Goal: Task Accomplishment & Management: Manage account settings

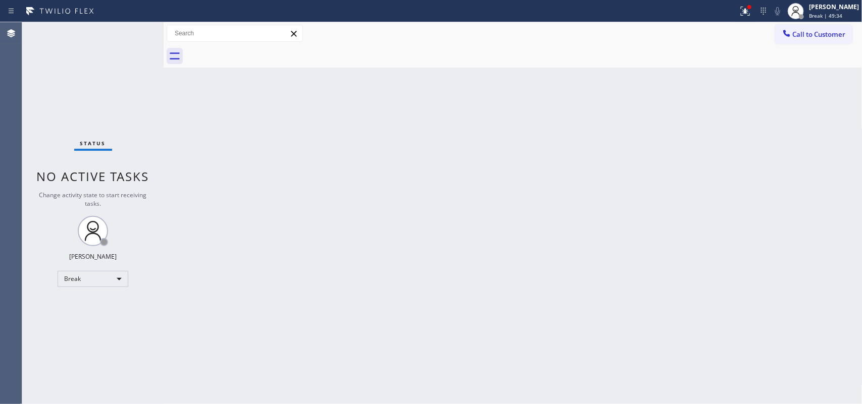
click at [349, 248] on div "Back to Dashboard Change Sender ID Customers Technicians Select a contact Outbo…" at bounding box center [513, 213] width 699 height 382
click at [831, 12] on span "Break | 55:12" at bounding box center [825, 15] width 33 height 7
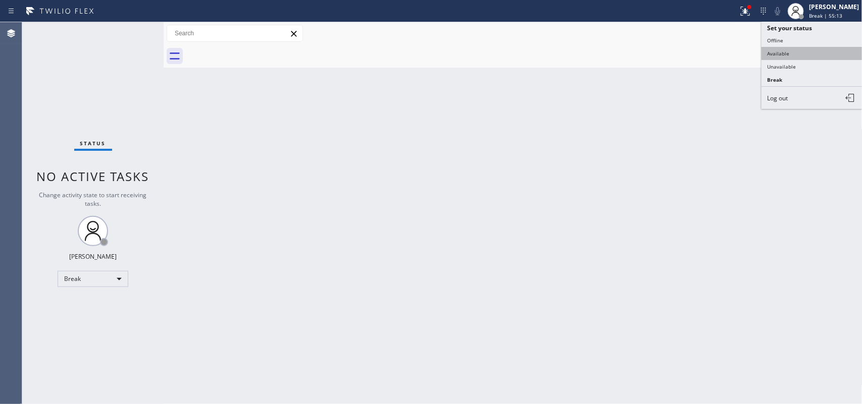
click at [786, 53] on button "Available" at bounding box center [811, 53] width 101 height 13
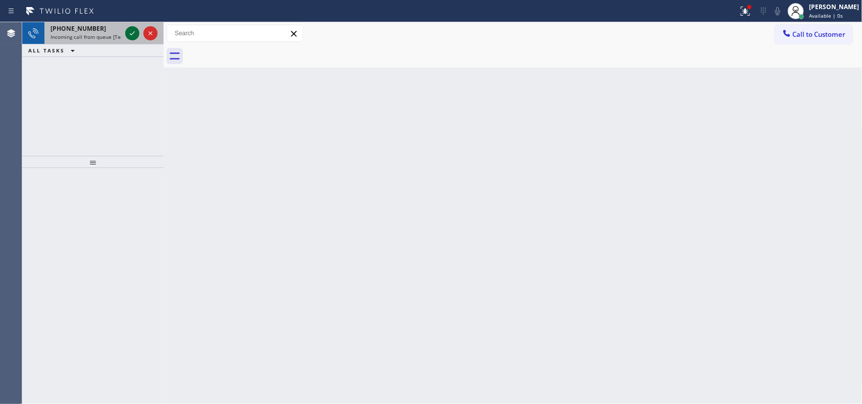
click at [131, 32] on icon at bounding box center [132, 33] width 12 height 12
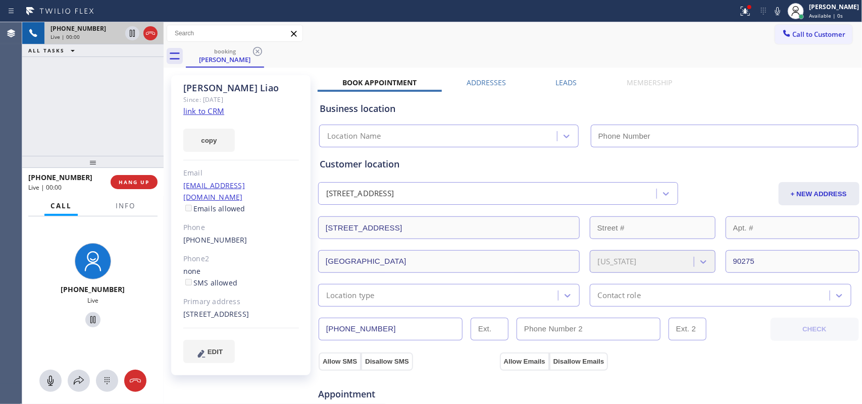
type input "[PHONE_NUMBER]"
click at [206, 106] on link "link to CRM" at bounding box center [203, 111] width 41 height 10
click at [119, 205] on span "Info" at bounding box center [126, 205] width 20 height 9
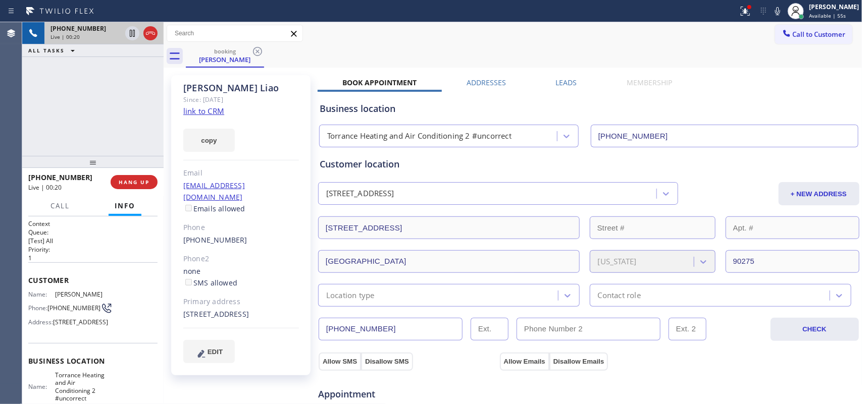
scroll to position [135, 0]
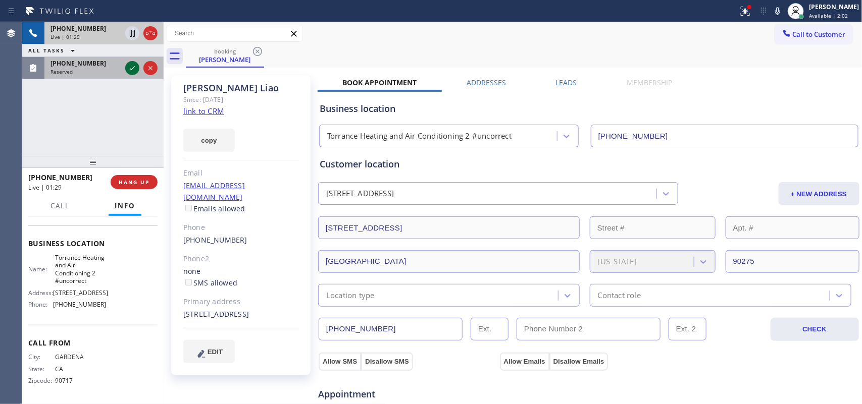
click at [132, 71] on icon at bounding box center [132, 68] width 12 height 12
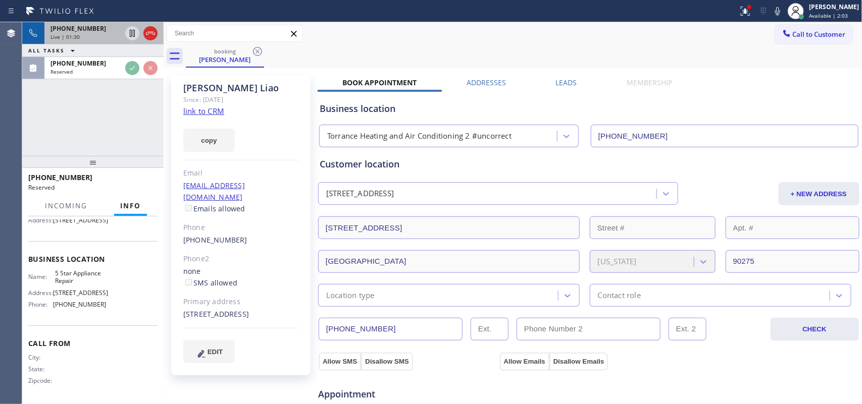
scroll to position [144, 0]
click at [96, 33] on div "Live | 01:31" at bounding box center [85, 36] width 71 height 7
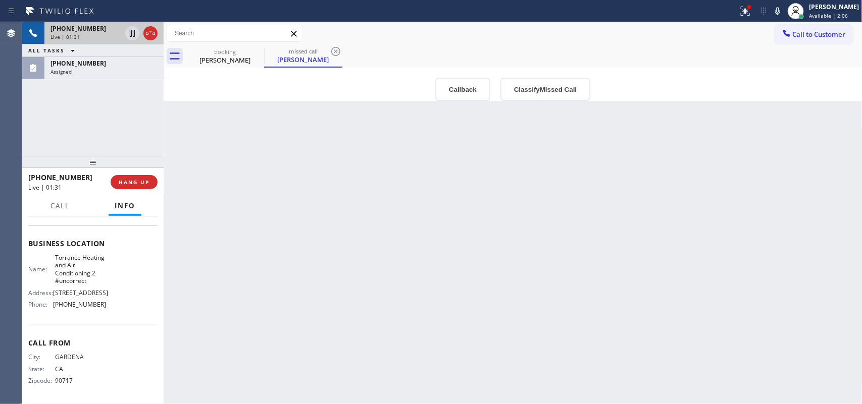
scroll to position [135, 0]
drag, startPoint x: 98, startPoint y: 293, endPoint x: 54, endPoint y: 294, distance: 44.4
click at [54, 294] on span "[STREET_ADDRESS]" at bounding box center [80, 293] width 55 height 8
copy span "[STREET_ADDRESS]"
click at [99, 36] on div "Live | 04:11" at bounding box center [85, 36] width 71 height 7
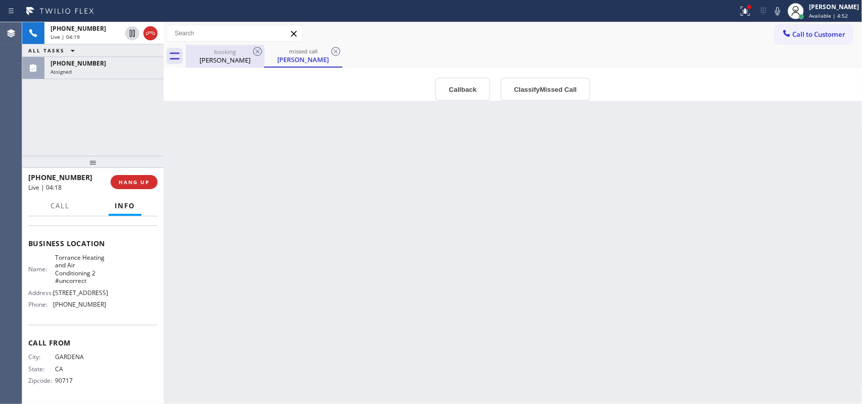
click at [212, 62] on div "[PERSON_NAME]" at bounding box center [225, 60] width 76 height 9
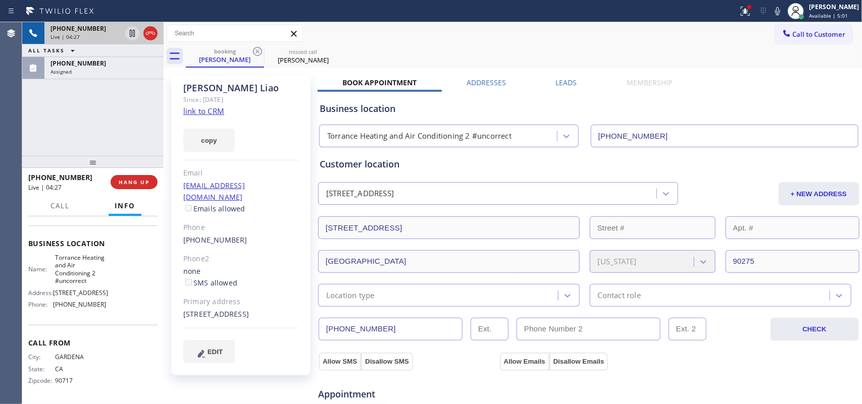
click at [82, 33] on div "Live | 04:27" at bounding box center [85, 36] width 71 height 7
click at [66, 203] on span "Call" at bounding box center [59, 205] width 19 height 9
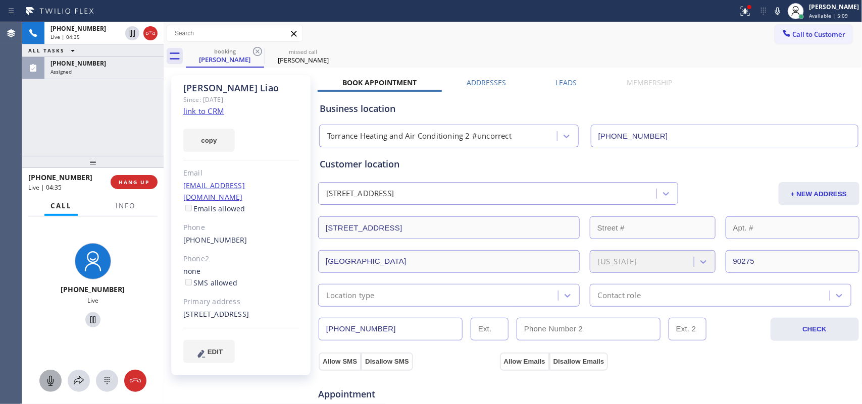
click at [49, 380] on icon at bounding box center [50, 381] width 6 height 10
click at [87, 317] on icon at bounding box center [93, 320] width 12 height 12
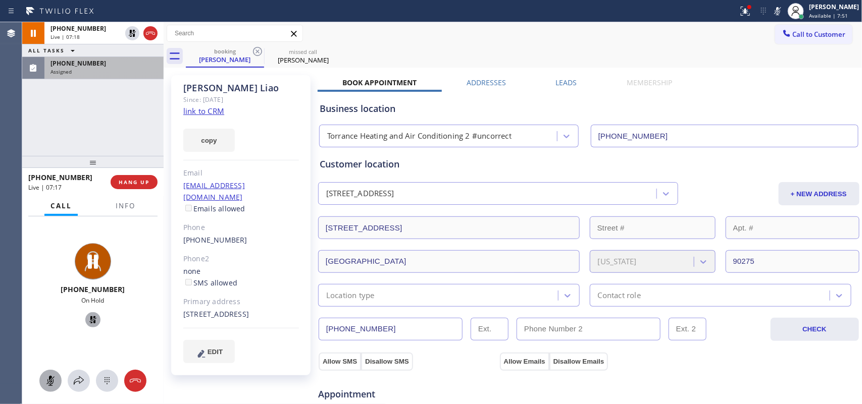
click at [97, 71] on div "Assigned" at bounding box center [103, 71] width 107 height 7
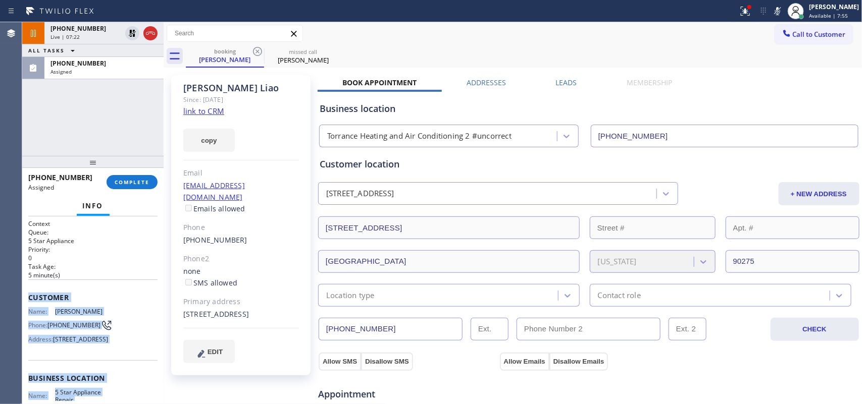
drag, startPoint x: 107, startPoint y: 309, endPoint x: 28, endPoint y: 293, distance: 80.3
click at [28, 293] on div "Context Queue: 5 Star Appliance Priority: 0 Task Age: [DEMOGRAPHIC_DATA] minute…" at bounding box center [92, 370] width 129 height 301
copy div "Customer Name: [PERSON_NAME] Phone: [PHONE_NUMBER] Address: [STREET_ADDRESS] Bu…"
click at [144, 188] on button "COMPLETE" at bounding box center [132, 182] width 51 height 14
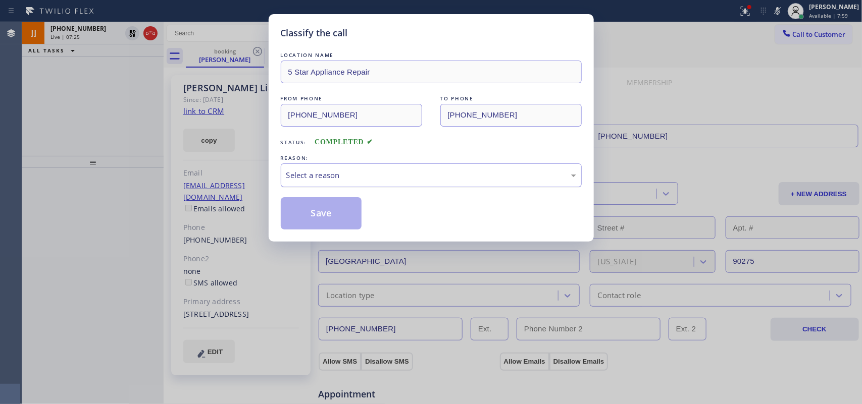
click at [366, 177] on div "Select a reason" at bounding box center [431, 176] width 290 height 12
click at [322, 227] on button "Save" at bounding box center [321, 213] width 81 height 32
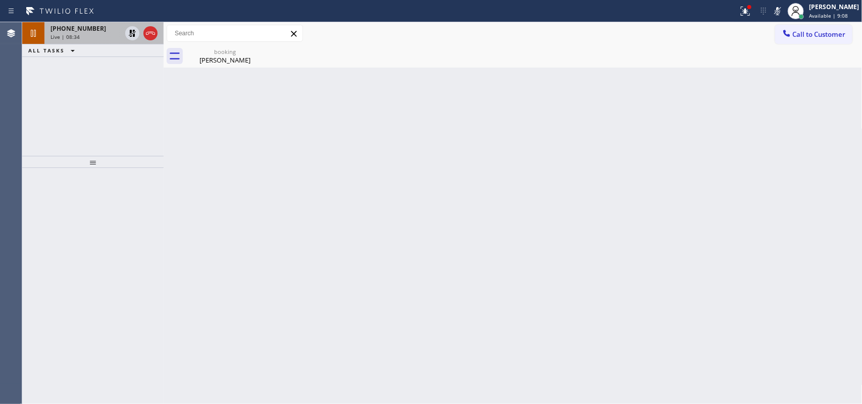
click at [78, 34] on div "Live | 08:34" at bounding box center [85, 36] width 71 height 7
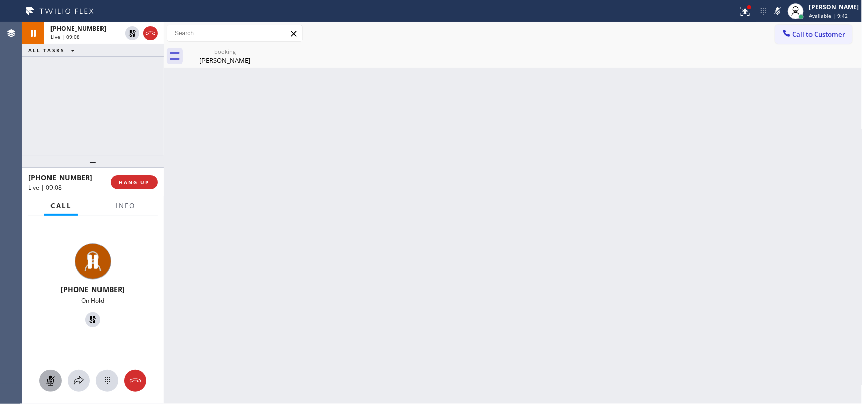
click at [44, 385] on div at bounding box center [50, 381] width 22 height 12
drag, startPoint x: 91, startPoint y: 319, endPoint x: 218, endPoint y: 248, distance: 144.7
click at [91, 319] on icon at bounding box center [93, 320] width 12 height 12
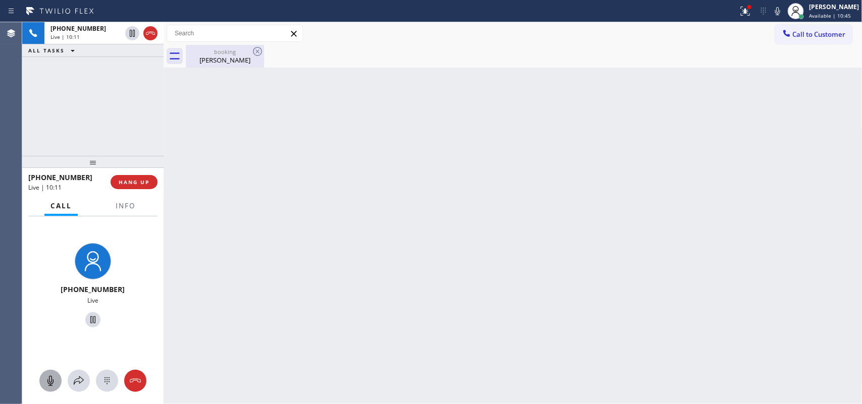
click at [203, 52] on div "booking" at bounding box center [225, 52] width 76 height 8
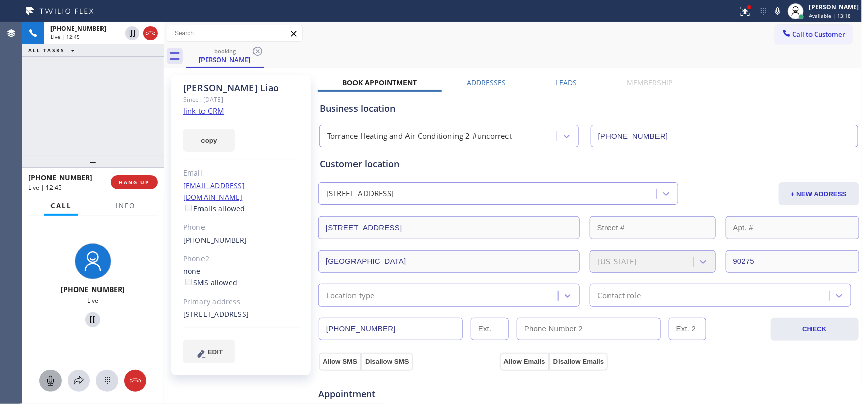
click at [348, 58] on div "booking [PERSON_NAME]" at bounding box center [524, 56] width 677 height 23
click at [122, 202] on span "Info" at bounding box center [126, 205] width 20 height 9
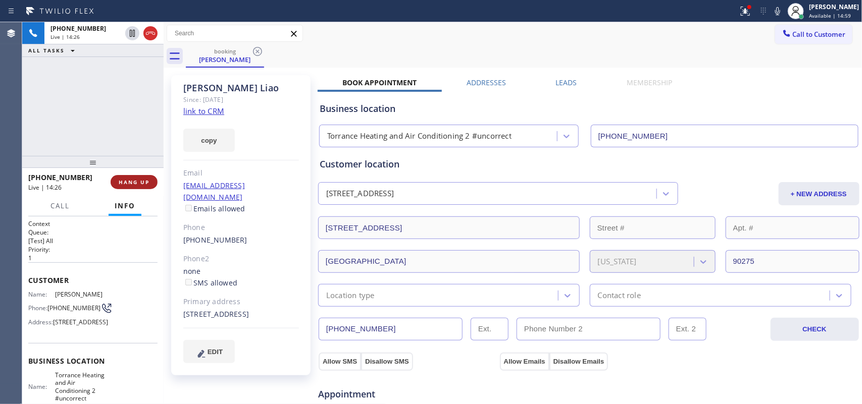
click at [142, 182] on span "HANG UP" at bounding box center [134, 182] width 31 height 7
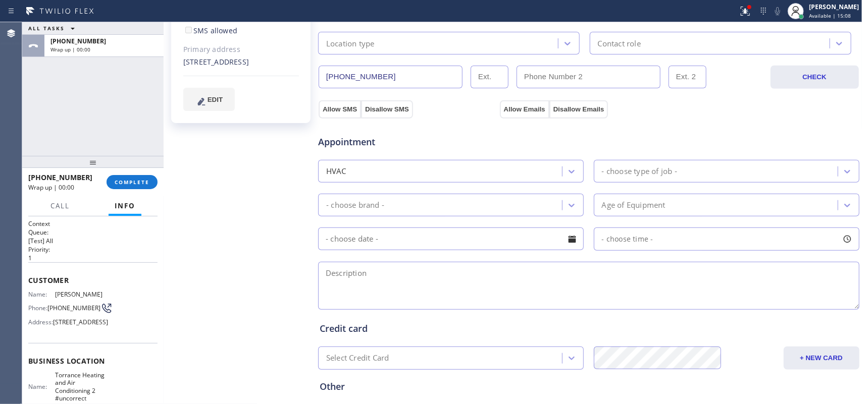
scroll to position [126, 0]
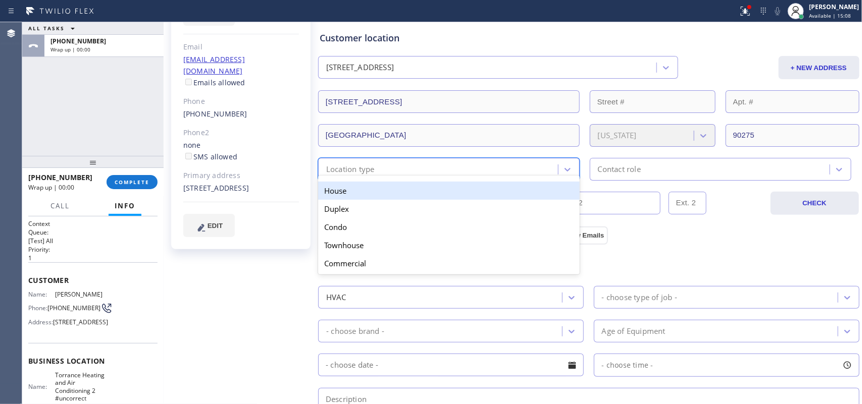
click at [523, 175] on div "Location type" at bounding box center [439, 170] width 237 height 18
click at [492, 188] on div "House" at bounding box center [449, 191] width 262 height 18
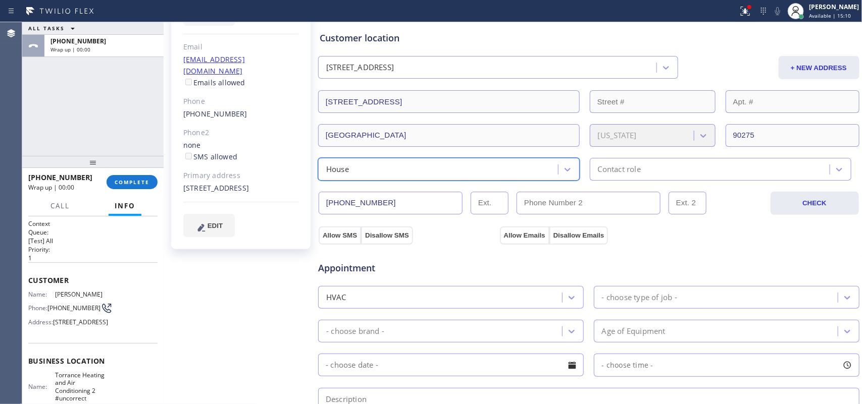
click at [618, 173] on div "Contact role" at bounding box center [619, 170] width 43 height 12
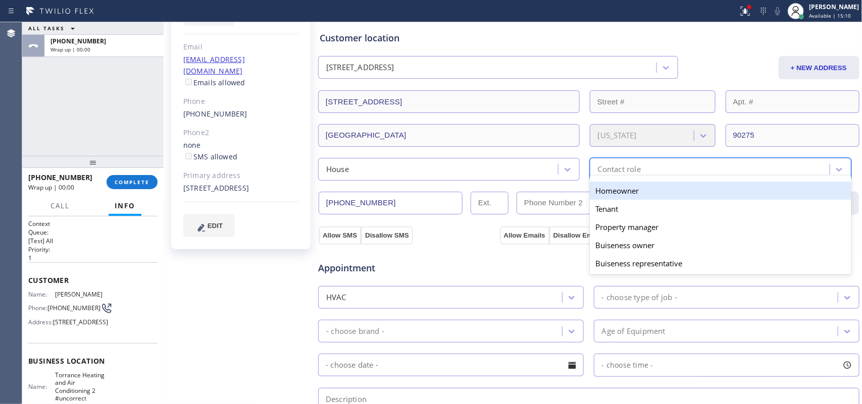
click at [615, 188] on div "Homeowner" at bounding box center [721, 191] width 262 height 18
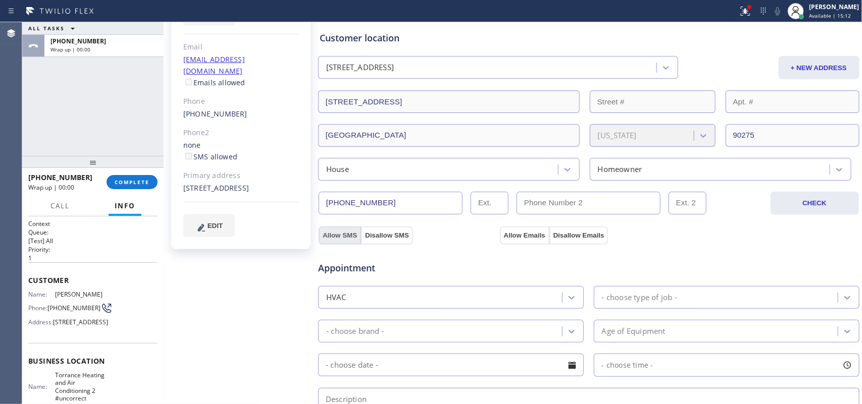
click at [352, 236] on button "Allow SMS" at bounding box center [340, 236] width 42 height 18
click at [513, 228] on button "Allow Emails" at bounding box center [524, 236] width 49 height 18
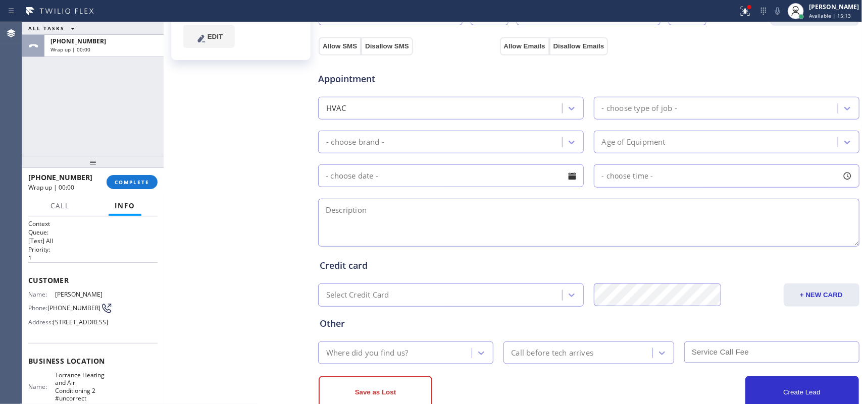
checkbox input "true"
click at [655, 107] on div "- choose type of job -" at bounding box center [639, 108] width 75 height 12
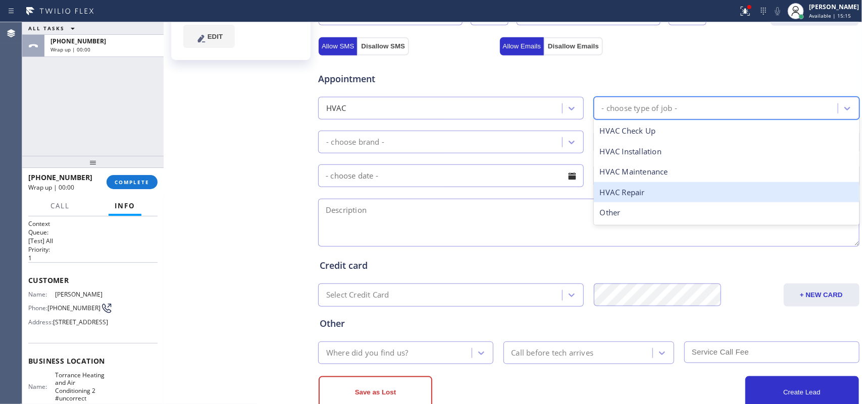
click at [640, 197] on div "HVAC Repair" at bounding box center [727, 192] width 266 height 21
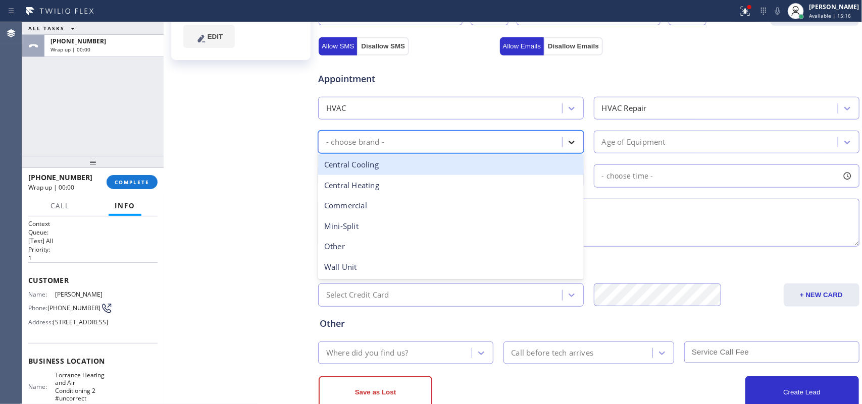
click at [568, 145] on icon at bounding box center [571, 142] width 10 height 10
click at [439, 168] on div "Central Cooling" at bounding box center [451, 164] width 266 height 21
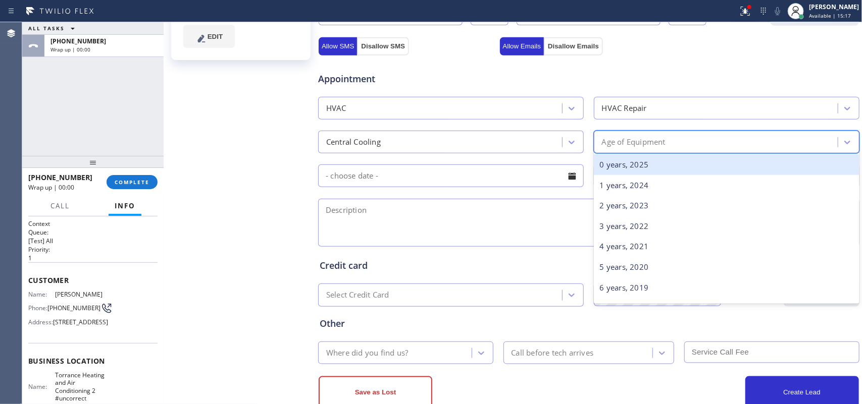
click at [660, 140] on div "Age of Equipment" at bounding box center [634, 142] width 64 height 12
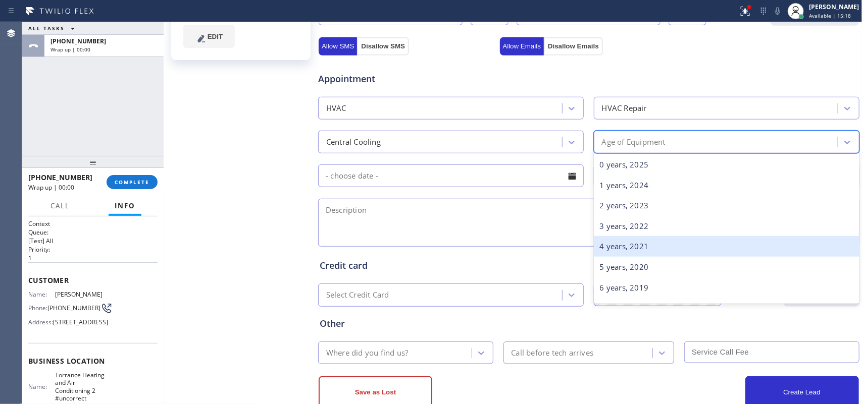
scroll to position [379, 0]
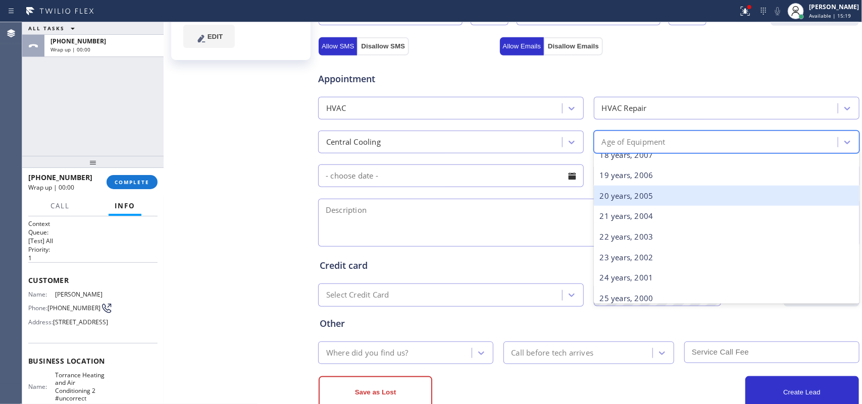
click at [641, 197] on div "20 years, 2005" at bounding box center [727, 196] width 266 height 21
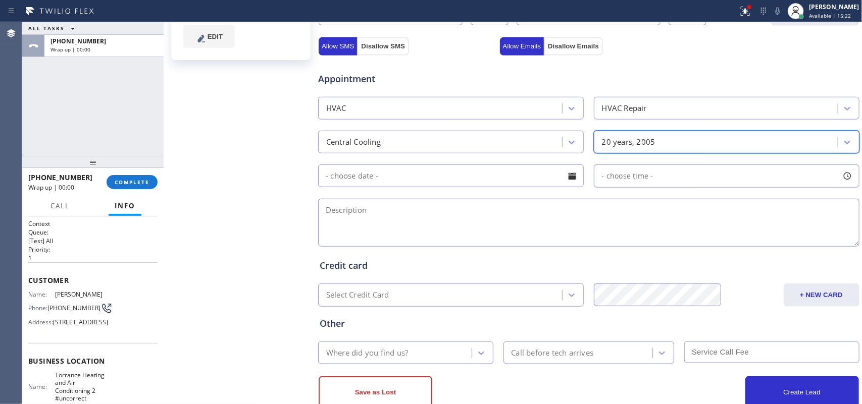
click at [566, 175] on div at bounding box center [571, 176] width 17 height 17
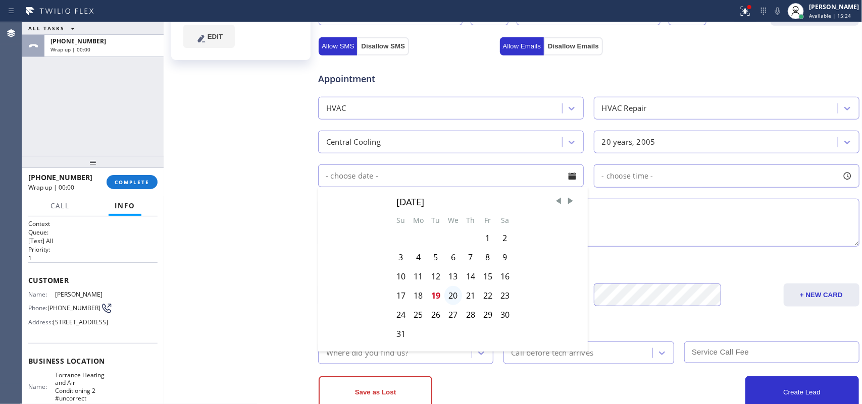
click at [448, 297] on div "20" at bounding box center [453, 295] width 18 height 19
type input "[DATE]"
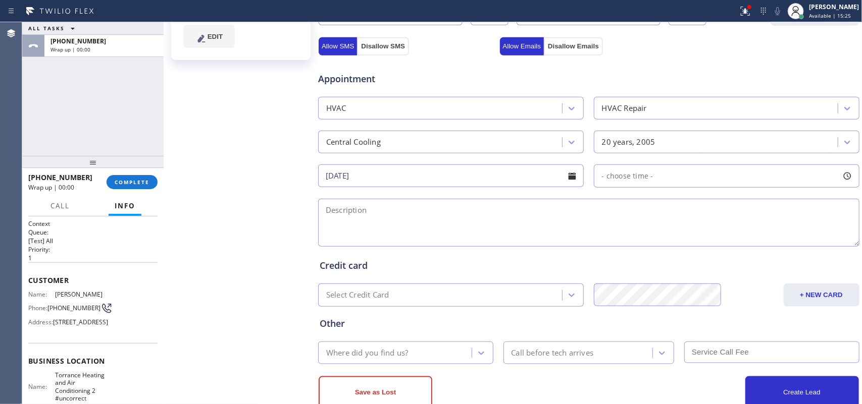
click at [839, 175] on div at bounding box center [847, 176] width 17 height 17
drag, startPoint x: 596, startPoint y: 239, endPoint x: 708, endPoint y: 240, distance: 112.1
click at [711, 240] on div at bounding box center [717, 237] width 12 height 21
drag, startPoint x: 596, startPoint y: 233, endPoint x: 638, endPoint y: 234, distance: 41.9
click at [638, 234] on div at bounding box center [642, 237] width 12 height 21
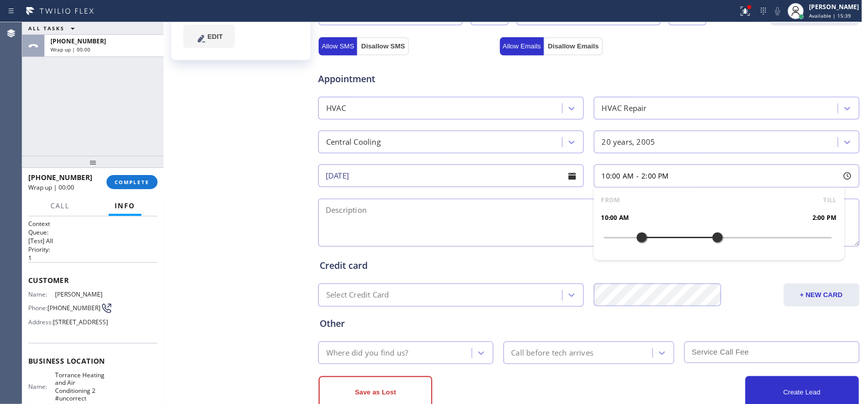
click at [521, 221] on textarea at bounding box center [588, 223] width 541 height 48
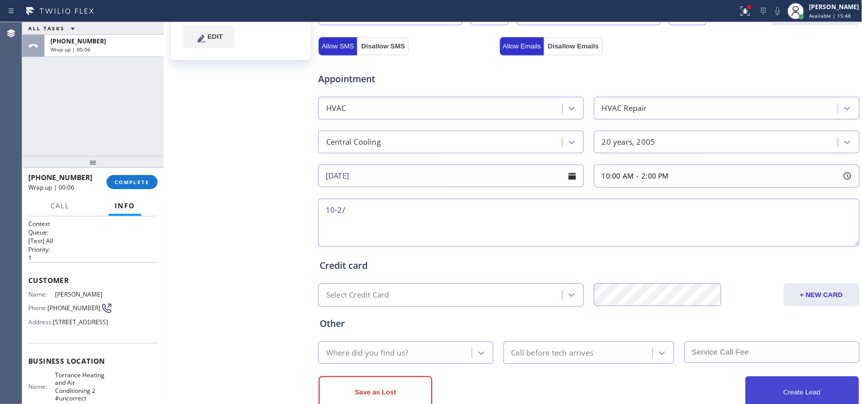
type textarea "10-2/"
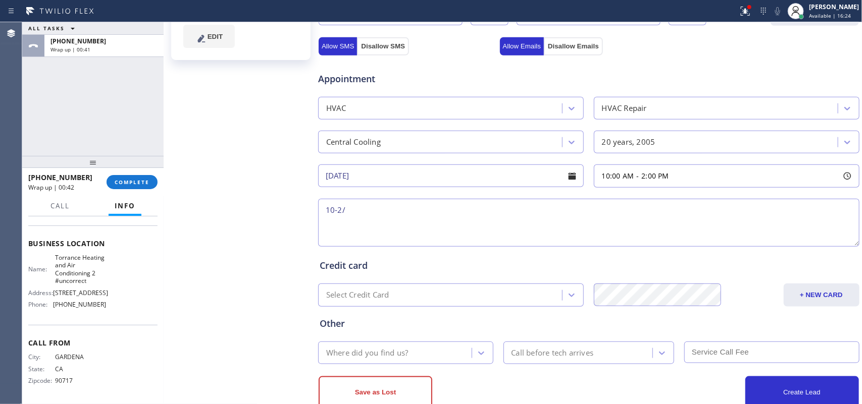
scroll to position [9, 0]
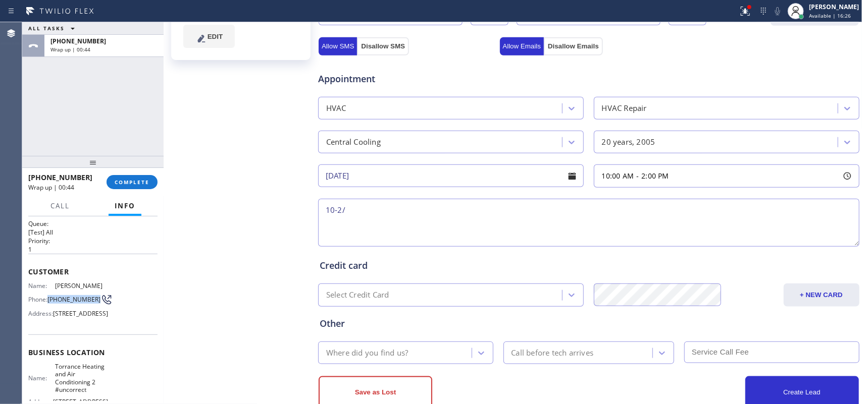
drag, startPoint x: 65, startPoint y: 303, endPoint x: 49, endPoint y: 292, distance: 19.5
click at [49, 296] on span "[PHONE_NUMBER]" at bounding box center [73, 300] width 53 height 8
copy span "[PHONE_NUMBER]"
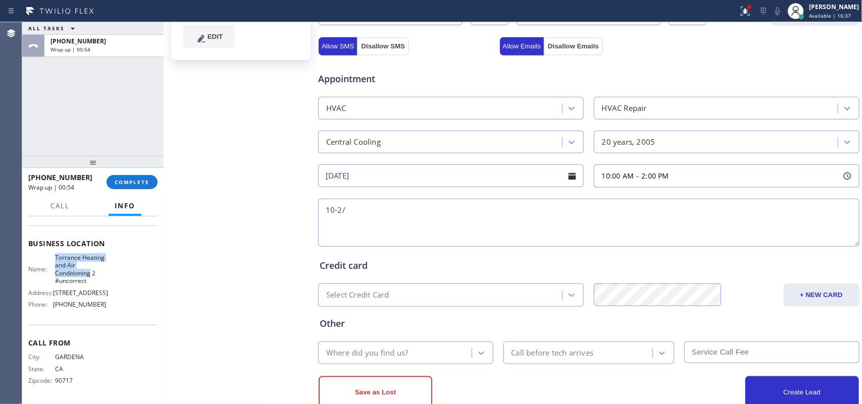
drag, startPoint x: 88, startPoint y: 272, endPoint x: 51, endPoint y: 259, distance: 39.4
click at [51, 259] on div "Name: Torrance Heating and Air Conditioning 2 #uncorrect" at bounding box center [67, 269] width 78 height 31
copy span "Torrance Heating and Air Conditioning"
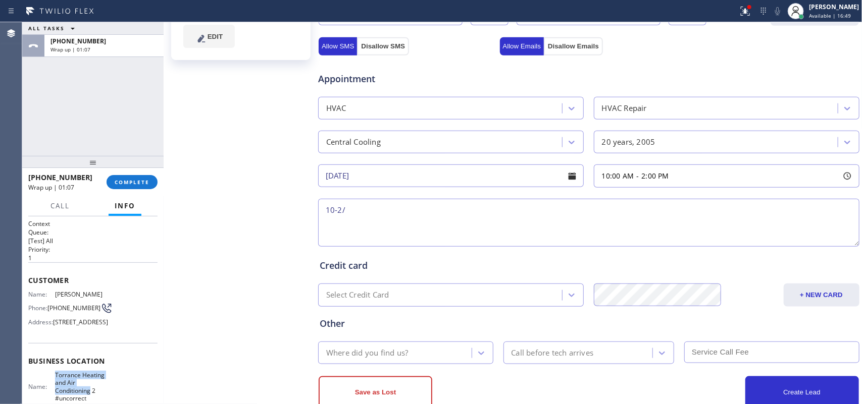
drag, startPoint x: 86, startPoint y: 344, endPoint x: 51, endPoint y: 323, distance: 40.8
click at [51, 323] on div "Name: [PERSON_NAME] Phone: [PHONE_NUMBER] Address: [STREET_ADDRESS]" at bounding box center [67, 311] width 78 height 40
copy span "[STREET_ADDRESS]"
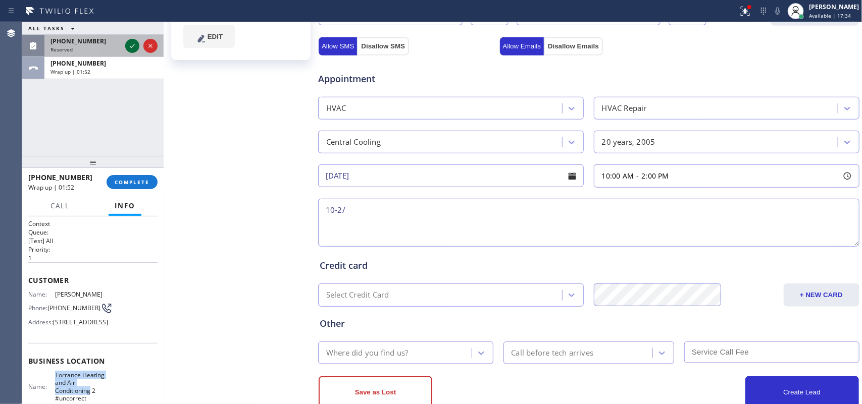
click at [129, 45] on icon at bounding box center [132, 46] width 12 height 12
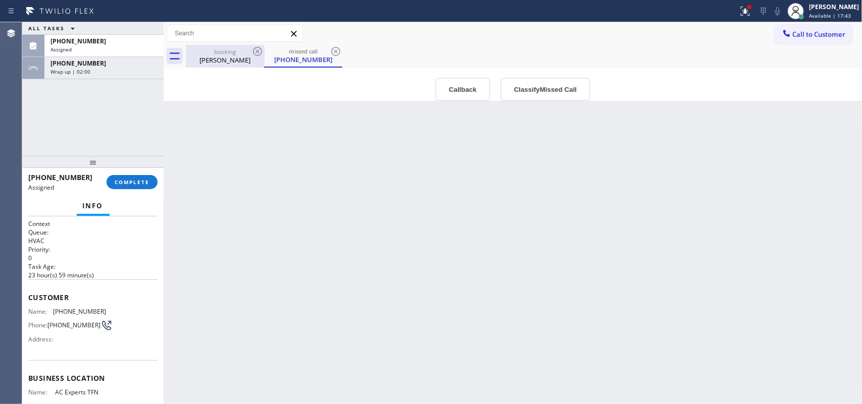
click at [210, 49] on div "booking" at bounding box center [225, 52] width 76 height 8
type input "[DATE]"
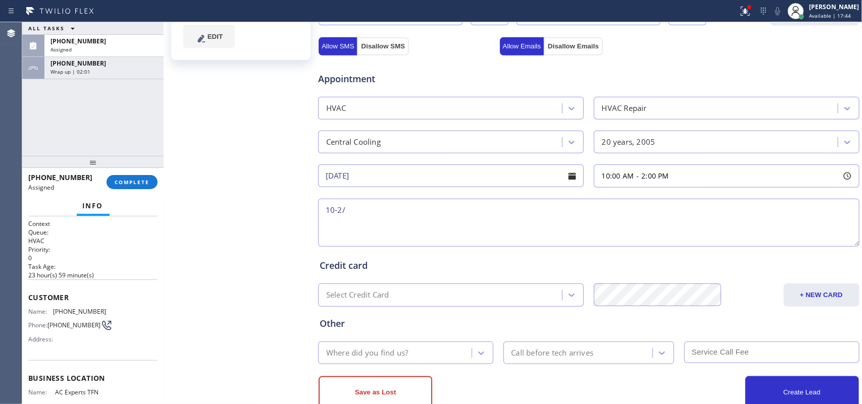
scroll to position [343, 0]
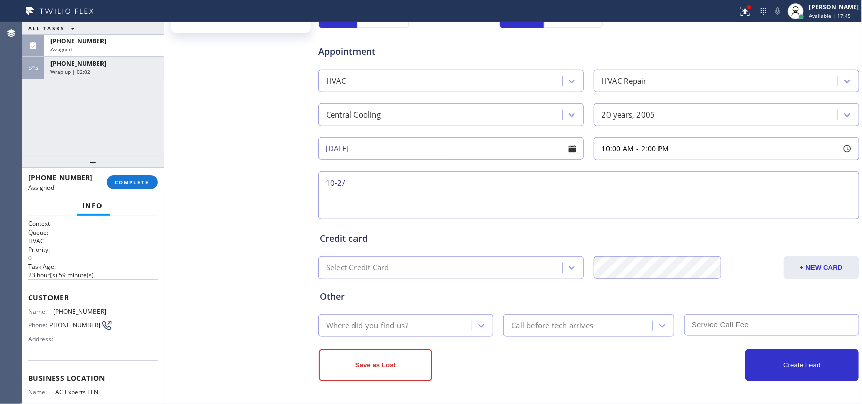
click at [471, 188] on textarea "10-2/" at bounding box center [588, 196] width 541 height 48
paste textarea "10-2/ $69/house-ho/one of the vents has moisture coming out of it even if the a…"
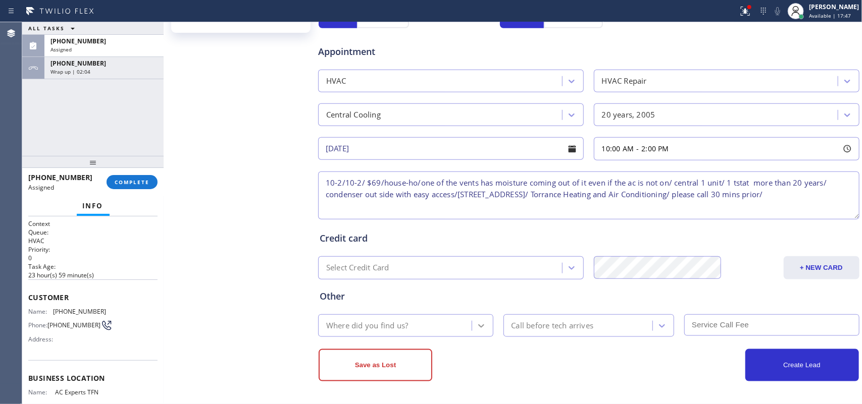
type textarea "10-2/10-2/ $69/house-ho/one of the vents has moisture coming out of it even if …"
click at [478, 323] on icon at bounding box center [481, 326] width 10 height 10
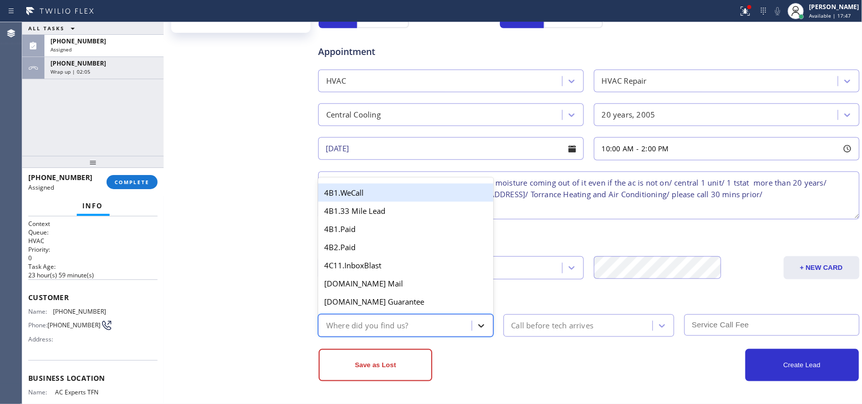
type input "r"
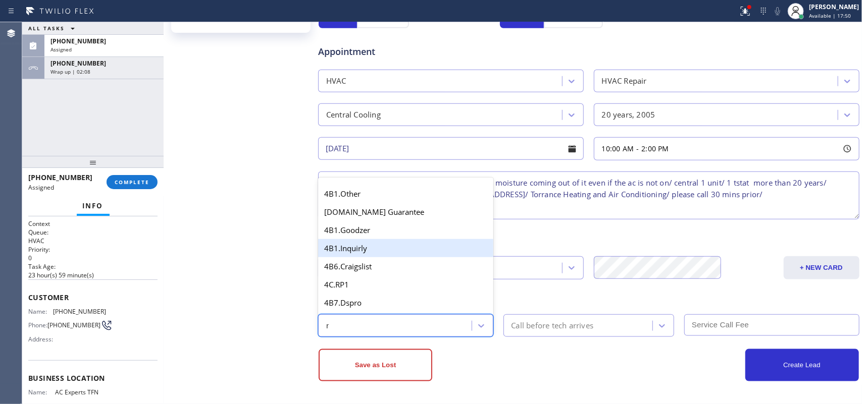
scroll to position [252, 0]
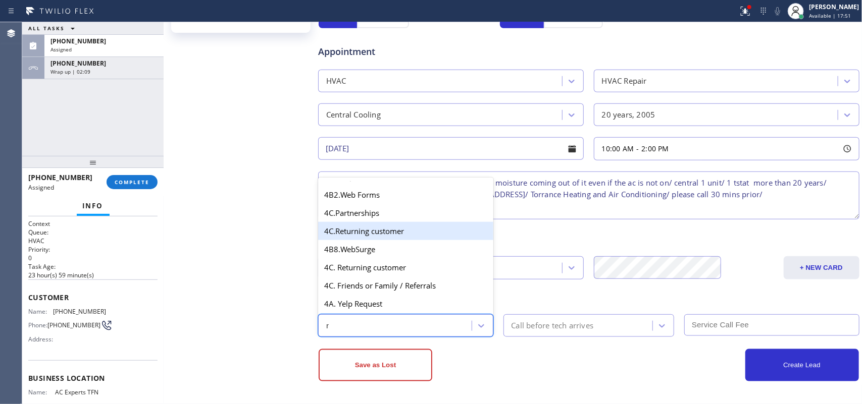
click at [397, 240] on div "4C.Returning customer" at bounding box center [405, 231] width 175 height 18
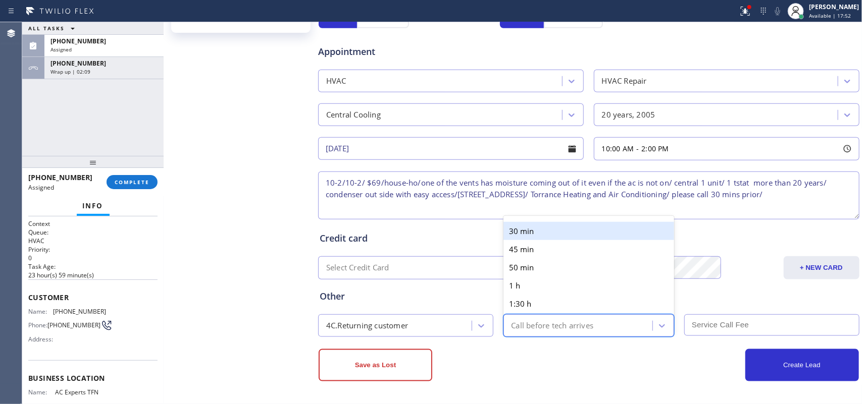
click at [522, 320] on div "Call before tech arrives" at bounding box center [579, 326] width 146 height 18
click at [517, 233] on div "30 min" at bounding box center [588, 231] width 171 height 18
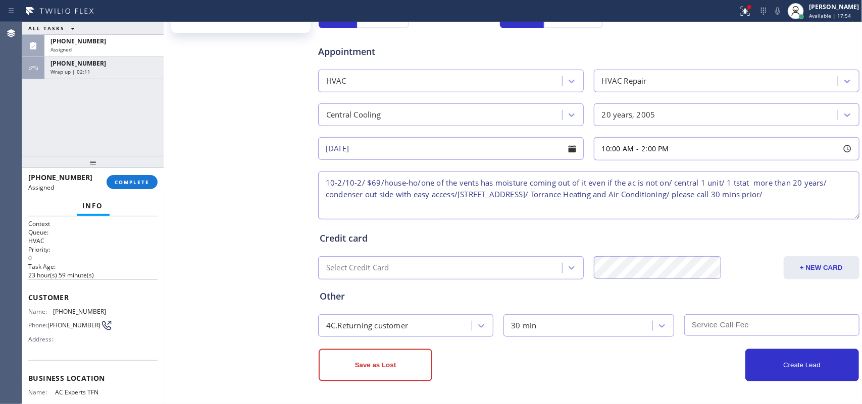
click at [763, 335] on input "text" at bounding box center [771, 326] width 175 height 22
type input "69"
click at [801, 364] on button "Create Lead" at bounding box center [802, 365] width 114 height 32
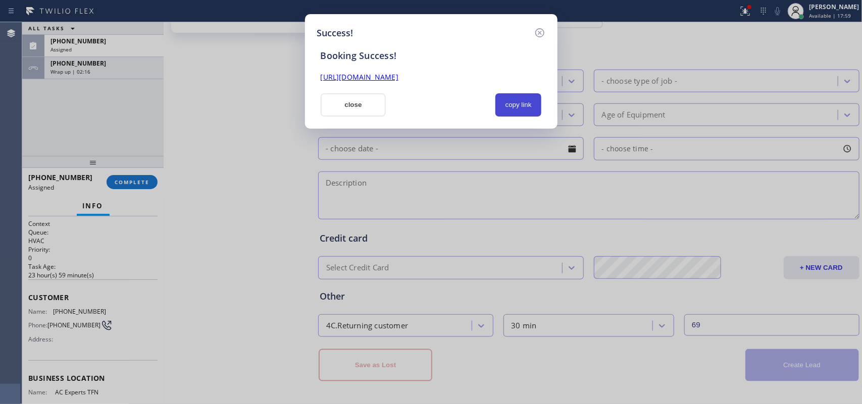
click at [527, 102] on button "copy link" at bounding box center [518, 104] width 46 height 23
click at [398, 77] on link "[URL][DOMAIN_NAME]" at bounding box center [360, 77] width 78 height 10
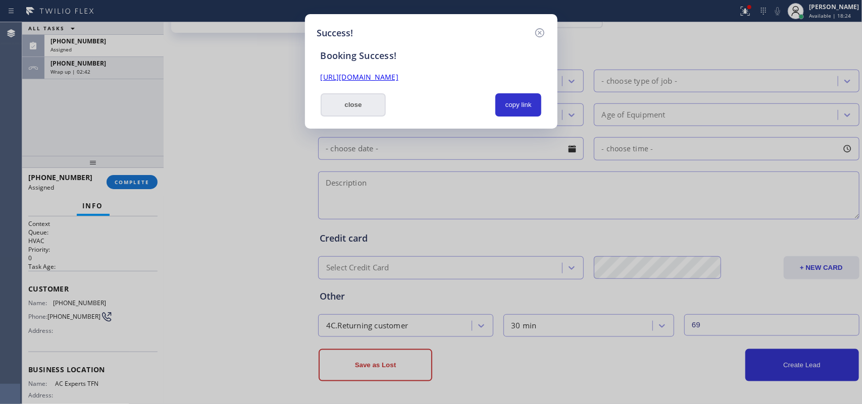
click at [346, 102] on button "close" at bounding box center [354, 104] width 66 height 23
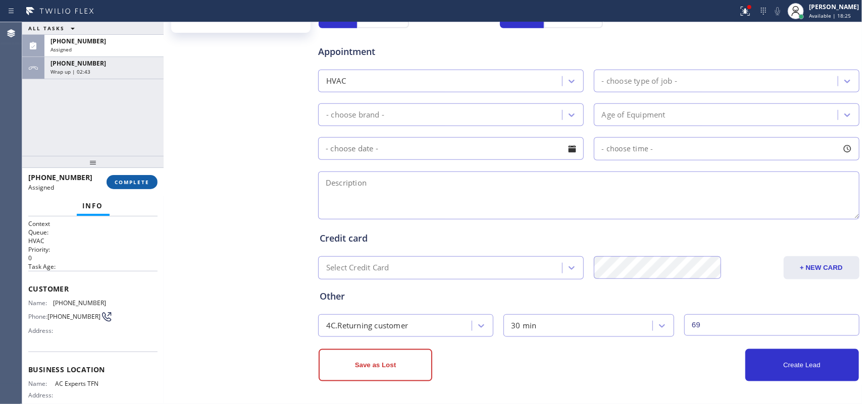
click at [145, 175] on div "[PHONE_NUMBER] Assigned COMPLETE" at bounding box center [92, 182] width 129 height 26
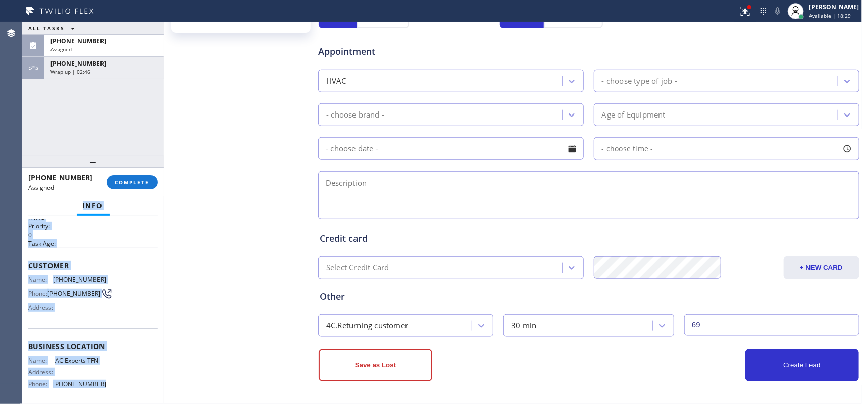
scroll to position [0, 0]
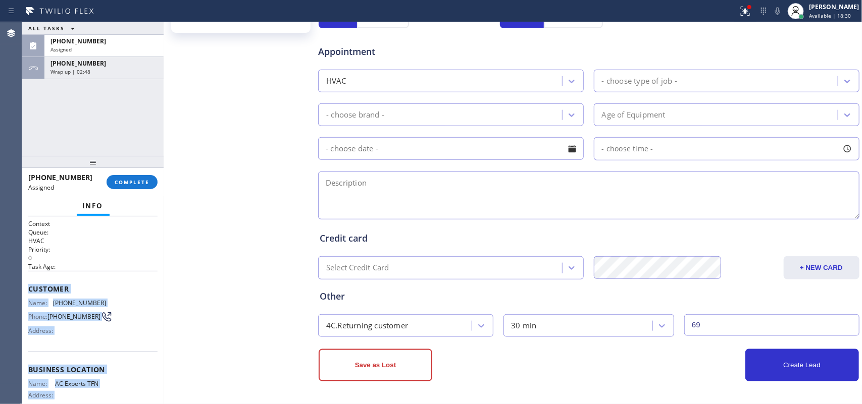
drag, startPoint x: 101, startPoint y: 312, endPoint x: 28, endPoint y: 289, distance: 76.7
click at [28, 289] on div "Context Queue: HVAC Priority: 0 Task Age: Customer Name: [PHONE_NUMBER] Phone: …" at bounding box center [92, 362] width 129 height 285
copy div "Customer Name: [PHONE_NUMBER] Phone: [PHONE_NUMBER] Address: Business location …"
drag, startPoint x: 144, startPoint y: 188, endPoint x: 211, endPoint y: 177, distance: 68.1
click at [144, 188] on button "COMPLETE" at bounding box center [132, 182] width 51 height 14
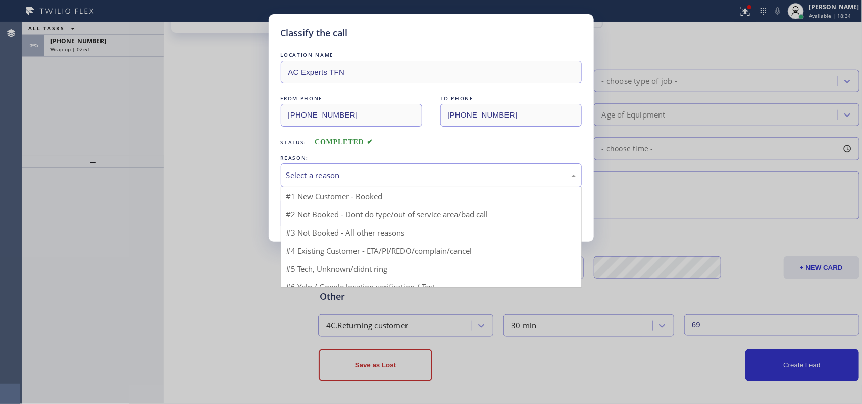
click at [337, 180] on div "Select a reason" at bounding box center [431, 176] width 290 height 12
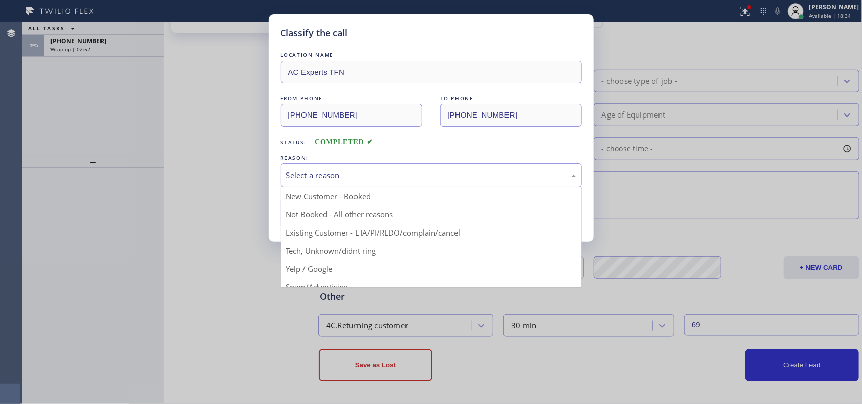
drag, startPoint x: 336, startPoint y: 254, endPoint x: 324, endPoint y: 227, distance: 29.6
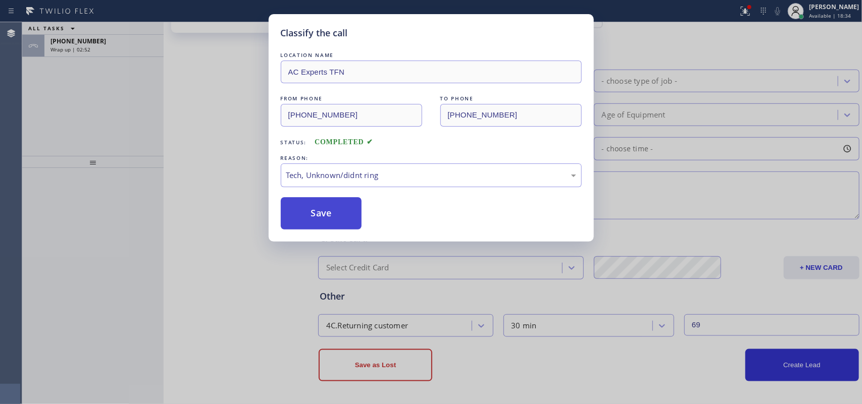
click at [321, 221] on button "Save" at bounding box center [321, 213] width 81 height 32
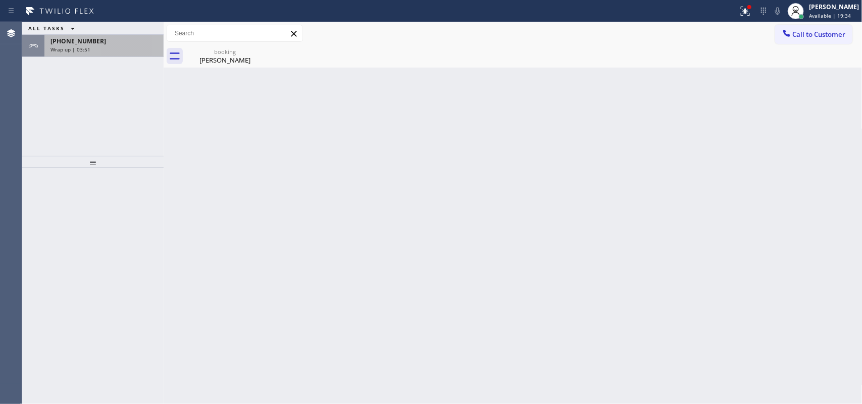
click at [71, 54] on div "[PHONE_NUMBER] Wrap up | 03:51" at bounding box center [101, 46] width 115 height 22
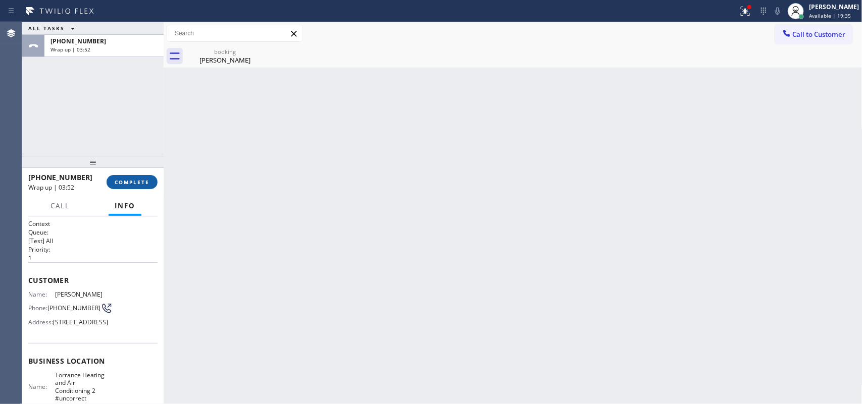
click at [144, 185] on span "COMPLETE" at bounding box center [132, 182] width 35 height 7
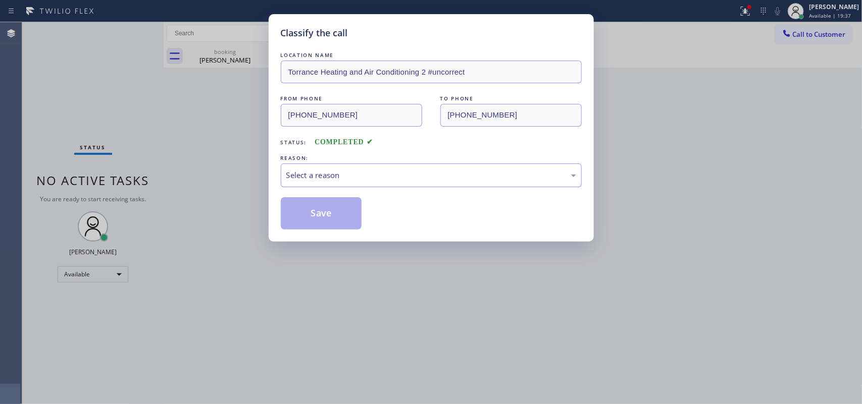
click at [408, 165] on div "Select a reason" at bounding box center [431, 176] width 301 height 24
click at [343, 218] on button "Save" at bounding box center [321, 213] width 81 height 32
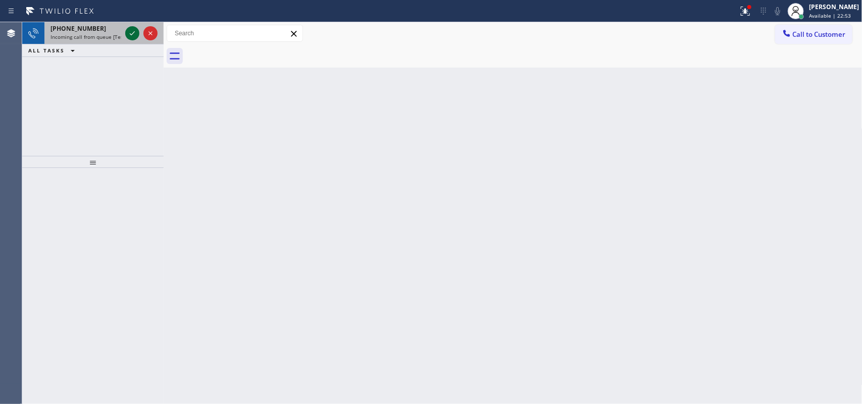
click at [136, 36] on icon at bounding box center [132, 33] width 12 height 12
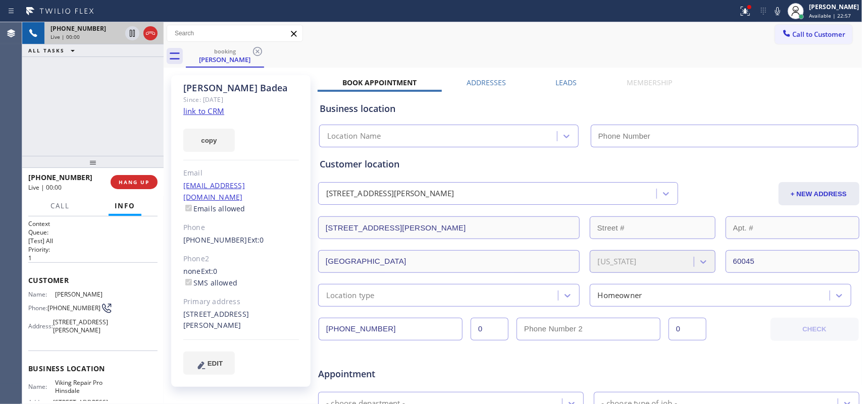
type input "[PHONE_NUMBER]"
click at [210, 109] on link "link to CRM" at bounding box center [203, 111] width 41 height 10
click at [60, 203] on span "Call" at bounding box center [59, 205] width 19 height 9
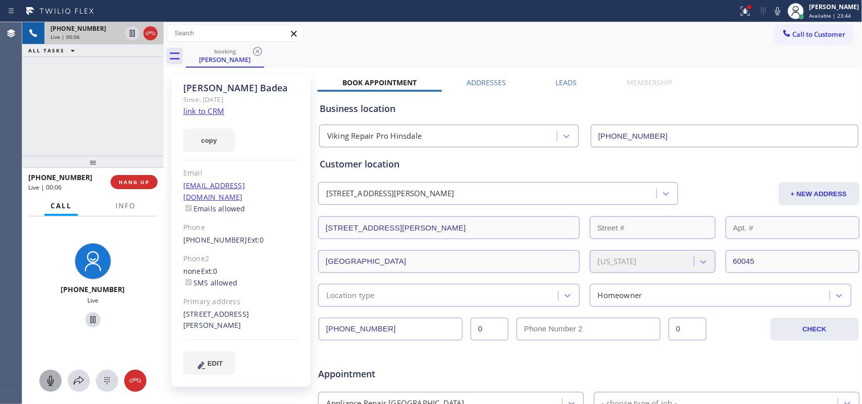
click at [54, 380] on icon at bounding box center [50, 381] width 12 height 12
click at [89, 321] on icon at bounding box center [93, 320] width 12 height 12
click at [52, 381] on icon at bounding box center [50, 381] width 12 height 12
click at [89, 316] on icon at bounding box center [93, 320] width 12 height 12
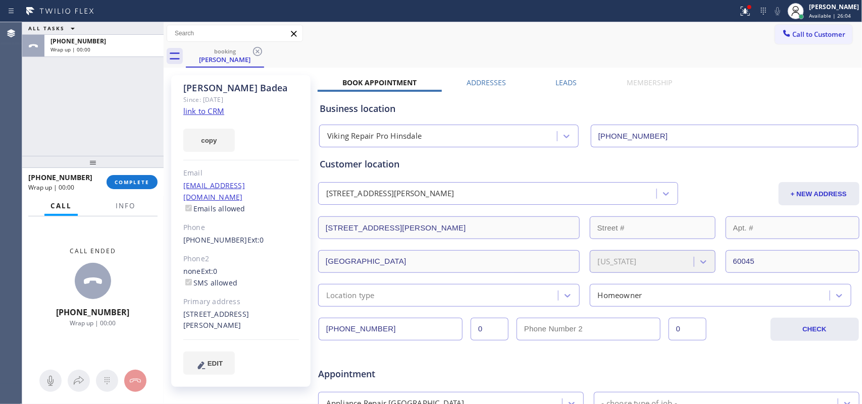
drag, startPoint x: 157, startPoint y: 183, endPoint x: 177, endPoint y: 177, distance: 21.2
click at [157, 184] on button "COMPLETE" at bounding box center [132, 182] width 51 height 14
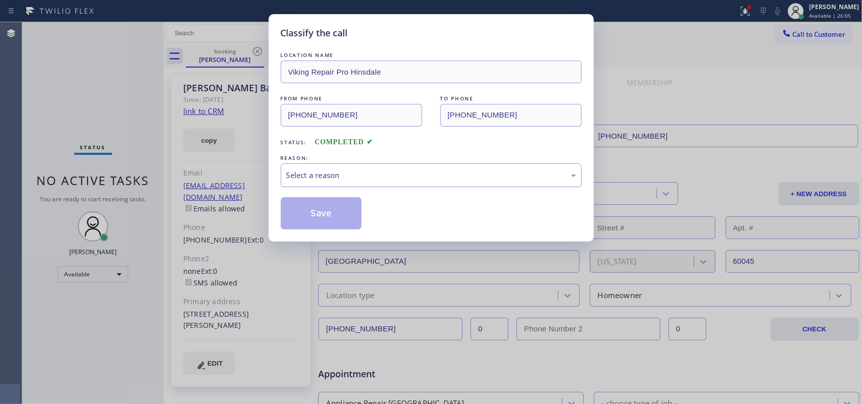
click at [452, 175] on div "Select a reason" at bounding box center [431, 176] width 290 height 12
click at [375, 180] on div "Tech, Unknown/didnt ring" at bounding box center [431, 176] width 290 height 12
click at [347, 218] on button "Save" at bounding box center [321, 213] width 81 height 32
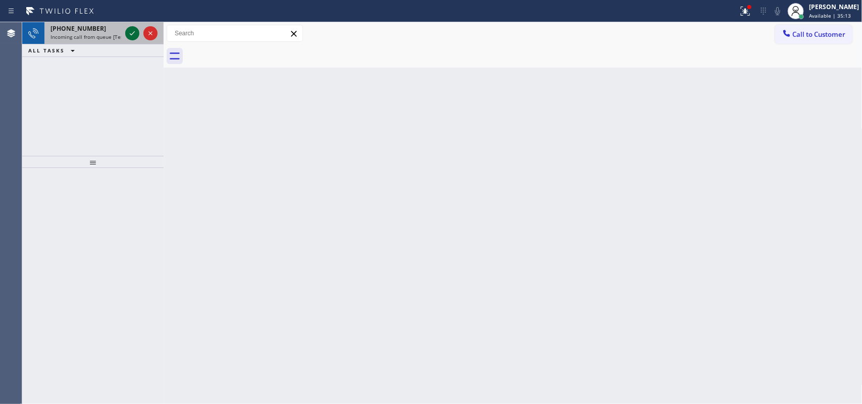
click at [130, 27] on icon at bounding box center [132, 33] width 12 height 12
click at [130, 32] on icon at bounding box center [132, 33] width 12 height 12
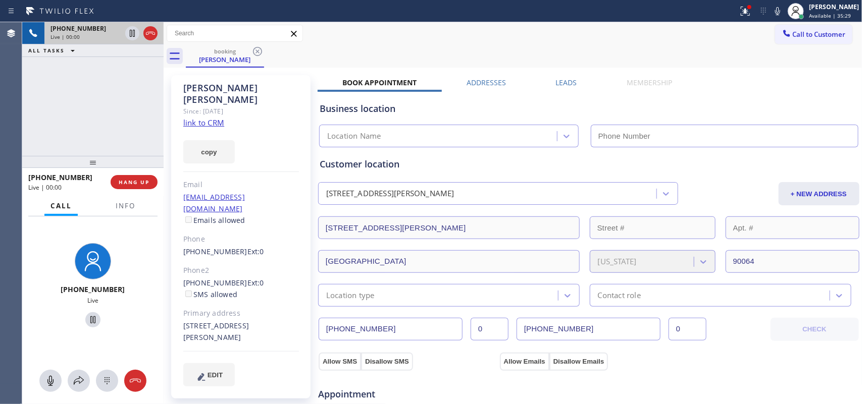
type input "[PHONE_NUMBER]"
click at [200, 118] on link "link to CRM" at bounding box center [203, 123] width 41 height 10
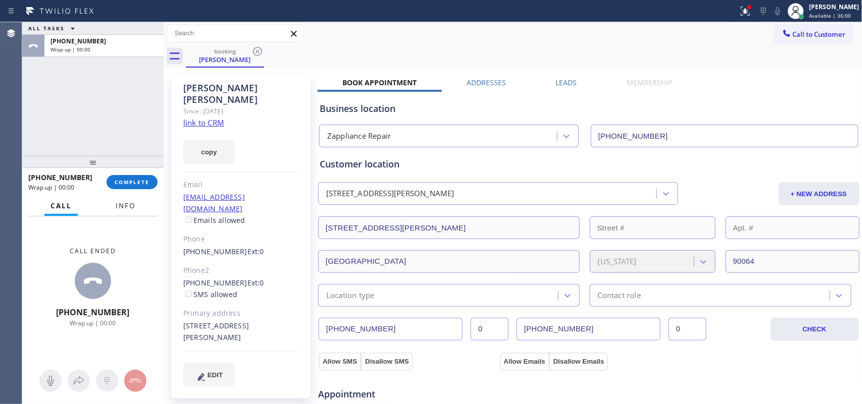
click at [119, 207] on span "Info" at bounding box center [126, 205] width 20 height 9
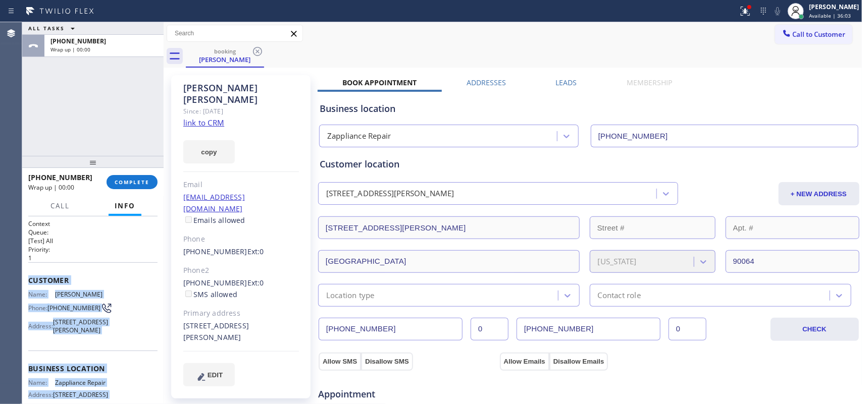
drag, startPoint x: 101, startPoint y: 308, endPoint x: 29, endPoint y: 283, distance: 76.5
click at [29, 283] on div "Context Queue: [Test] All Priority: 1 Customer Name: [PERSON_NAME] Phone: [PHON…" at bounding box center [92, 362] width 129 height 284
copy div "Customer Name: [PERSON_NAME] Phone: [PHONE_NUMBER] Address: [STREET_ADDRESS][PE…"
click at [133, 187] on button "COMPLETE" at bounding box center [132, 182] width 51 height 14
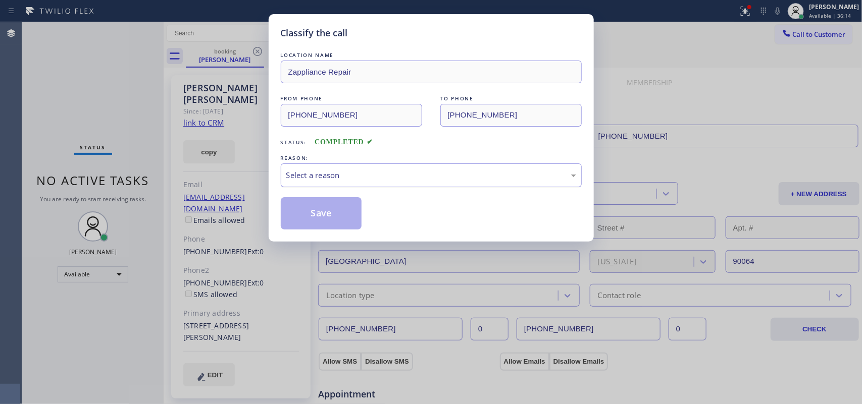
click at [379, 178] on div "Select a reason" at bounding box center [431, 176] width 290 height 12
click at [331, 220] on button "Save" at bounding box center [321, 213] width 81 height 32
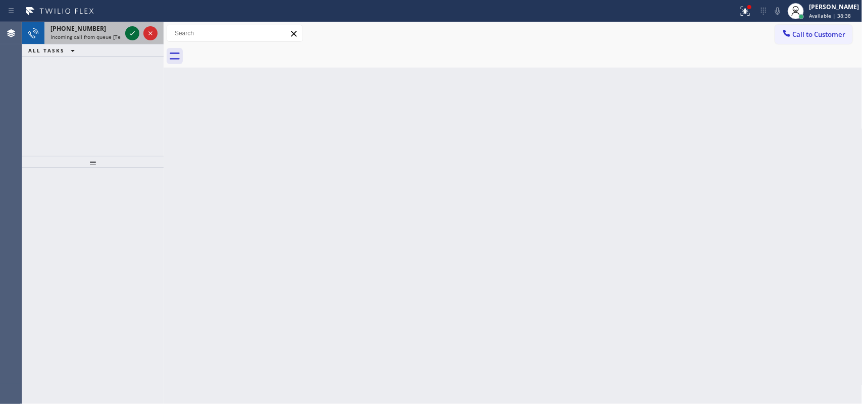
click at [133, 33] on icon at bounding box center [132, 33] width 12 height 12
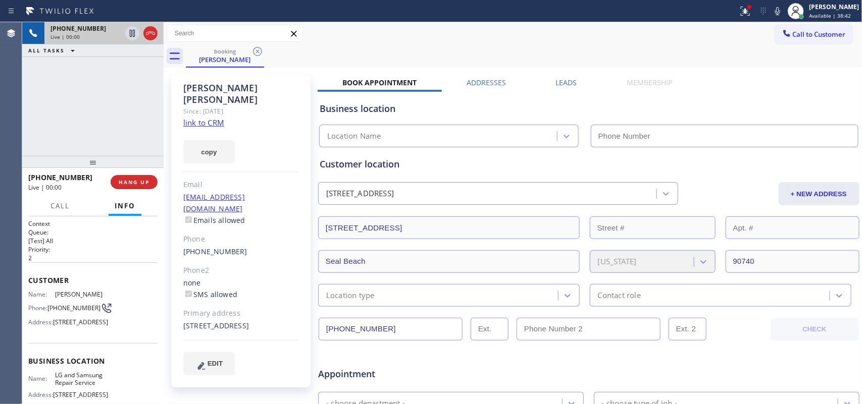
type input "[PHONE_NUMBER]"
click at [203, 118] on link "link to CRM" at bounding box center [203, 123] width 41 height 10
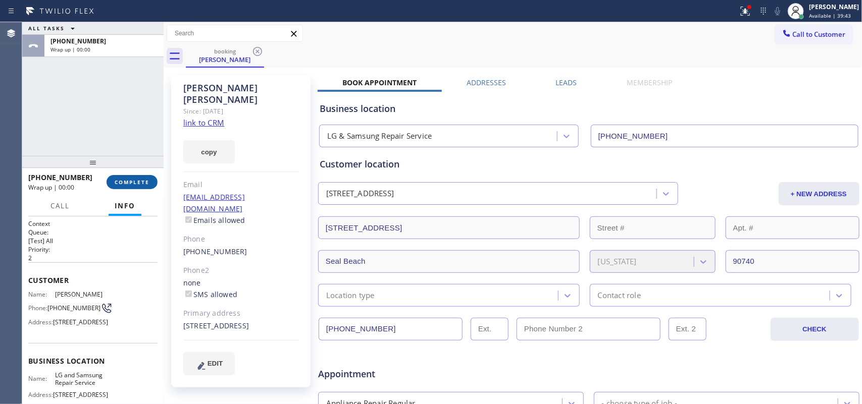
click at [135, 182] on span "COMPLETE" at bounding box center [132, 182] width 35 height 7
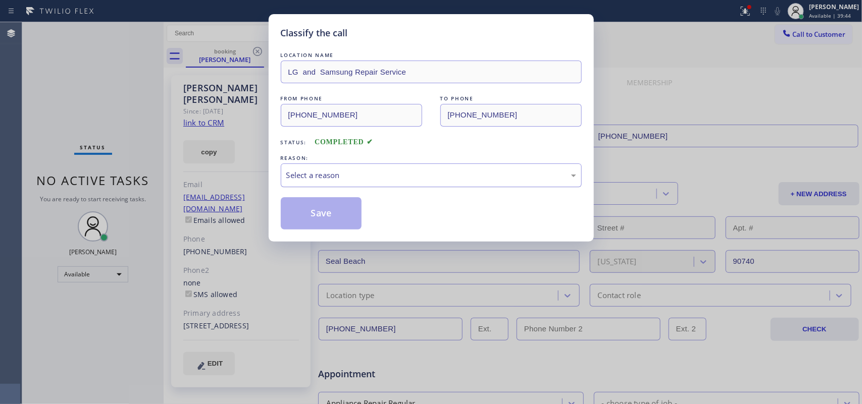
click at [413, 167] on div "Select a reason" at bounding box center [431, 176] width 301 height 24
click at [330, 217] on button "Save" at bounding box center [321, 213] width 81 height 32
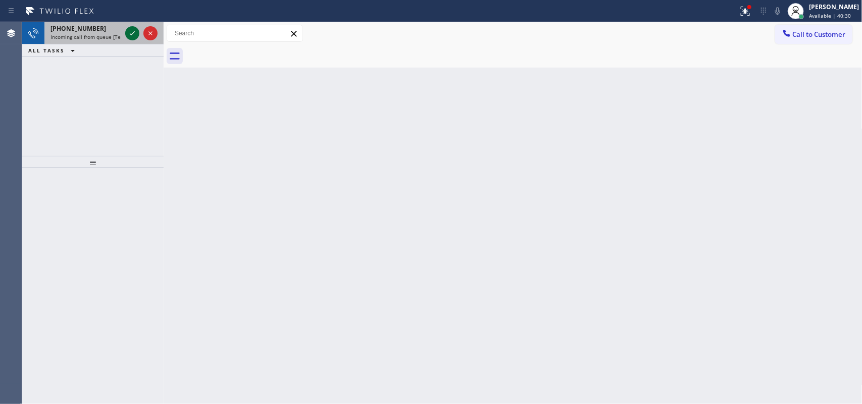
click at [129, 36] on icon at bounding box center [132, 33] width 12 height 12
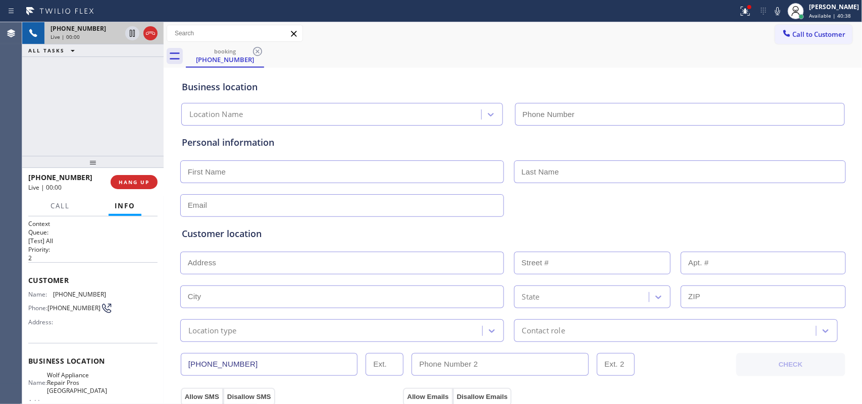
type input "[PHONE_NUMBER]"
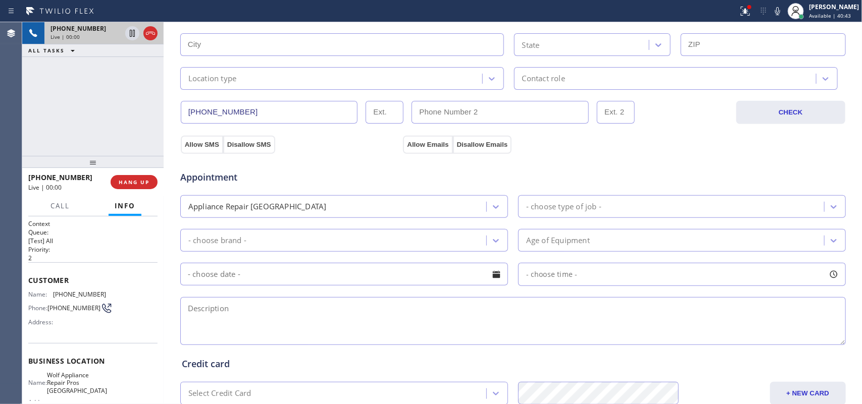
scroll to position [380, 0]
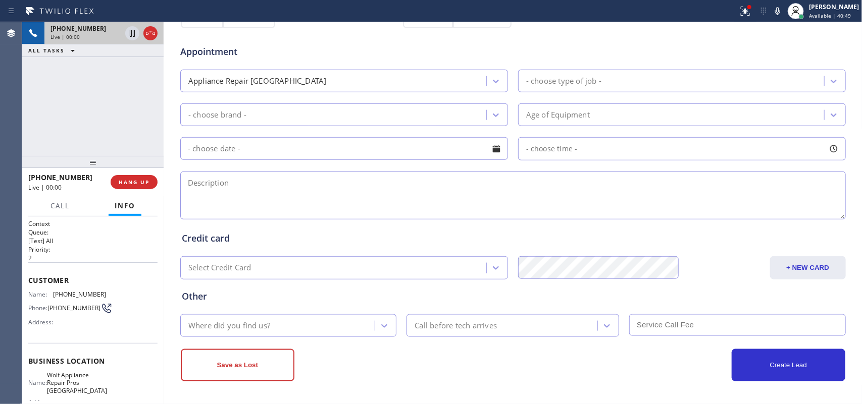
click at [83, 128] on div "[PHONE_NUMBER] Live | 00:00 ALL TASKS ALL TASKS ACTIVE TASKS TASKS IN WRAP UP" at bounding box center [92, 89] width 141 height 134
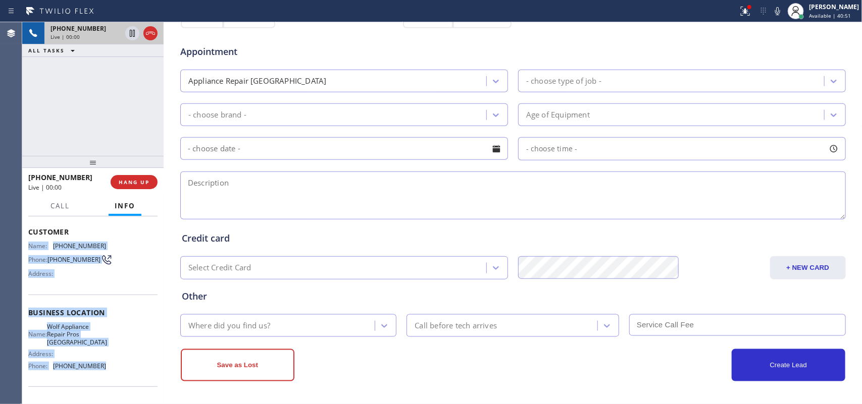
scroll to position [0, 0]
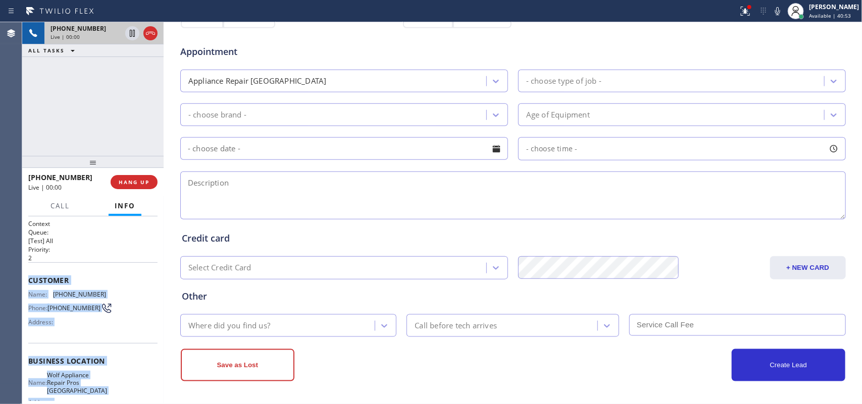
drag, startPoint x: 112, startPoint y: 311, endPoint x: 29, endPoint y: 281, distance: 88.2
click at [29, 281] on div "Context Queue: [Test] All Priority: 2 Customer Name: [PHONE_NUMBER] Phone: [PHO…" at bounding box center [92, 366] width 129 height 292
copy div "Customer Name: [PHONE_NUMBER] Phone: [PHONE_NUMBER] Address: Business location …"
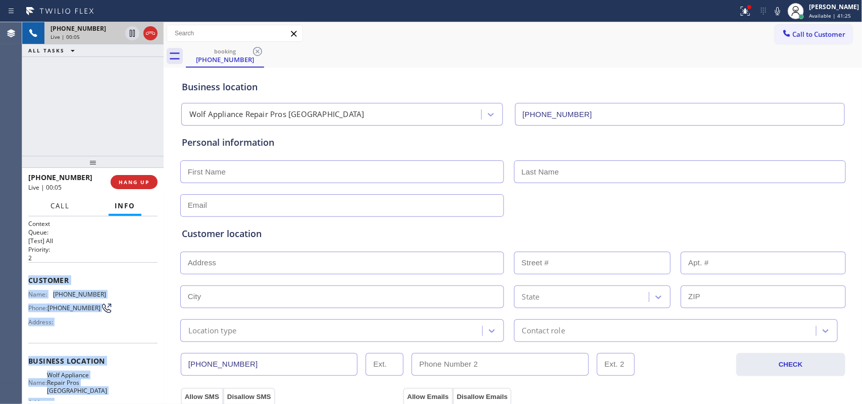
drag, startPoint x: 67, startPoint y: 209, endPoint x: 67, endPoint y: 246, distance: 37.4
click at [67, 208] on span "Call" at bounding box center [59, 205] width 19 height 9
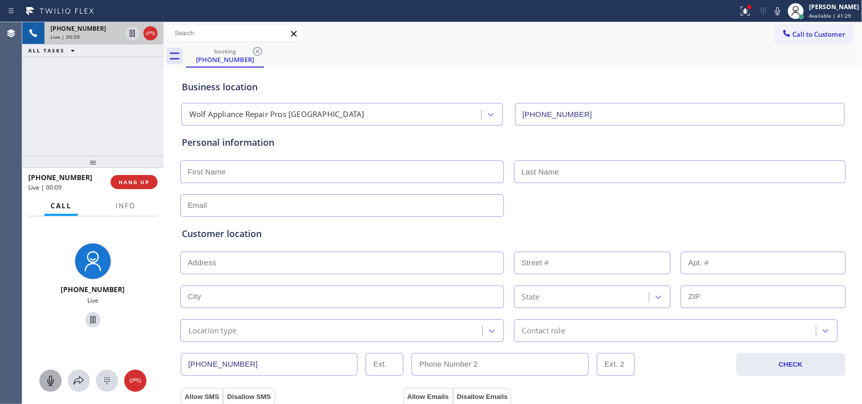
click at [52, 384] on icon at bounding box center [50, 381] width 6 height 10
click at [90, 321] on icon at bounding box center [92, 320] width 5 height 7
click at [52, 375] on icon at bounding box center [50, 381] width 12 height 12
click at [90, 319] on icon at bounding box center [92, 320] width 7 height 7
click at [80, 377] on icon at bounding box center [79, 381] width 12 height 12
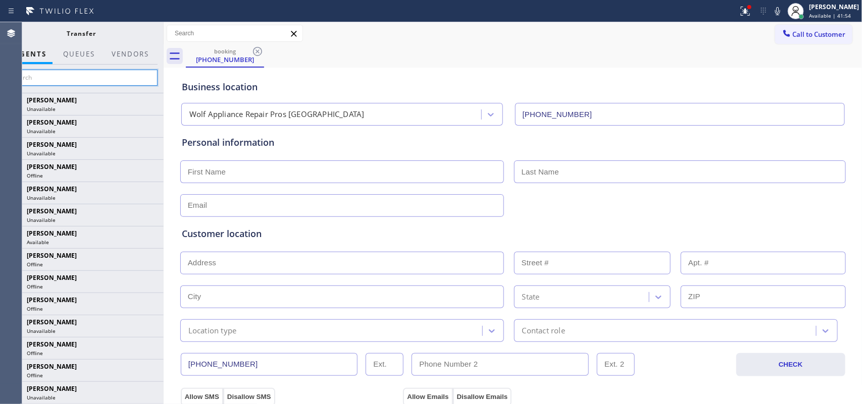
click at [99, 79] on input "text" at bounding box center [82, 78] width 152 height 16
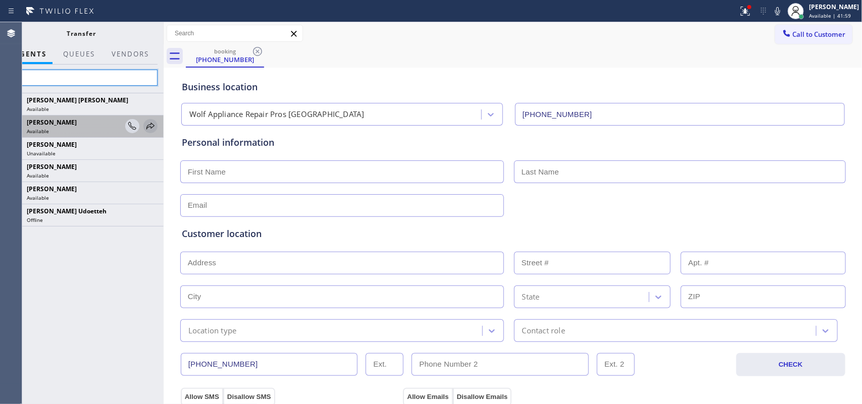
type input "jen"
click at [148, 125] on icon at bounding box center [150, 126] width 12 height 12
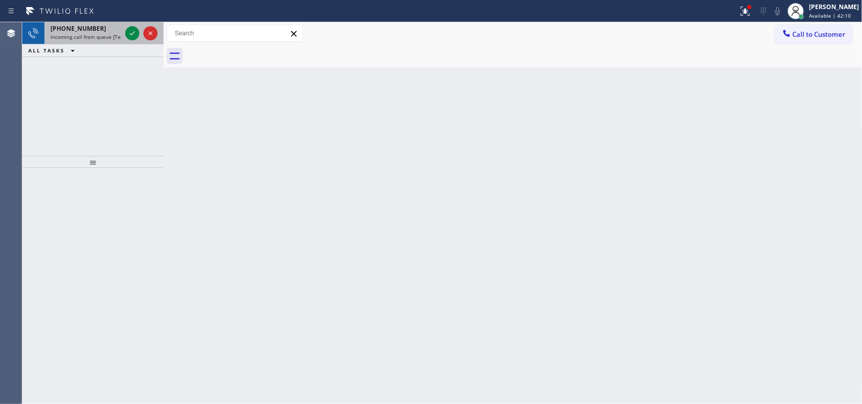
click at [101, 33] on span "Incoming call from queue [Test] All" at bounding box center [92, 36] width 84 height 7
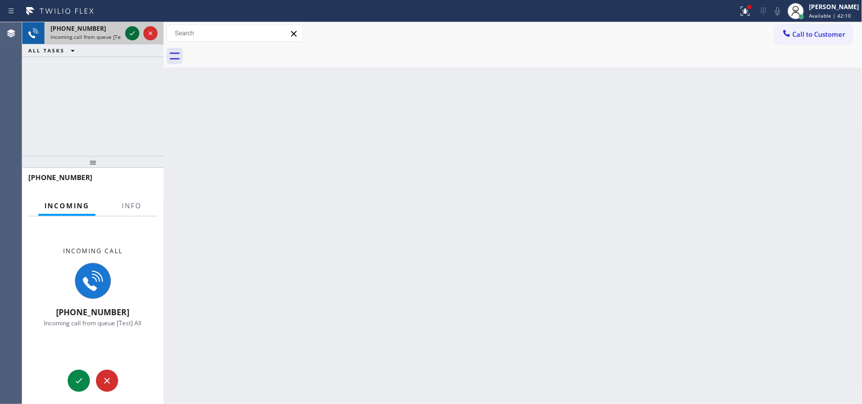
click at [134, 30] on icon at bounding box center [132, 33] width 12 height 12
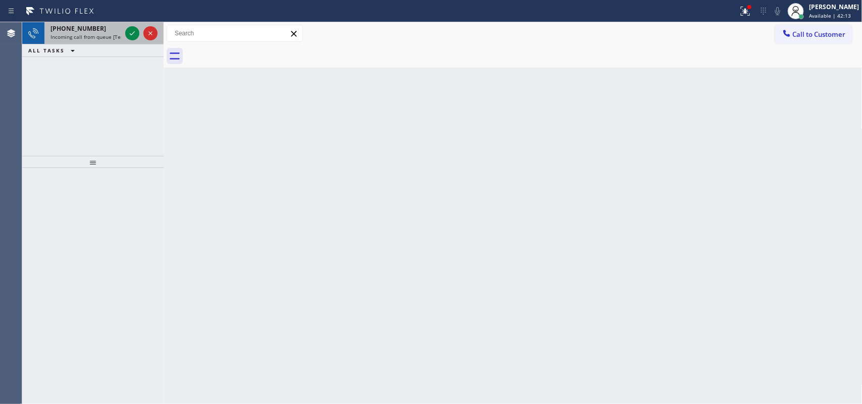
drag, startPoint x: 142, startPoint y: 33, endPoint x: 141, endPoint y: 26, distance: 7.1
click at [142, 29] on div at bounding box center [141, 33] width 36 height 22
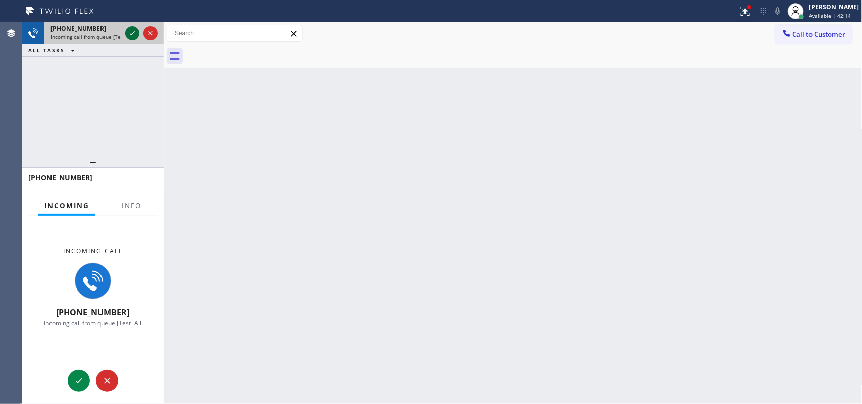
click at [130, 29] on icon at bounding box center [132, 33] width 12 height 12
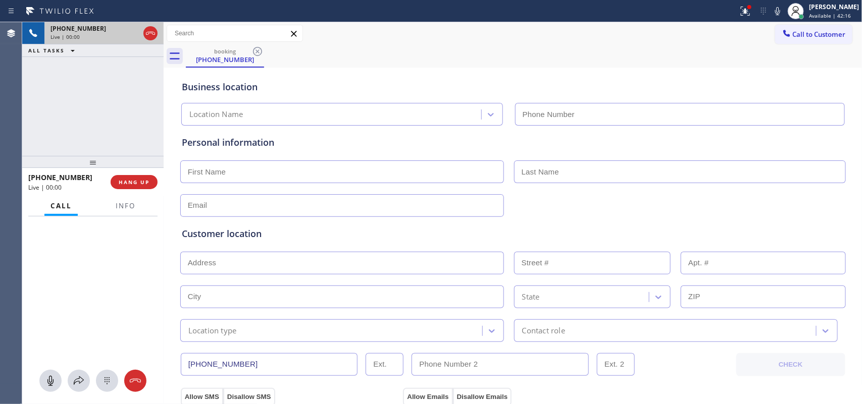
type input "[PHONE_NUMBER]"
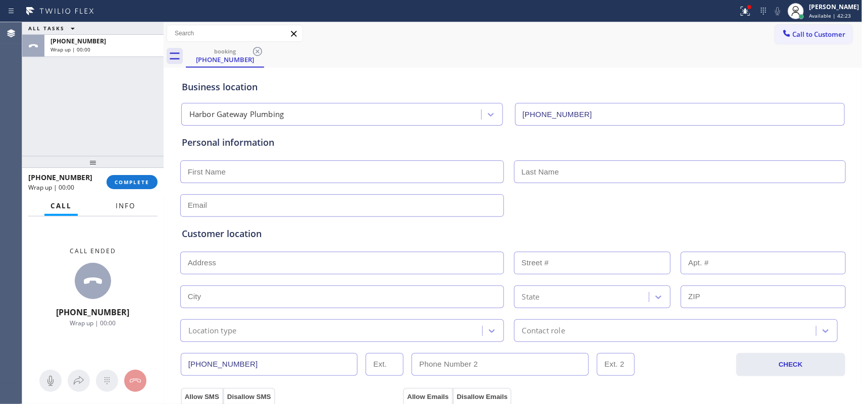
click at [116, 208] on span "Info" at bounding box center [126, 205] width 20 height 9
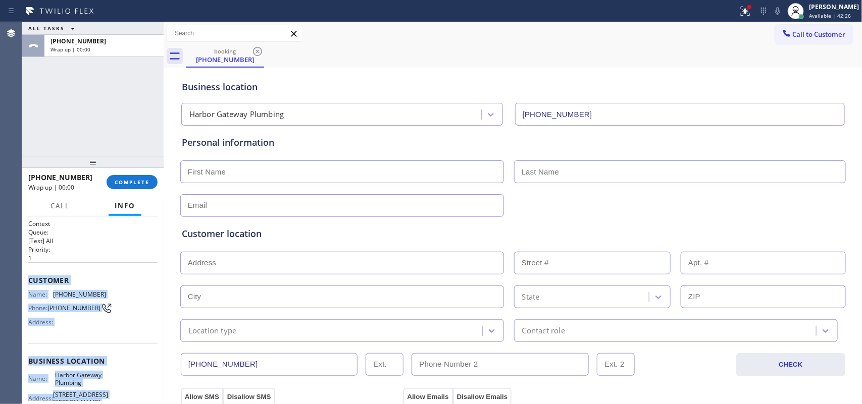
drag, startPoint x: 104, startPoint y: 306, endPoint x: 29, endPoint y: 278, distance: 79.7
click at [29, 278] on div "Context Queue: [Test] All Priority: 1 Customer Name: [PHONE_NUMBER] Phone: [PHO…" at bounding box center [92, 366] width 129 height 292
copy div "Customer Name: [PHONE_NUMBER] Phone: [PHONE_NUMBER] Address: Business location …"
click at [141, 177] on button "COMPLETE" at bounding box center [132, 182] width 51 height 14
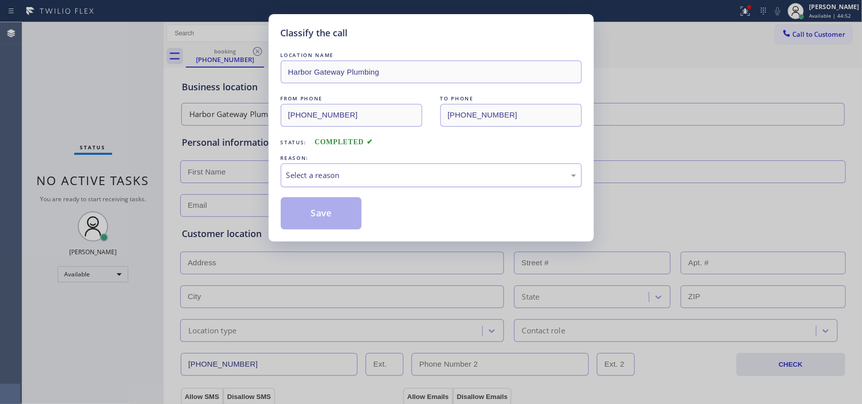
click at [349, 167] on div "Select a reason" at bounding box center [431, 176] width 301 height 24
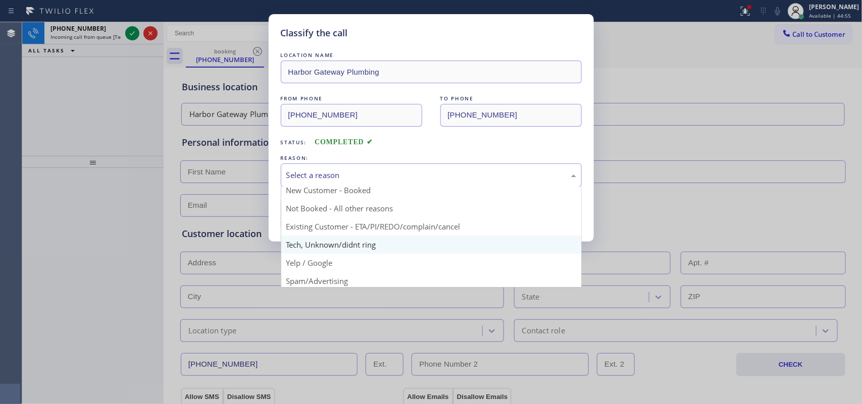
scroll to position [69, 0]
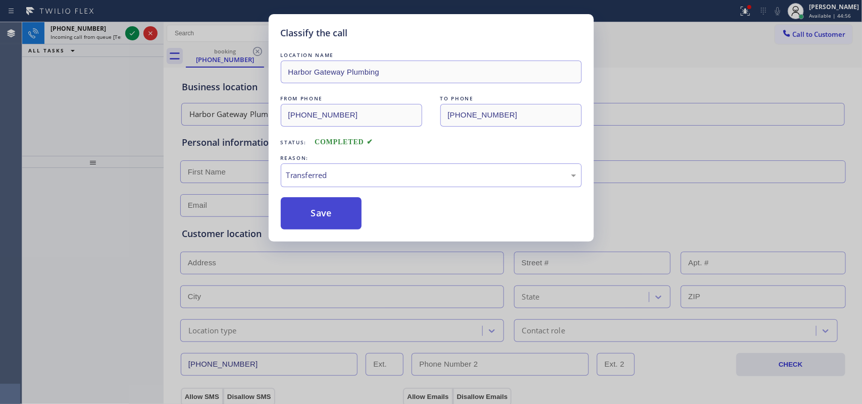
drag, startPoint x: 321, startPoint y: 223, endPoint x: 305, endPoint y: 207, distance: 22.5
click at [321, 223] on button "Save" at bounding box center [321, 213] width 81 height 32
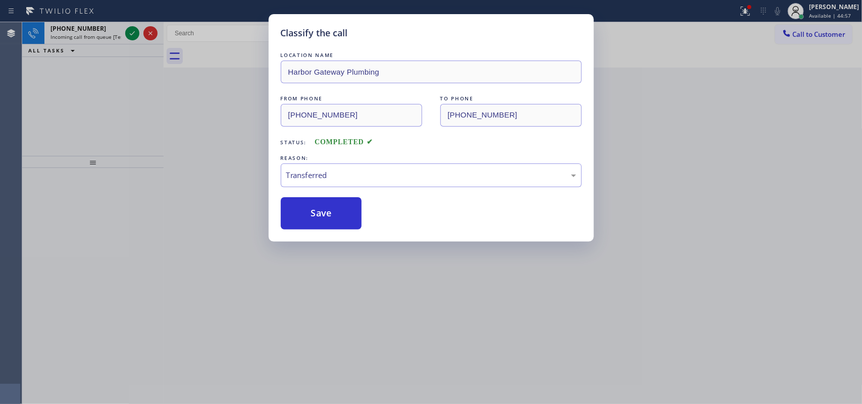
click at [131, 34] on icon at bounding box center [132, 33] width 12 height 12
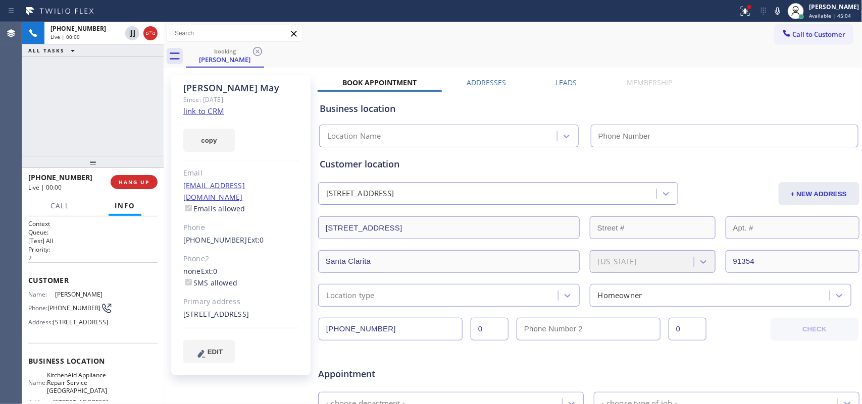
type input "[PHONE_NUMBER]"
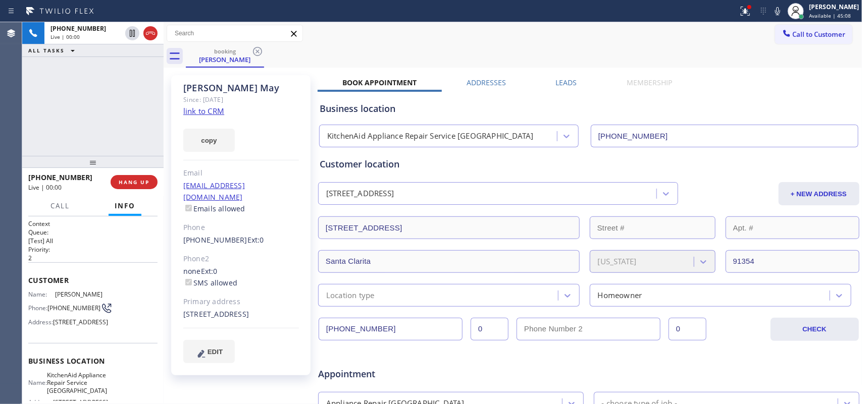
scroll to position [150, 0]
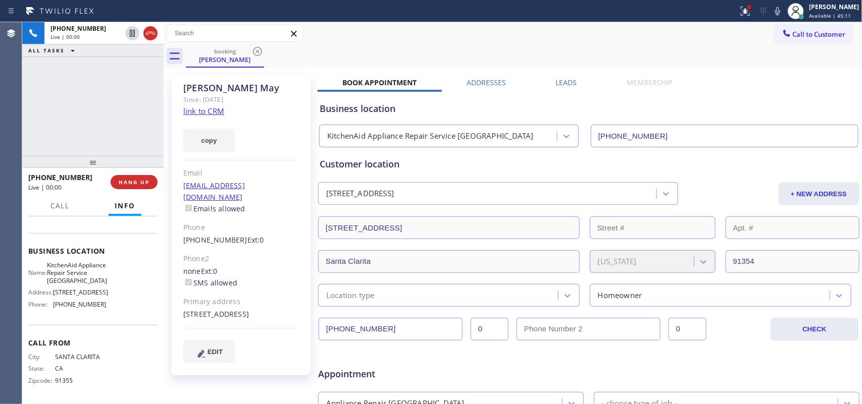
click at [209, 108] on link "link to CRM" at bounding box center [203, 111] width 41 height 10
click at [67, 198] on button "Call" at bounding box center [59, 206] width 31 height 20
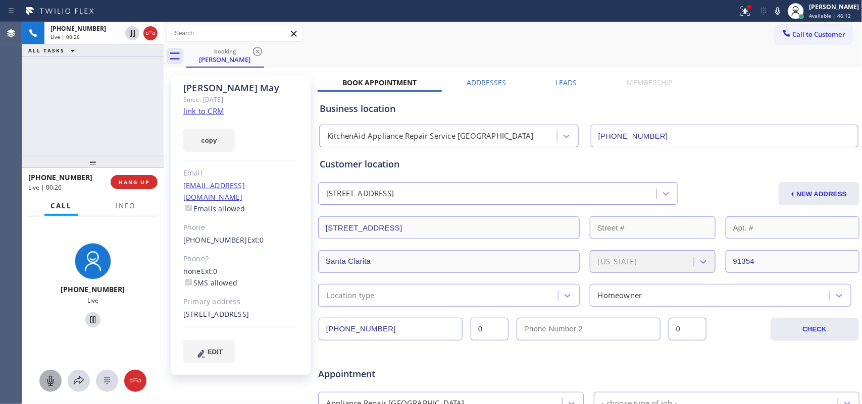
click at [51, 379] on icon at bounding box center [50, 381] width 12 height 12
click at [87, 321] on icon at bounding box center [93, 320] width 12 height 12
drag, startPoint x: 48, startPoint y: 386, endPoint x: 76, endPoint y: 330, distance: 62.8
click at [48, 385] on icon at bounding box center [50, 381] width 12 height 12
click at [89, 318] on icon at bounding box center [92, 320] width 7 height 7
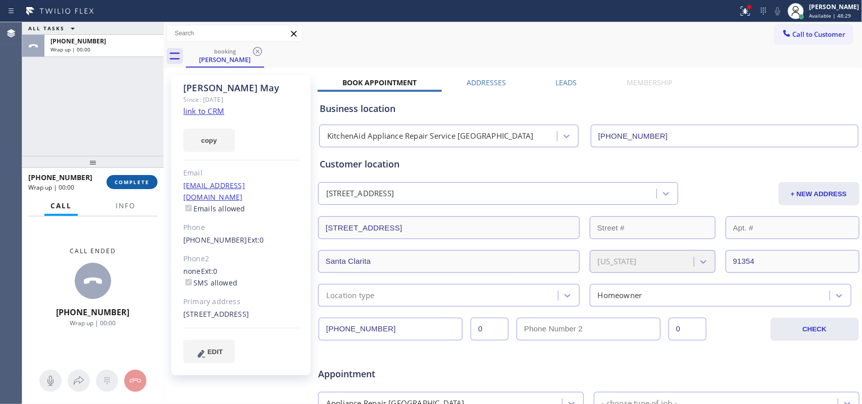
click at [144, 185] on span "COMPLETE" at bounding box center [132, 182] width 35 height 7
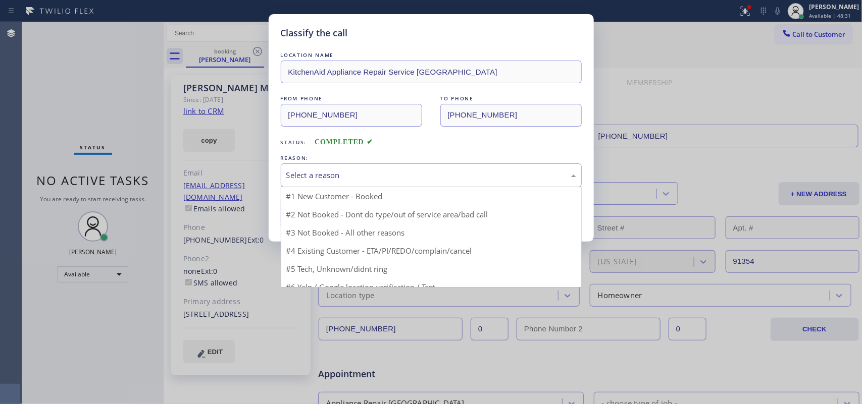
click at [339, 173] on div "Select a reason" at bounding box center [431, 176] width 290 height 12
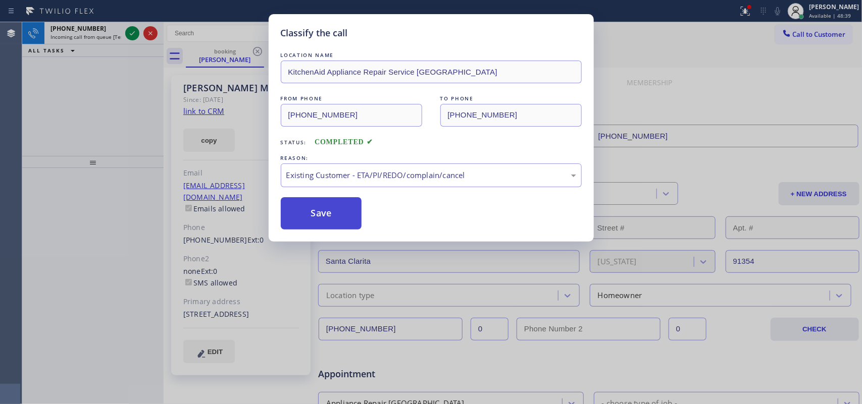
click at [348, 220] on button "Save" at bounding box center [321, 213] width 81 height 32
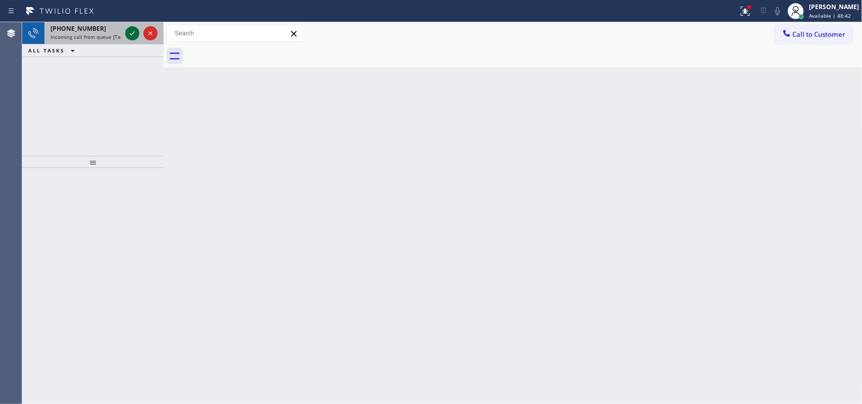
click at [129, 34] on icon at bounding box center [132, 33] width 12 height 12
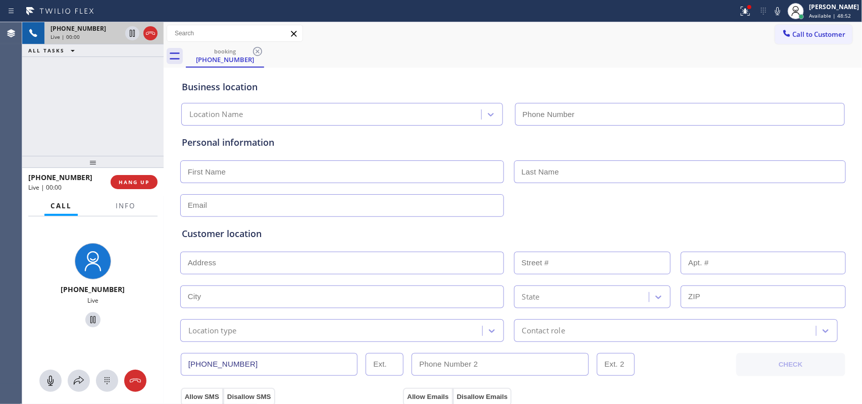
type input "[PHONE_NUMBER]"
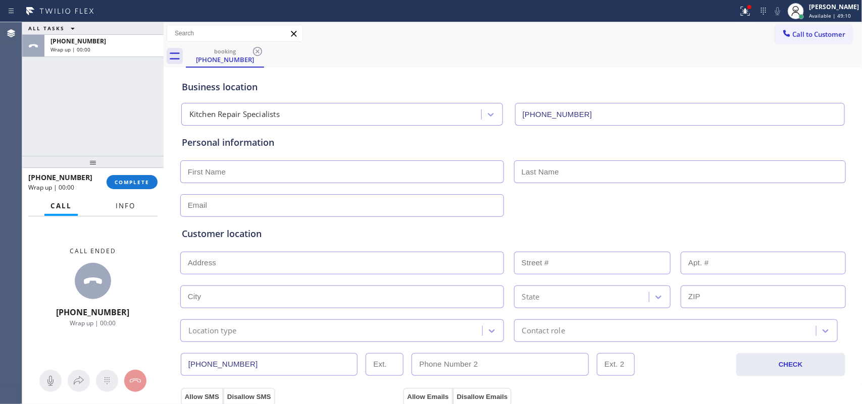
click at [130, 210] on span "Info" at bounding box center [126, 205] width 20 height 9
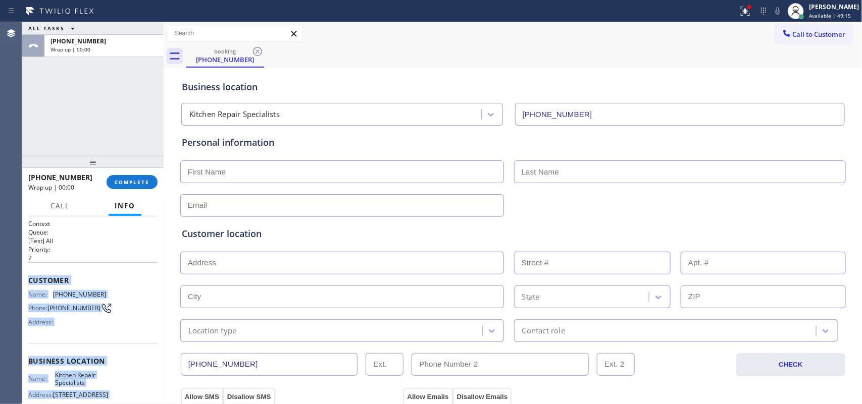
drag, startPoint x: 102, startPoint y: 308, endPoint x: 24, endPoint y: 282, distance: 83.2
click at [24, 282] on div "Context Queue: [Test] All Priority: 2 Customer Name: [PHONE_NUMBER] Phone: [PHO…" at bounding box center [92, 311] width 141 height 188
copy div "Customer Name: [PHONE_NUMBER] Phone: [PHONE_NUMBER] Address: Business location …"
click at [144, 183] on span "COMPLETE" at bounding box center [132, 182] width 35 height 7
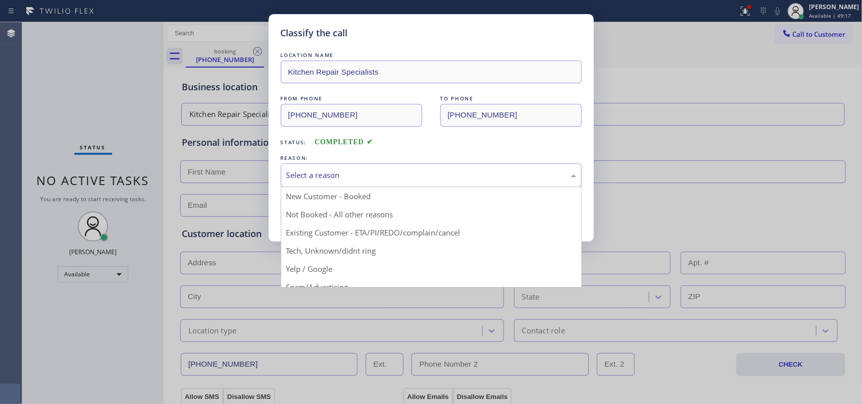
click at [362, 181] on div "Select a reason" at bounding box center [431, 176] width 290 height 12
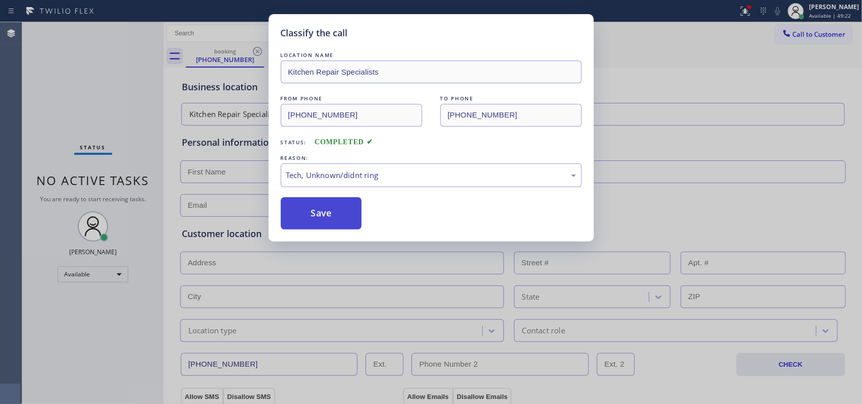
drag, startPoint x: 327, startPoint y: 252, endPoint x: 314, endPoint y: 223, distance: 32.3
click at [312, 222] on button "Save" at bounding box center [321, 213] width 81 height 32
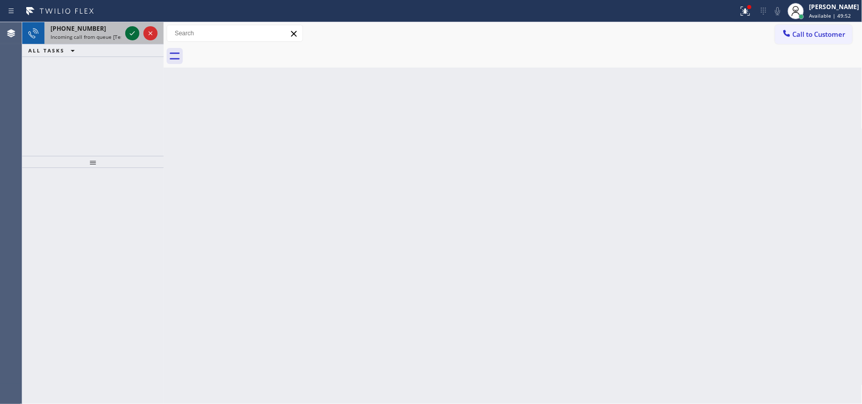
drag, startPoint x: 135, startPoint y: 39, endPoint x: 132, endPoint y: 33, distance: 6.1
click at [134, 38] on icon at bounding box center [132, 33] width 12 height 12
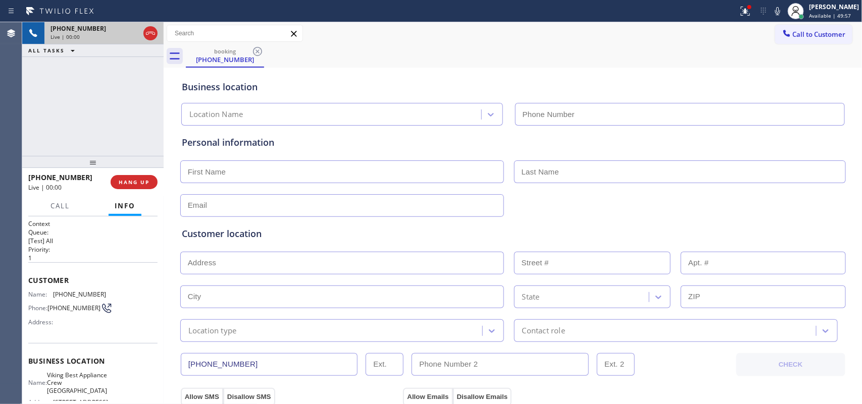
type input "[PHONE_NUMBER]"
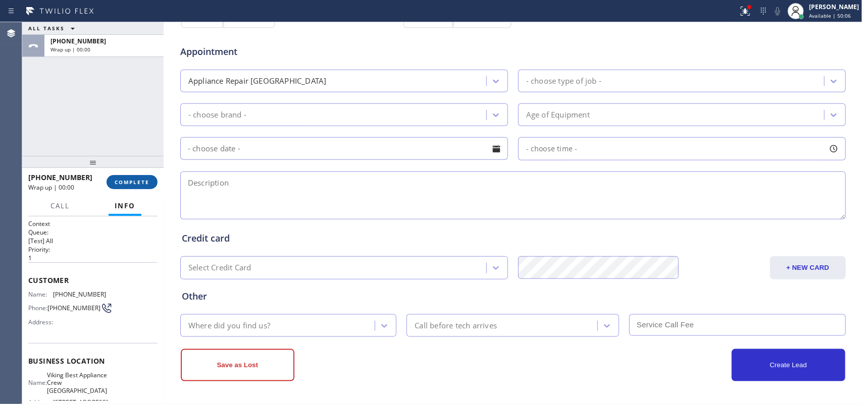
click at [137, 178] on button "COMPLETE" at bounding box center [132, 182] width 51 height 14
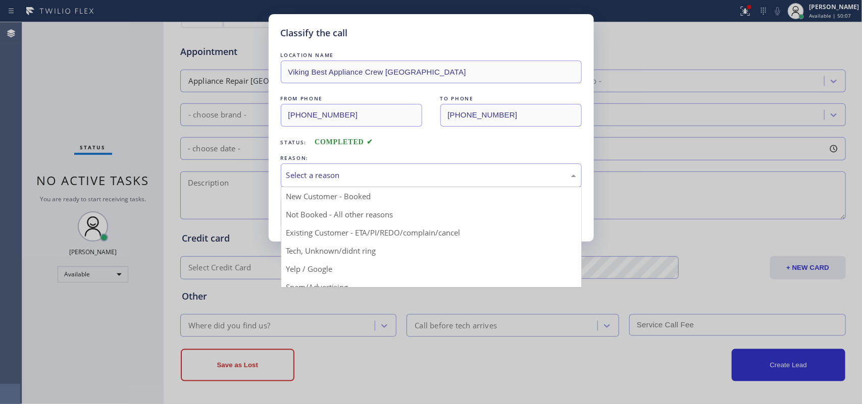
click at [339, 175] on div "Select a reason" at bounding box center [431, 176] width 290 height 12
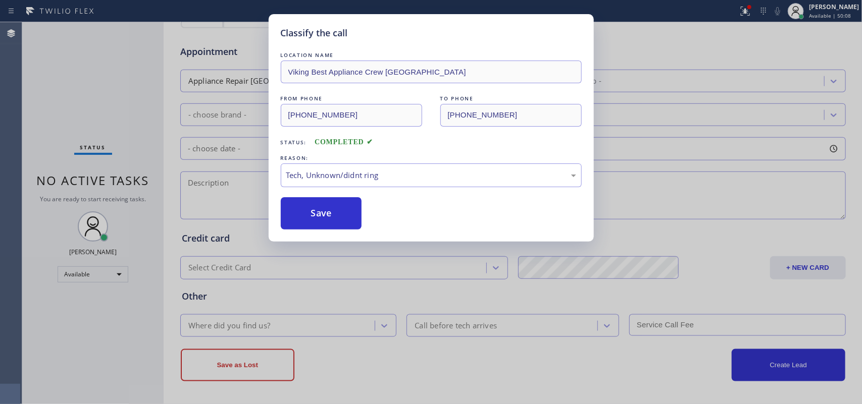
drag, startPoint x: 331, startPoint y: 251, endPoint x: 320, endPoint y: 235, distance: 19.6
click at [316, 228] on button "Save" at bounding box center [321, 213] width 81 height 32
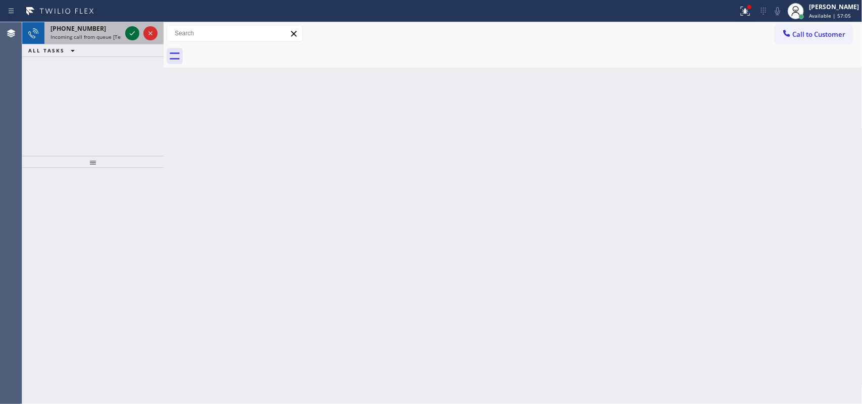
click at [126, 29] on icon at bounding box center [132, 33] width 12 height 12
click at [133, 36] on icon at bounding box center [132, 33] width 12 height 12
click at [135, 31] on icon at bounding box center [132, 33] width 12 height 12
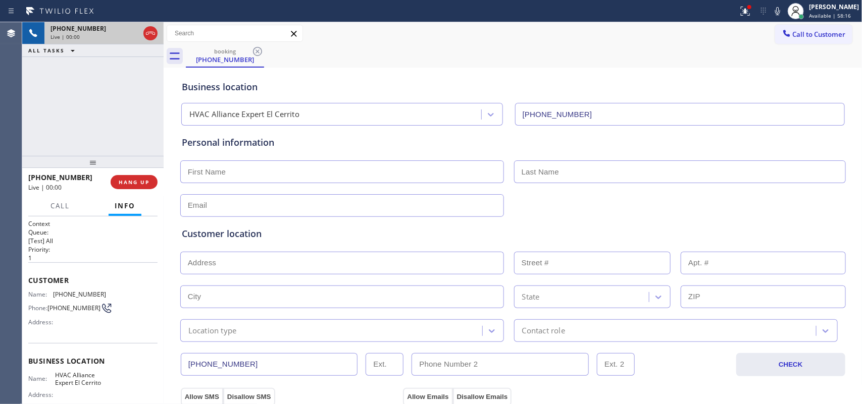
type input "[PHONE_NUMBER]"
click at [144, 182] on span "HANG UP" at bounding box center [134, 182] width 31 height 7
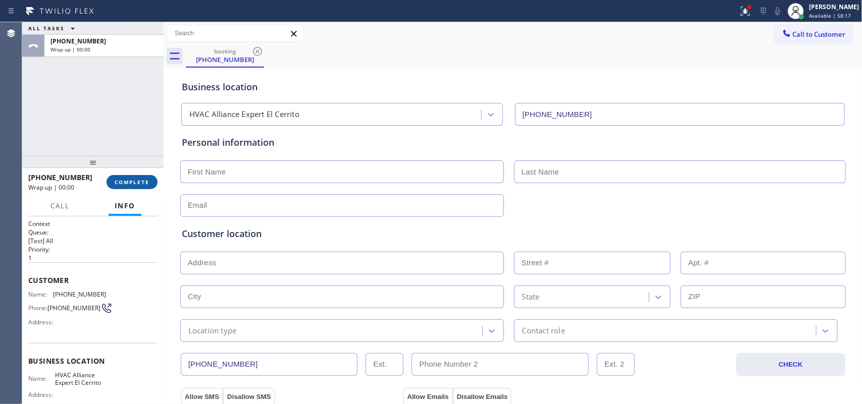
click at [144, 182] on span "COMPLETE" at bounding box center [132, 182] width 35 height 7
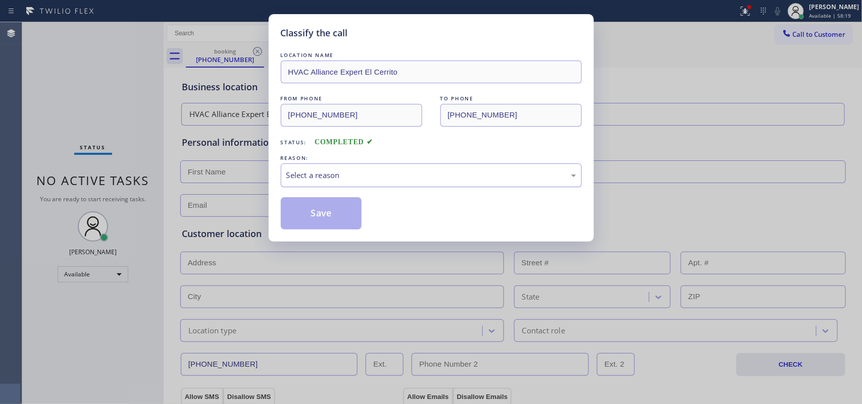
click at [384, 170] on div "Select a reason" at bounding box center [431, 176] width 290 height 12
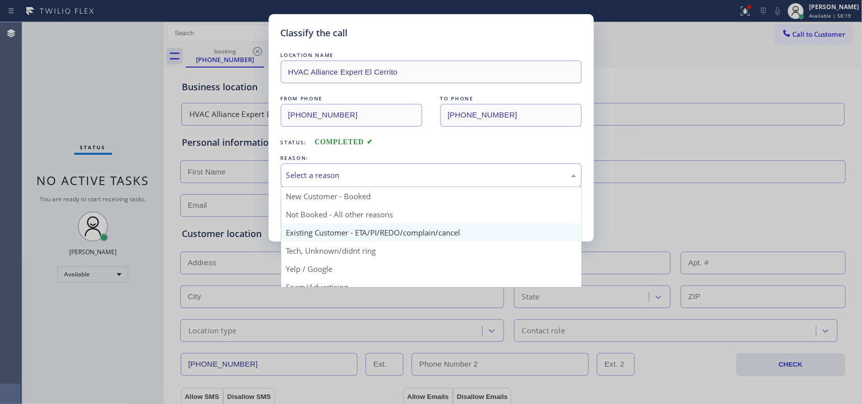
scroll to position [69, 0]
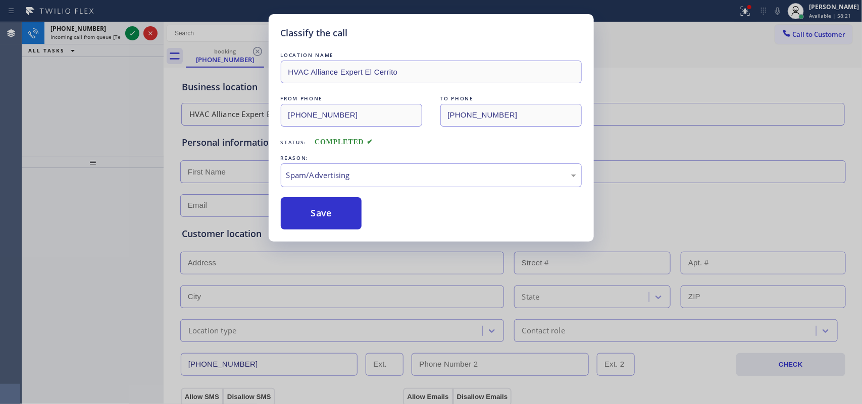
drag, startPoint x: 320, startPoint y: 219, endPoint x: 231, endPoint y: 142, distance: 117.4
click at [318, 218] on button "Save" at bounding box center [321, 213] width 81 height 32
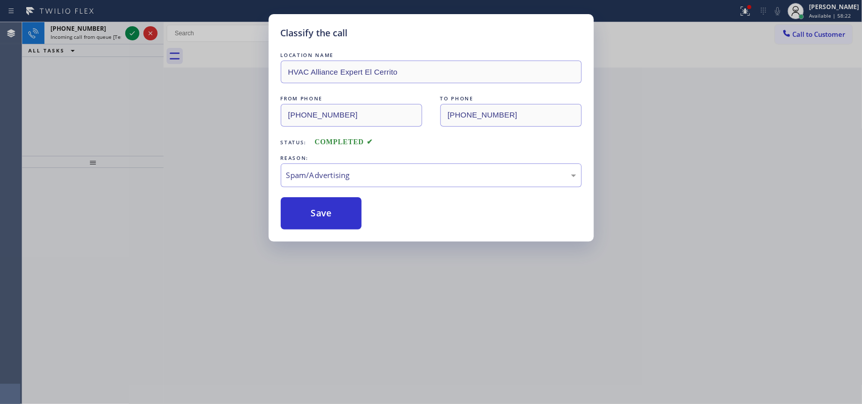
click at [131, 31] on div "Classify the call LOCATION NAME HVAC Alliance Expert El Cerrito FROM PHONE [PHO…" at bounding box center [431, 202] width 862 height 404
click at [131, 31] on div "Classify the call LOCATION NAME The Fastest HVAC Repair FROM PHONE [PHONE_NUMBE…" at bounding box center [442, 213] width 840 height 382
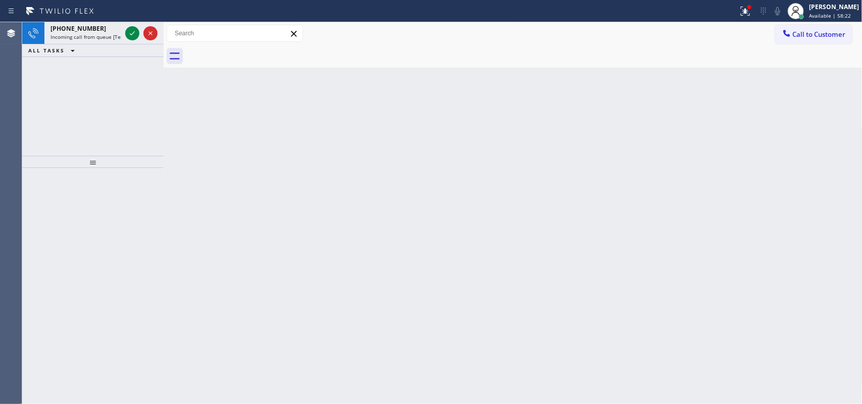
click at [131, 31] on icon at bounding box center [132, 33] width 12 height 12
click at [134, 33] on icon at bounding box center [132, 33] width 12 height 12
click at [130, 28] on icon at bounding box center [132, 33] width 12 height 12
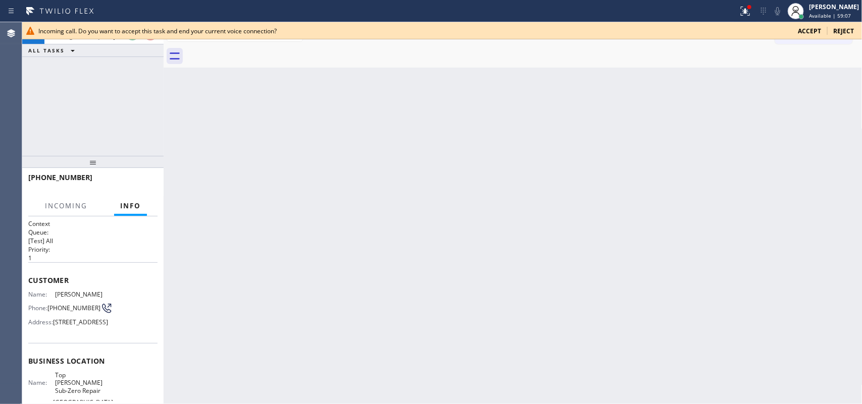
click at [129, 39] on div at bounding box center [442, 39] width 840 height 1
click at [130, 35] on div "Incoming call. Do you want to accept this task and end your current voice conne…" at bounding box center [442, 30] width 840 height 17
click at [130, 36] on div "Incoming call. Do you want to accept this task and end your current voice conne…" at bounding box center [442, 30] width 840 height 17
click at [809, 32] on span "Accept" at bounding box center [809, 31] width 23 height 9
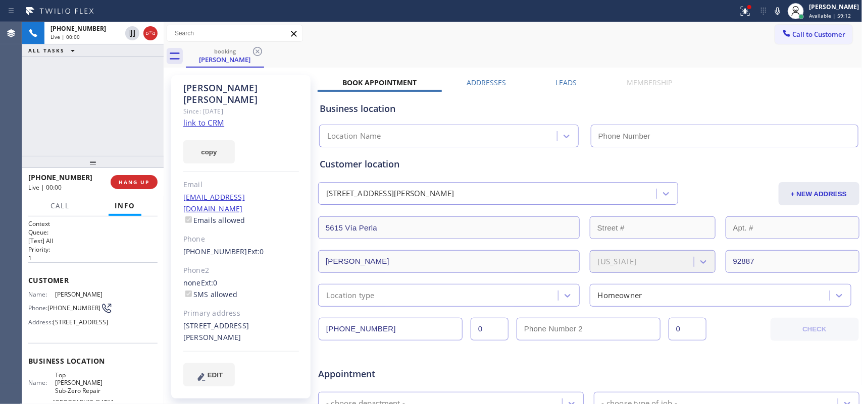
type input "[PHONE_NUMBER]"
click at [196, 118] on link "link to CRM" at bounding box center [203, 123] width 41 height 10
click at [61, 210] on button "Call" at bounding box center [59, 206] width 31 height 20
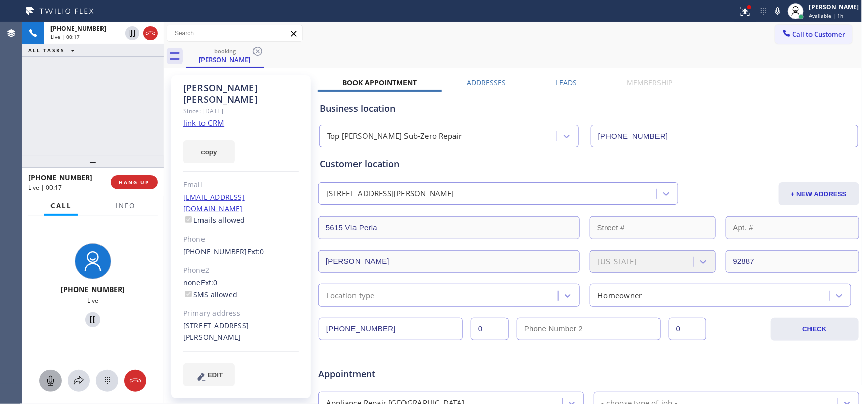
click at [52, 379] on icon at bounding box center [50, 381] width 12 height 12
click at [88, 321] on icon at bounding box center [93, 320] width 12 height 12
drag, startPoint x: 45, startPoint y: 384, endPoint x: 59, endPoint y: 354, distance: 32.3
click at [45, 383] on icon at bounding box center [50, 381] width 12 height 12
click at [92, 321] on icon at bounding box center [93, 320] width 12 height 12
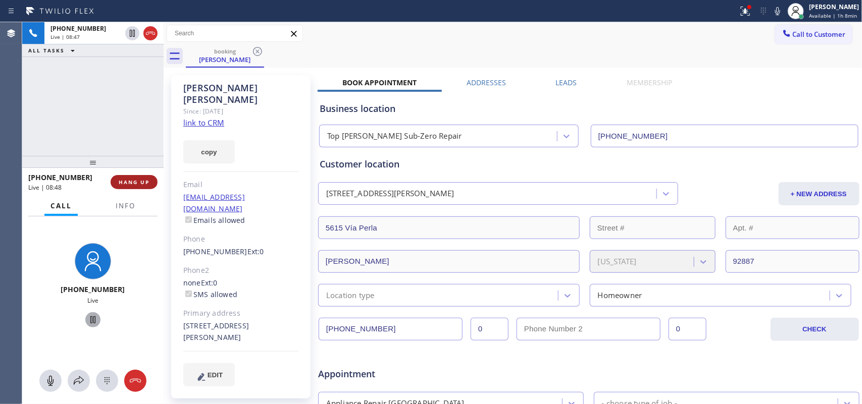
click at [140, 185] on span "HANG UP" at bounding box center [134, 182] width 31 height 7
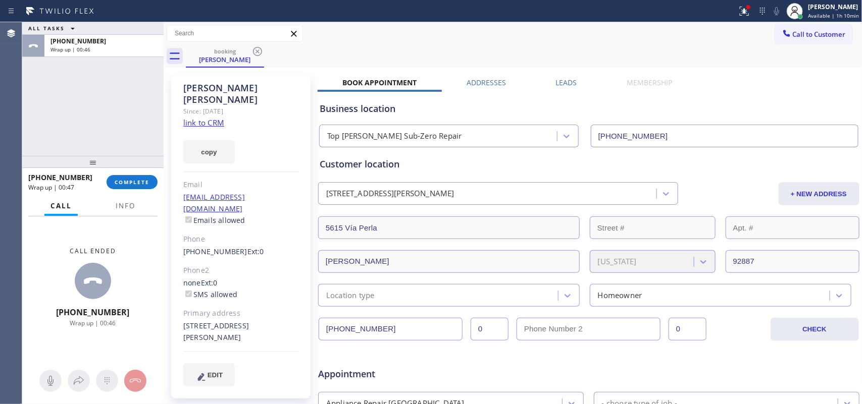
click at [138, 190] on div "[PHONE_NUMBER] Wrap up | 00:47 COMPLETE" at bounding box center [92, 182] width 129 height 26
click at [147, 180] on span "COMPLETE" at bounding box center [132, 182] width 35 height 7
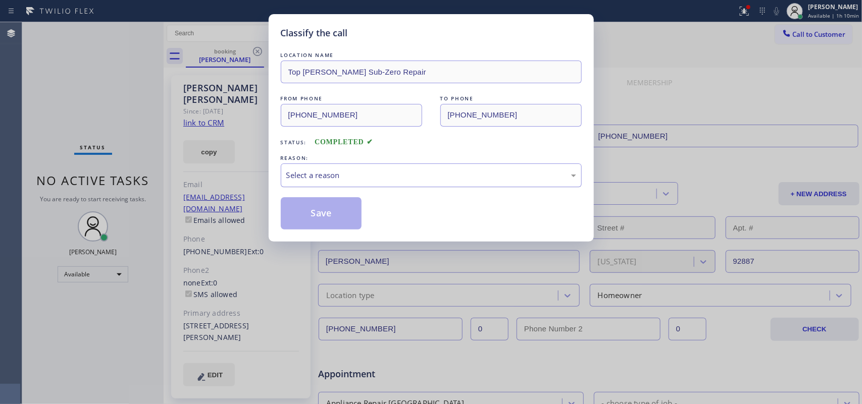
click at [301, 173] on div "Select a reason" at bounding box center [431, 176] width 290 height 12
click at [320, 211] on button "Save" at bounding box center [321, 213] width 81 height 32
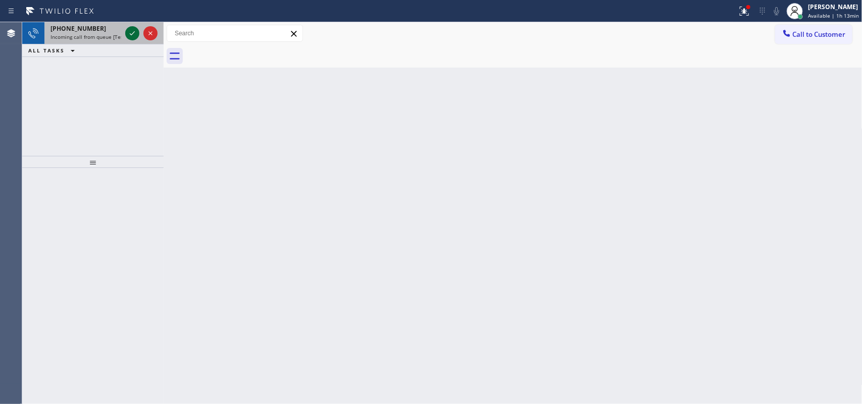
click at [132, 34] on icon at bounding box center [132, 33] width 5 height 4
click at [126, 34] on icon at bounding box center [132, 33] width 12 height 12
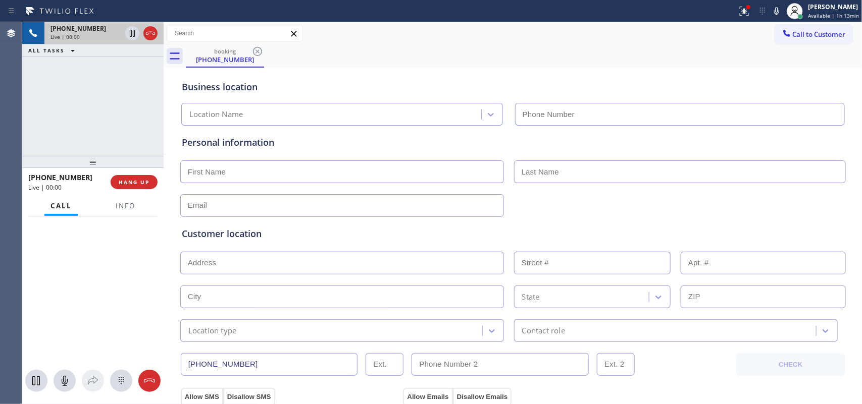
type input "[PHONE_NUMBER]"
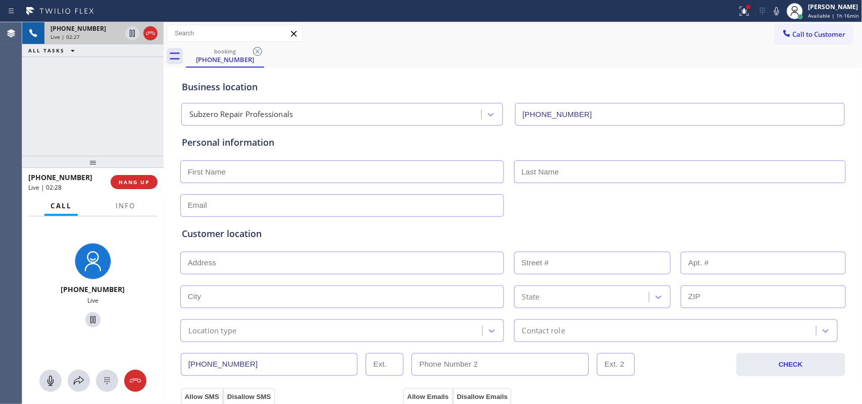
click at [558, 167] on input "text" at bounding box center [680, 172] width 332 height 23
click at [308, 84] on div "Business location" at bounding box center [513, 87] width 662 height 14
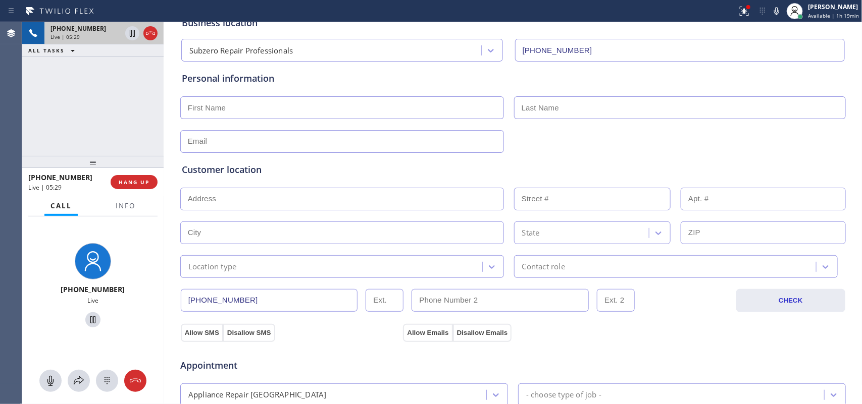
scroll to position [1, 0]
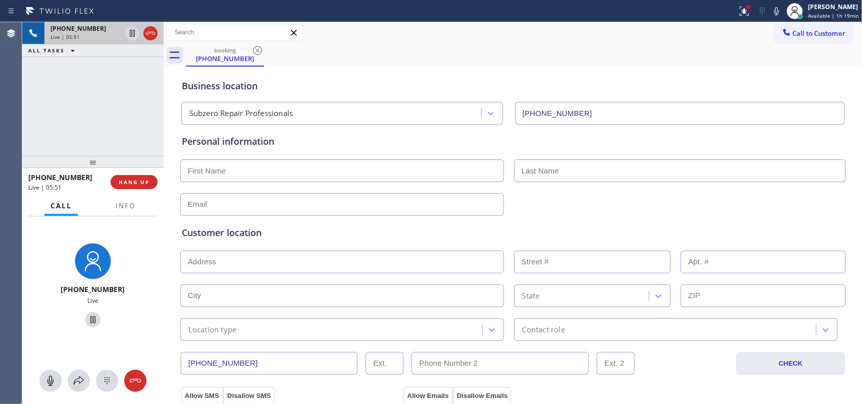
click at [112, 130] on div "[PHONE_NUMBER] Live | 05:51 ALL TASKS ALL TASKS ACTIVE TASKS TASKS IN WRAP UP" at bounding box center [92, 89] width 141 height 134
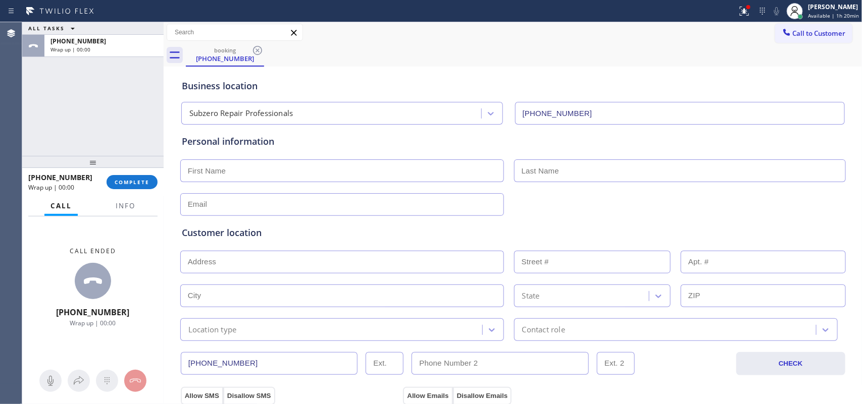
click at [275, 166] on input "text" at bounding box center [342, 171] width 324 height 23
type input "[PERSON_NAME]"
click at [160, 156] on div at bounding box center [92, 162] width 141 height 12
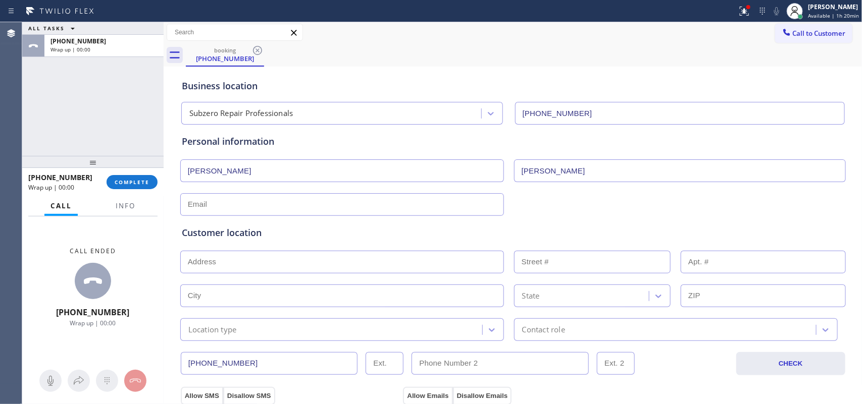
click at [228, 205] on input "text" at bounding box center [342, 204] width 324 height 23
paste input "[PERSON_NAME][EMAIL_ADDRESS][PERSON_NAME][DOMAIN_NAME]"
type input "[PERSON_NAME][EMAIL_ADDRESS][PERSON_NAME][DOMAIN_NAME]"
click at [366, 263] on input "text" at bounding box center [342, 262] width 324 height 23
click at [334, 264] on input "text" at bounding box center [342, 262] width 324 height 23
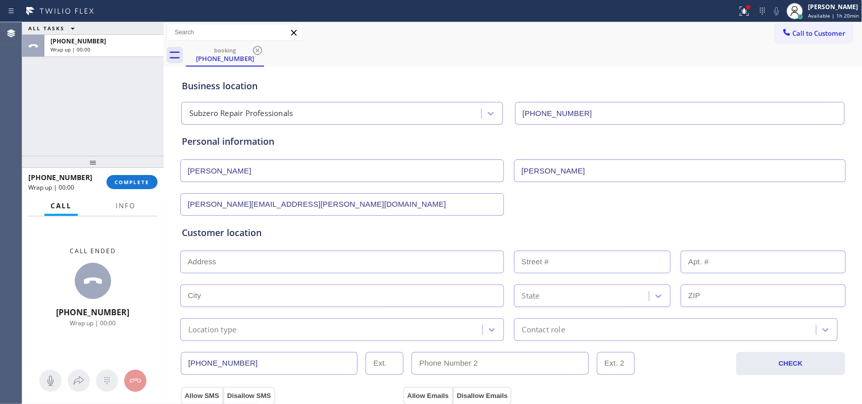
paste input "[STREET_ADDRESS]"
type input "[STREET_ADDRESS]"
type input "10127"
type input "[PERSON_NAME]"
type input "98033"
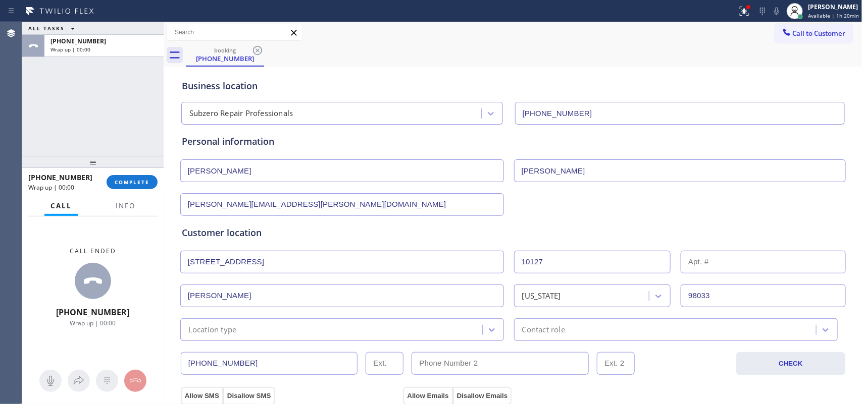
scroll to position [127, 0]
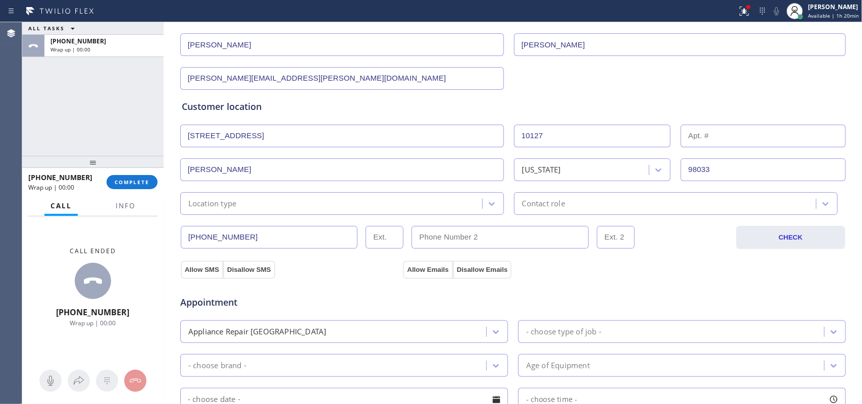
click at [372, 195] on div "Location type" at bounding box center [332, 204] width 299 height 18
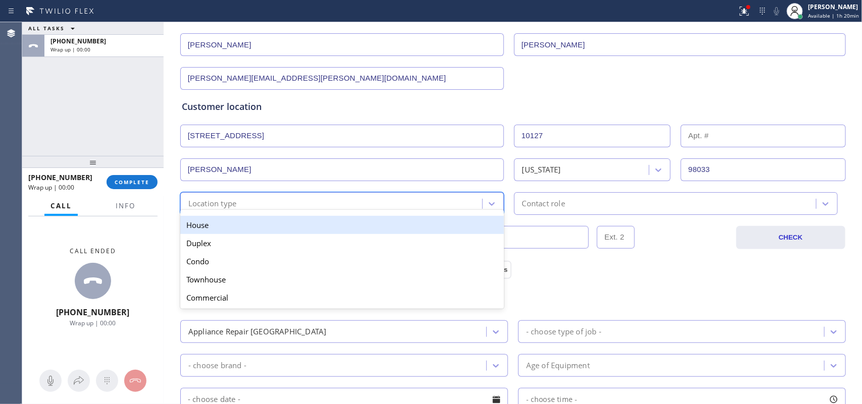
click at [329, 234] on div "House" at bounding box center [342, 225] width 324 height 18
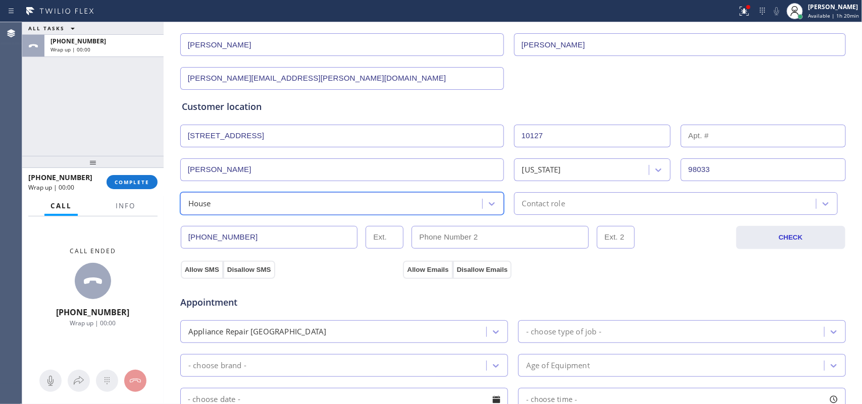
click at [470, 207] on div "House" at bounding box center [332, 204] width 299 height 18
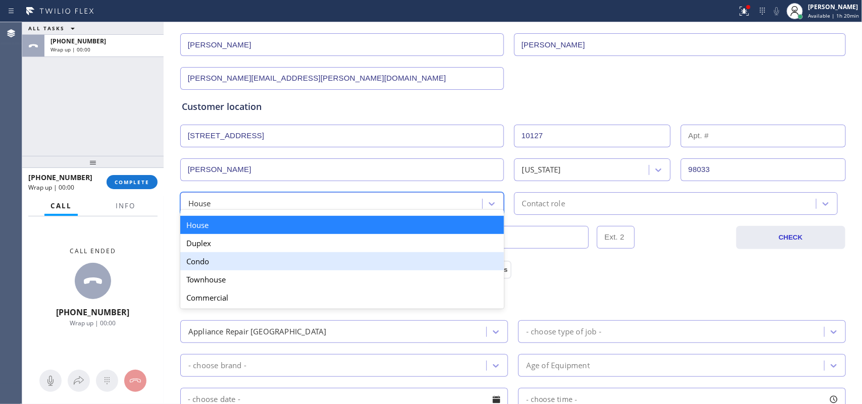
click at [360, 266] on div "Condo" at bounding box center [342, 261] width 324 height 18
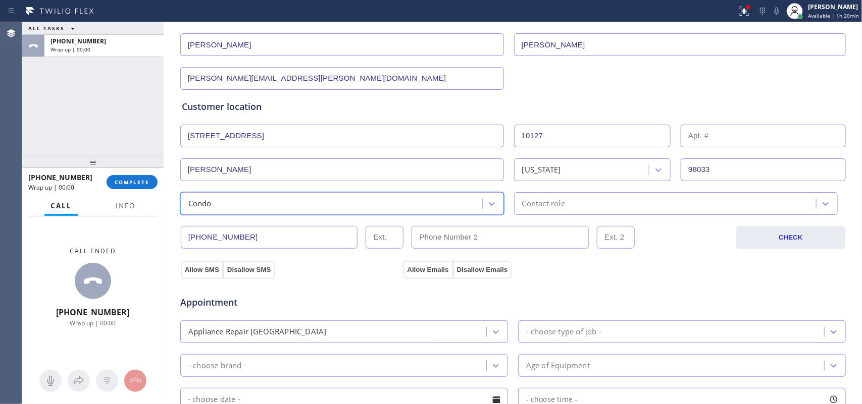
click at [589, 199] on div "Contact role" at bounding box center [666, 204] width 299 height 18
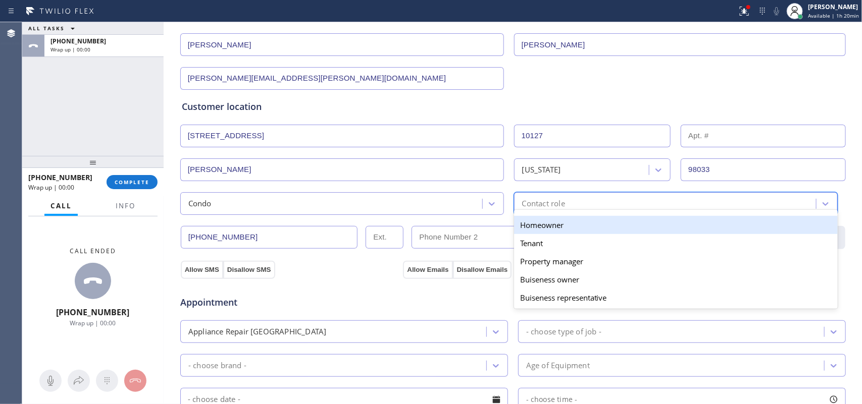
click at [586, 231] on div "Homeowner" at bounding box center [676, 225] width 324 height 18
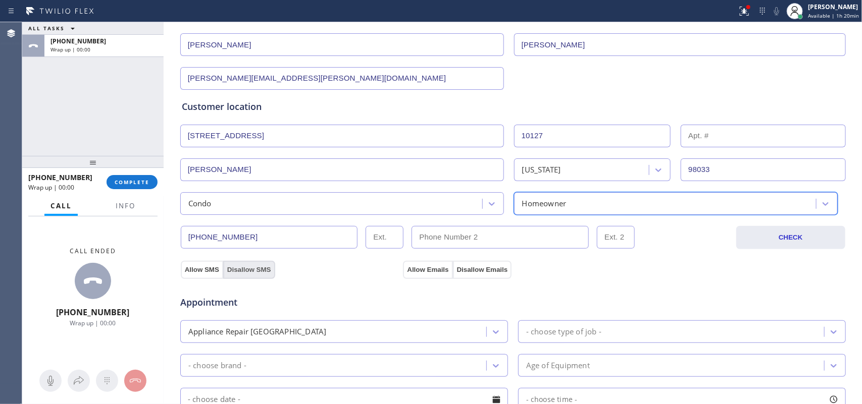
drag, startPoint x: 195, startPoint y: 274, endPoint x: 223, endPoint y: 273, distance: 28.3
click at [195, 274] on button "Allow SMS" at bounding box center [202, 270] width 42 height 18
click at [415, 267] on button "Allow Emails" at bounding box center [427, 270] width 49 height 18
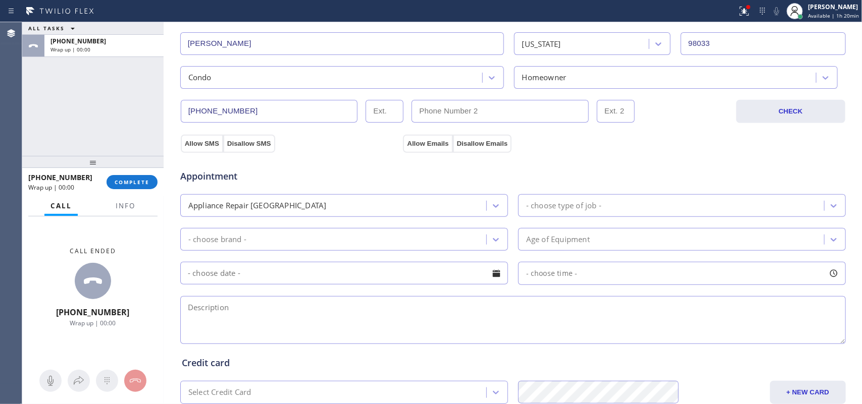
click at [639, 206] on div "- choose type of job -" at bounding box center [672, 206] width 303 height 18
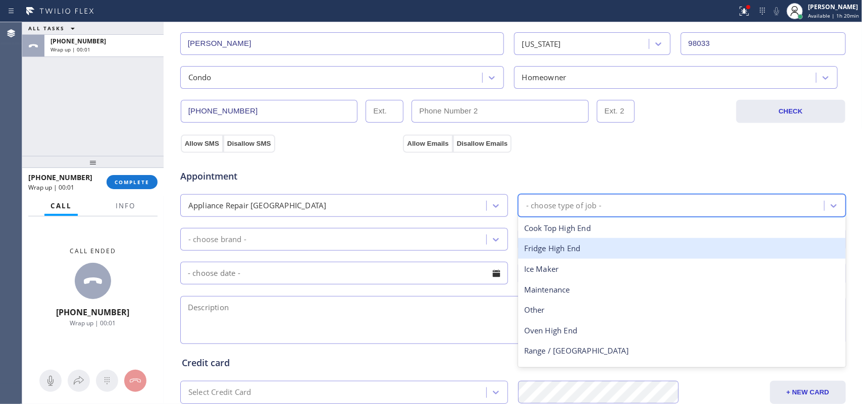
click at [581, 248] on div "Fridge High End" at bounding box center [682, 248] width 328 height 21
click at [581, 248] on div "Age of Equipment" at bounding box center [672, 240] width 303 height 18
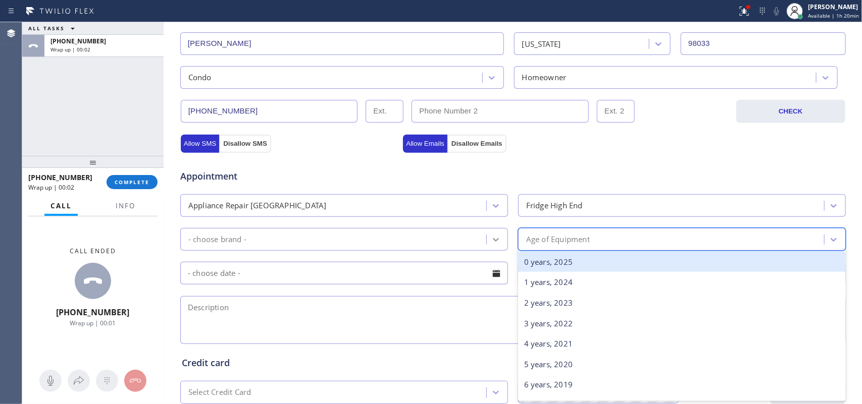
click at [493, 237] on icon at bounding box center [496, 240] width 10 height 10
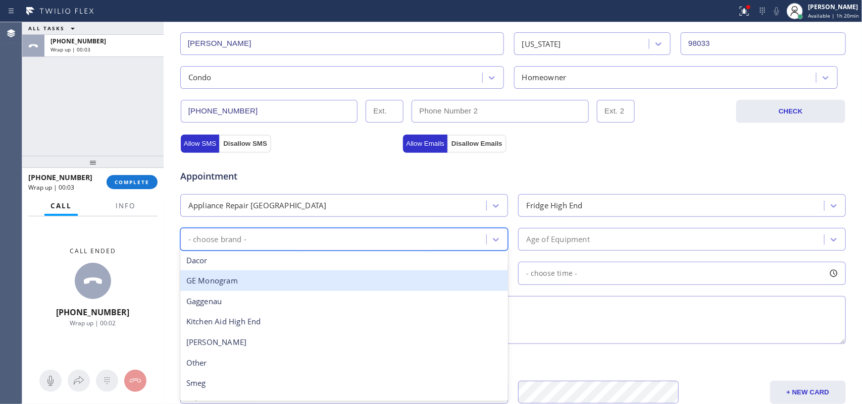
scroll to position [139, 0]
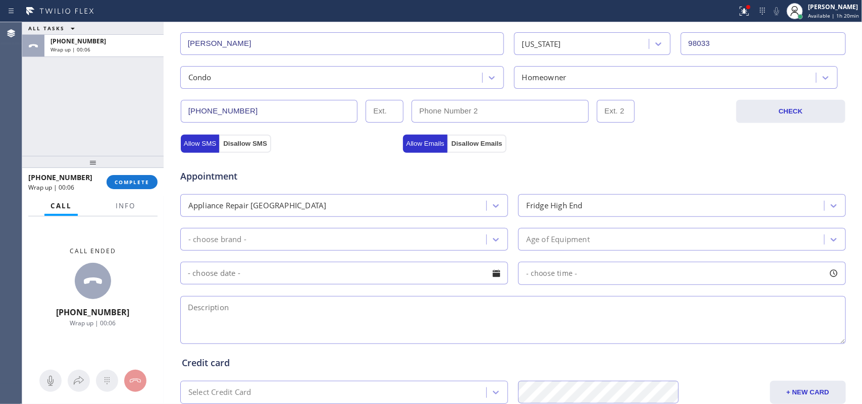
click at [287, 148] on div "Allow SMS Disallow SMS" at bounding box center [290, 143] width 223 height 18
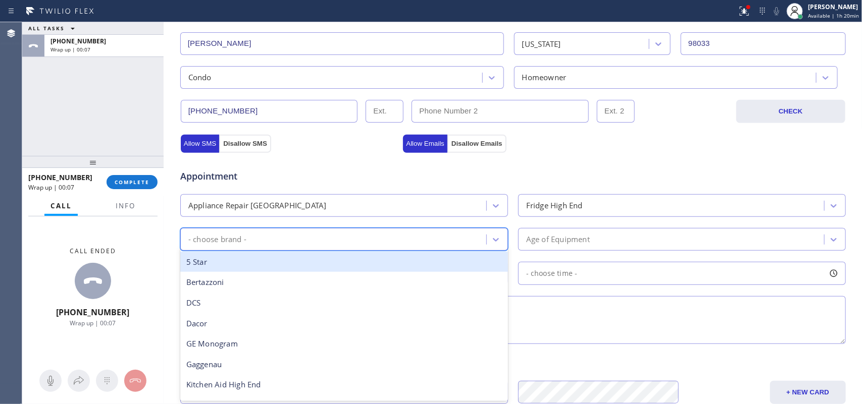
click at [338, 245] on div "- choose brand -" at bounding box center [334, 240] width 303 height 18
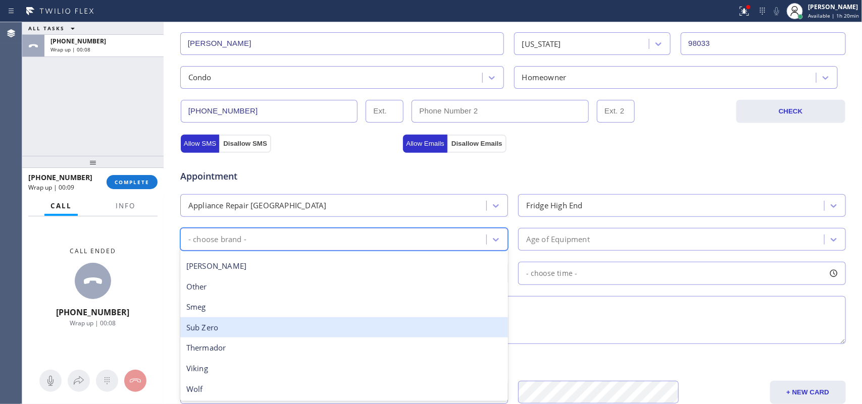
click at [321, 319] on div "Sub Zero" at bounding box center [344, 328] width 328 height 21
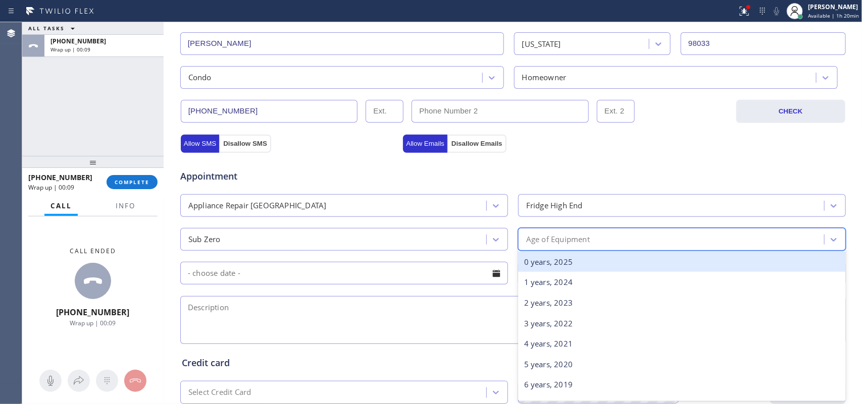
click at [592, 237] on div "Age of Equipment" at bounding box center [672, 240] width 303 height 18
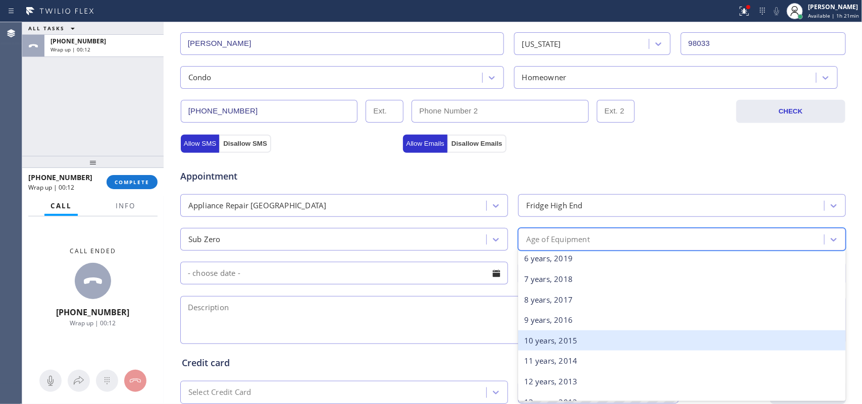
scroll to position [189, 0]
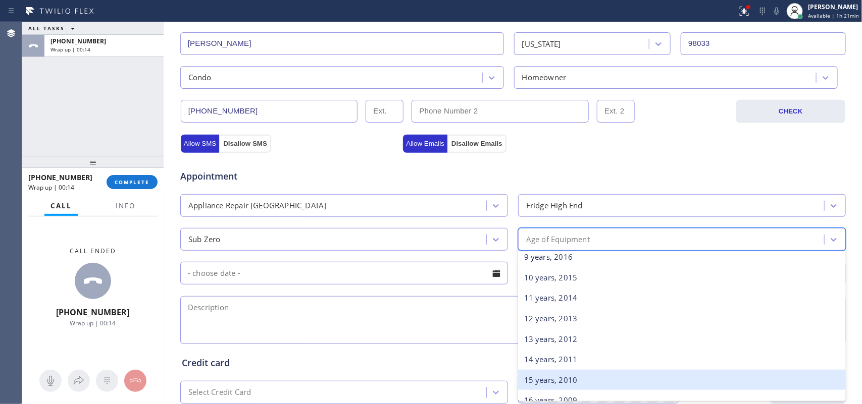
click at [572, 378] on div "15 years, 2010" at bounding box center [682, 380] width 328 height 21
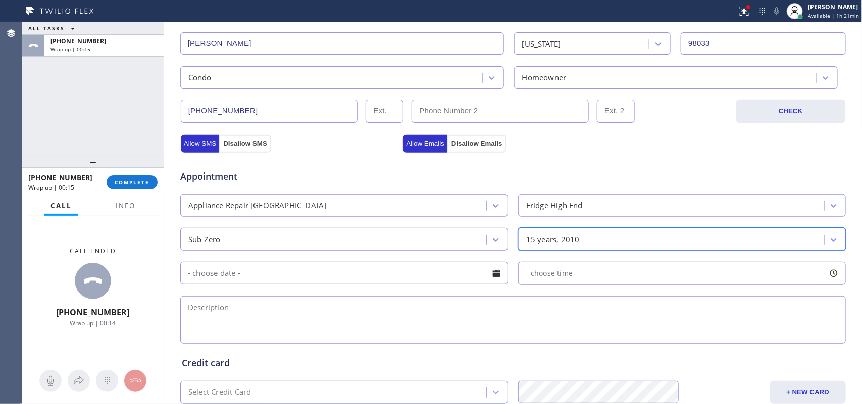
scroll to position [317, 0]
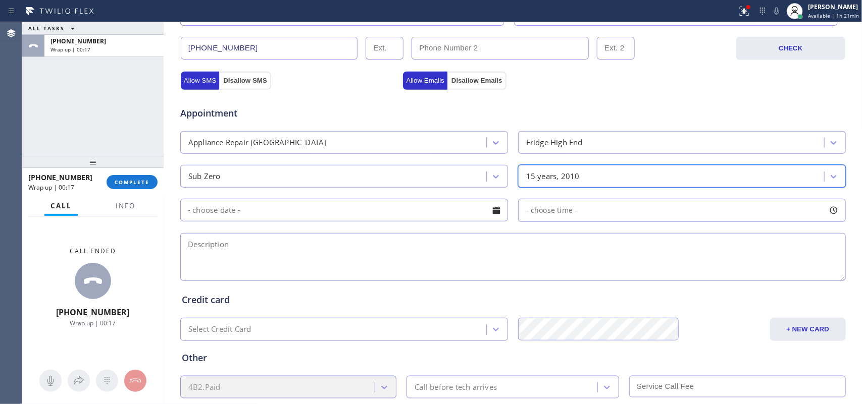
click at [491, 215] on div at bounding box center [496, 210] width 17 height 17
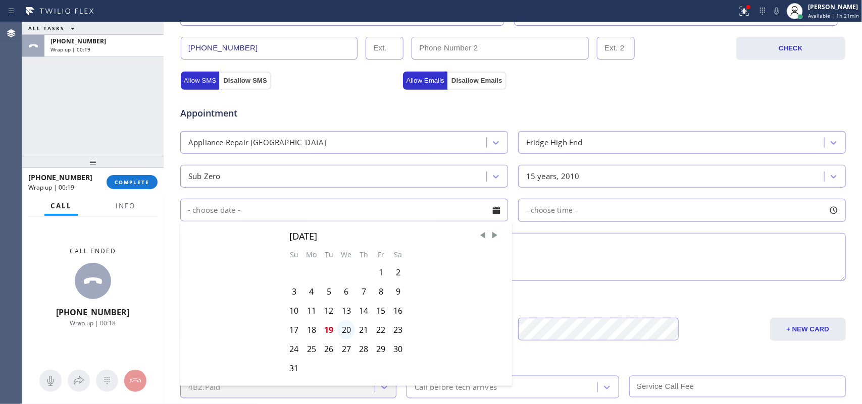
click at [344, 334] on div "20" at bounding box center [346, 330] width 18 height 19
type input "[DATE]"
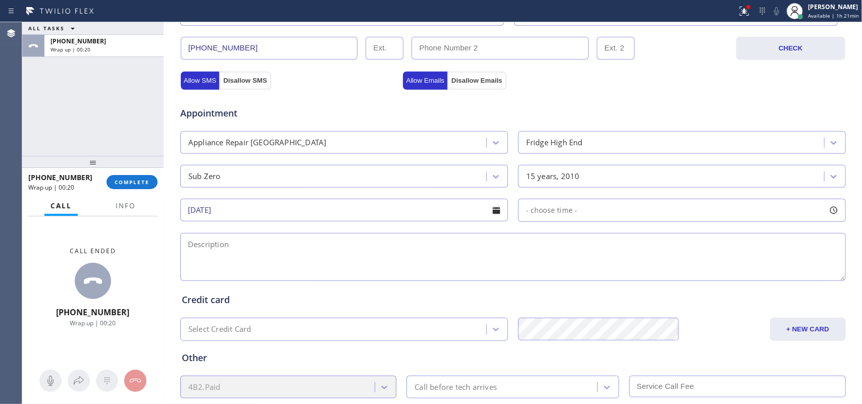
click at [828, 212] on div at bounding box center [833, 210] width 17 height 17
drag, startPoint x: 529, startPoint y: 273, endPoint x: 760, endPoint y: 274, distance: 230.7
drag, startPoint x: 521, startPoint y: 275, endPoint x: 690, endPoint y: 274, distance: 168.6
click at [691, 274] on div at bounding box center [697, 272] width 12 height 21
click at [423, 269] on textarea at bounding box center [512, 257] width 665 height 48
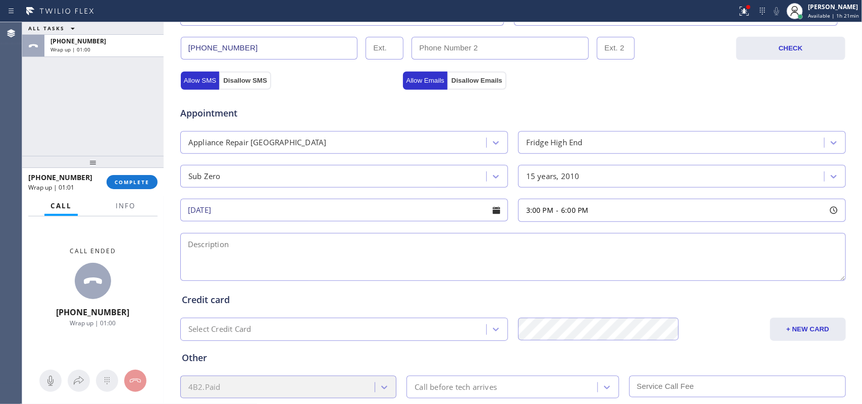
click at [50, 146] on div "ALL TASKS ALL TASKS ACTIVE TASKS TASKS IN WRAP UP [PHONE_NUMBER] Wrap up | 01:00" at bounding box center [92, 89] width 141 height 134
click at [538, 252] on textarea at bounding box center [512, 257] width 665 height 48
click at [119, 201] on span "Info" at bounding box center [126, 205] width 20 height 9
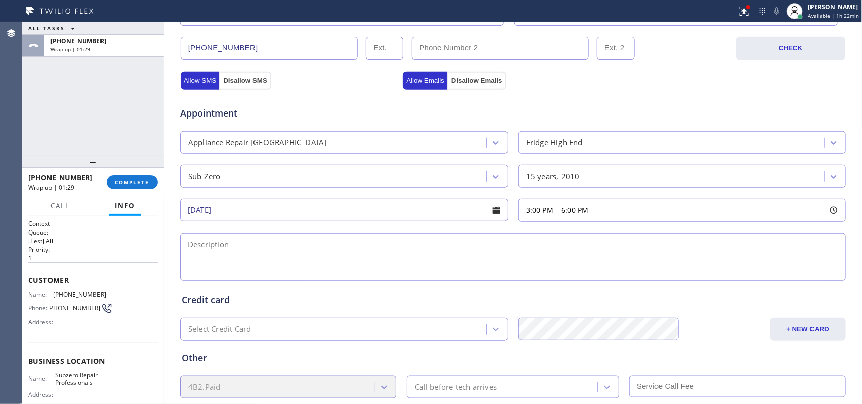
scroll to position [104, 0]
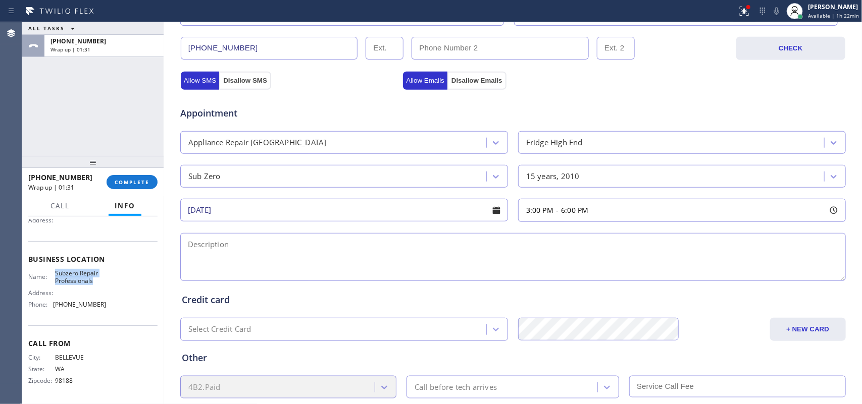
drag, startPoint x: 96, startPoint y: 283, endPoint x: 53, endPoint y: 274, distance: 44.4
click at [55, 274] on span "Subzero Repair Professionals" at bounding box center [80, 278] width 50 height 16
click at [167, 271] on div "Business location Subzero Repair Professionals [PHONE_NUMBER] Personal informat…" at bounding box center [513, 99] width 694 height 690
click at [261, 109] on span "Appointment" at bounding box center [290, 114] width 221 height 14
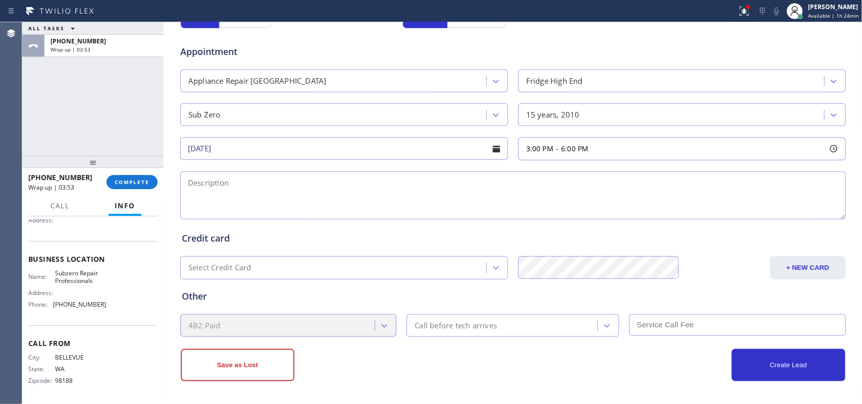
click at [164, 249] on div at bounding box center [164, 213] width 0 height 382
click at [185, 181] on textarea at bounding box center [512, 196] width 665 height 48
paste textarea "3-6/no scf/ Sub Zero Fridge FS/ MN 550/ [DEMOGRAPHIC_DATA]/There's a nylon spac…"
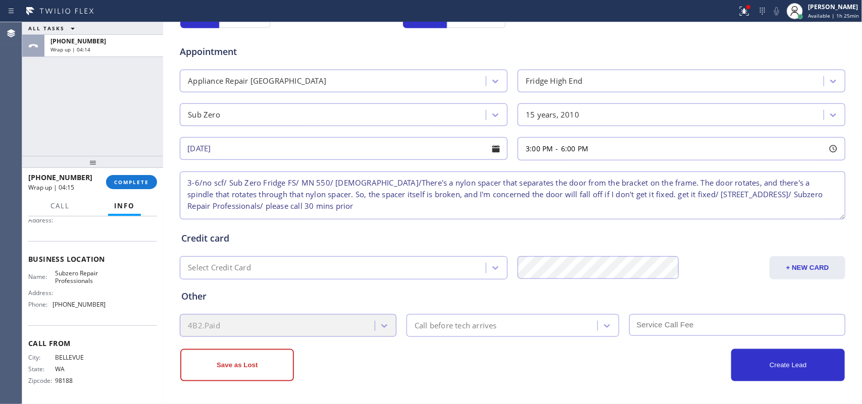
type textarea "3-6/no scf/ Sub Zero Fridge FS/ MN 550/ [DEMOGRAPHIC_DATA]/There's a nylon spac…"
click at [496, 322] on div "Call before tech arrives" at bounding box center [503, 326] width 188 height 18
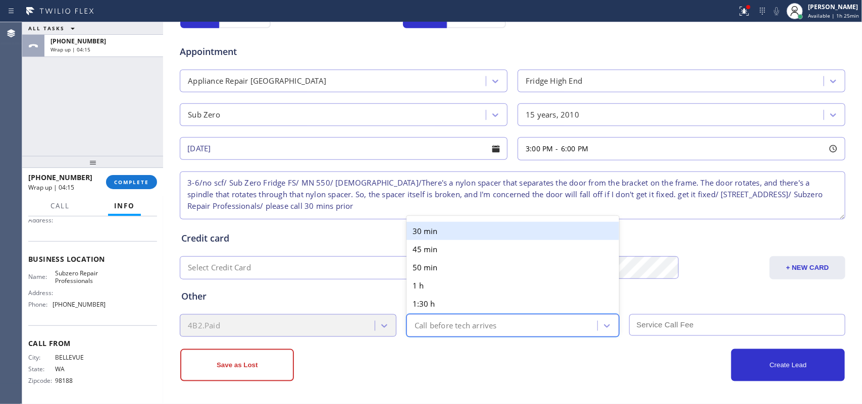
click at [455, 229] on div "30 min" at bounding box center [512, 231] width 213 height 18
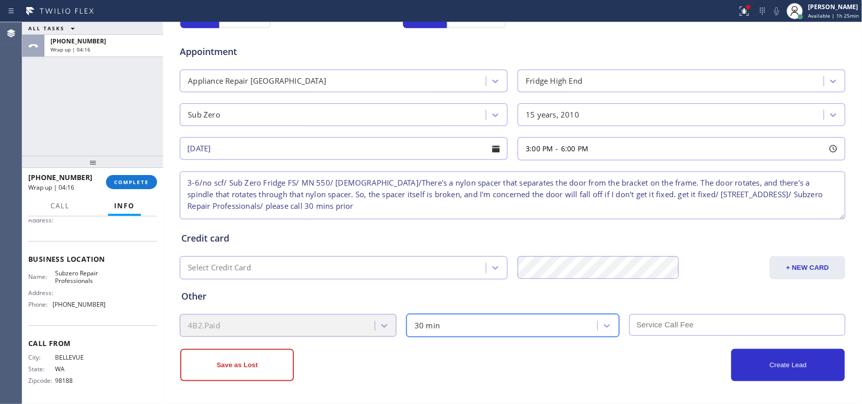
click at [688, 325] on input "text" at bounding box center [737, 326] width 217 height 22
type input "0"
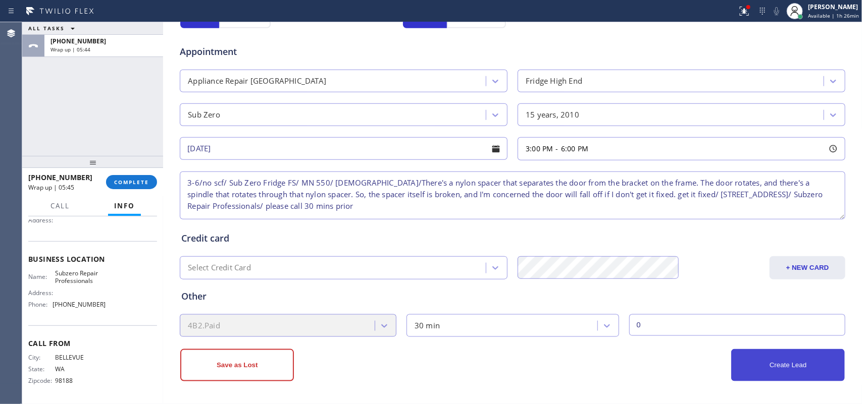
click at [751, 366] on button "Create Lead" at bounding box center [788, 365] width 114 height 32
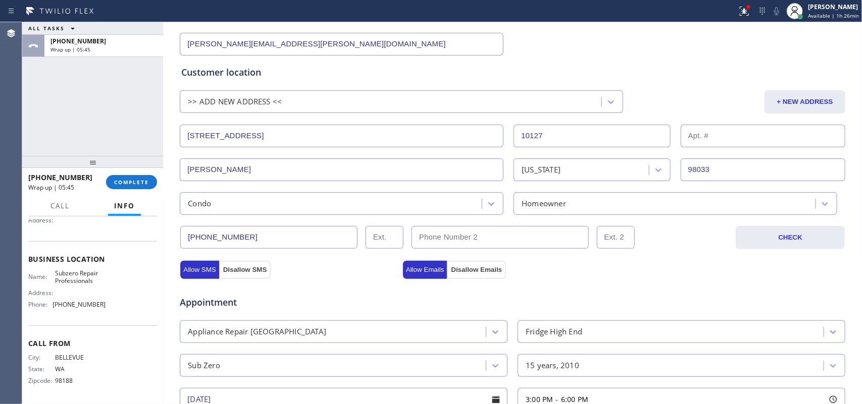
scroll to position [0, 0]
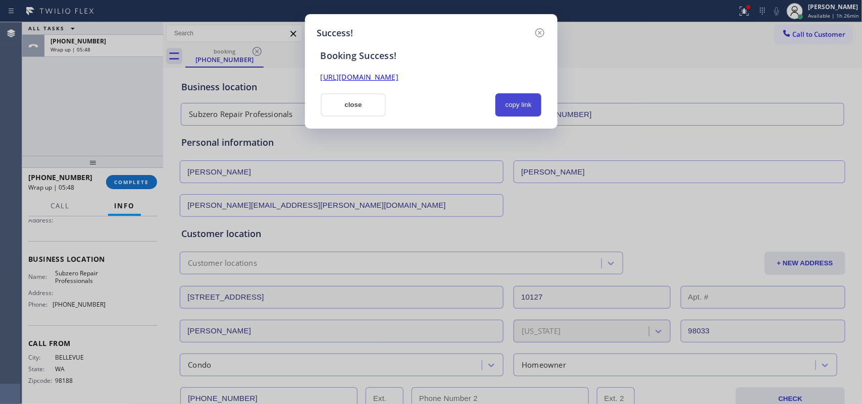
click at [525, 108] on button "copy link" at bounding box center [518, 104] width 46 height 23
click at [398, 79] on link "[URL][DOMAIN_NAME]" at bounding box center [360, 77] width 78 height 10
click at [365, 105] on button "close" at bounding box center [354, 104] width 66 height 23
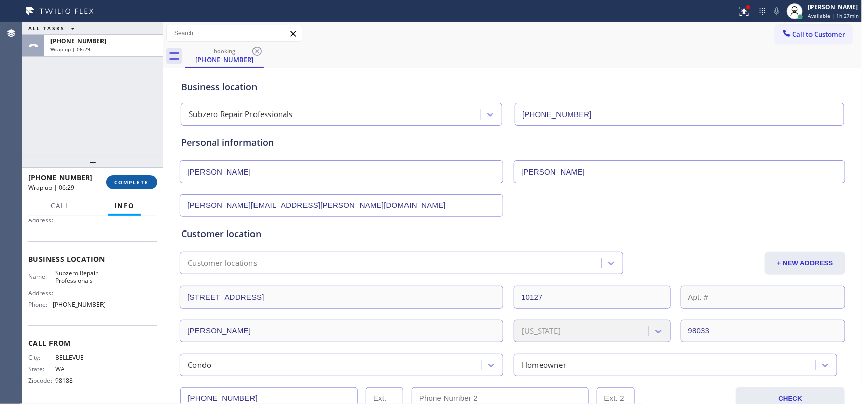
click at [132, 184] on span "COMPLETE" at bounding box center [131, 182] width 35 height 7
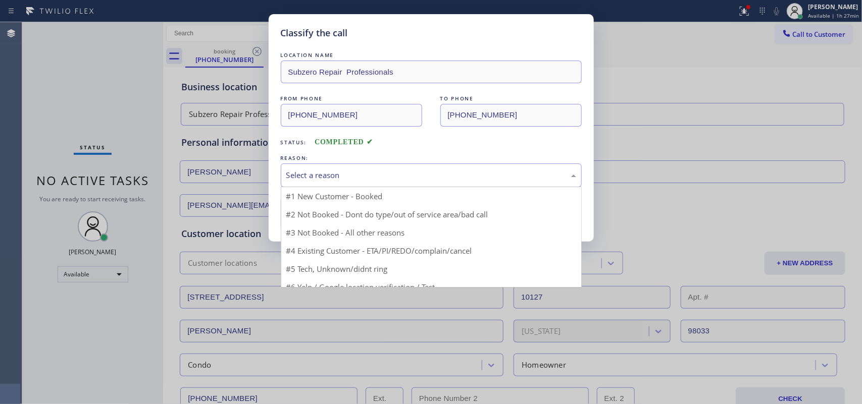
click at [304, 171] on div "Select a reason" at bounding box center [431, 176] width 290 height 12
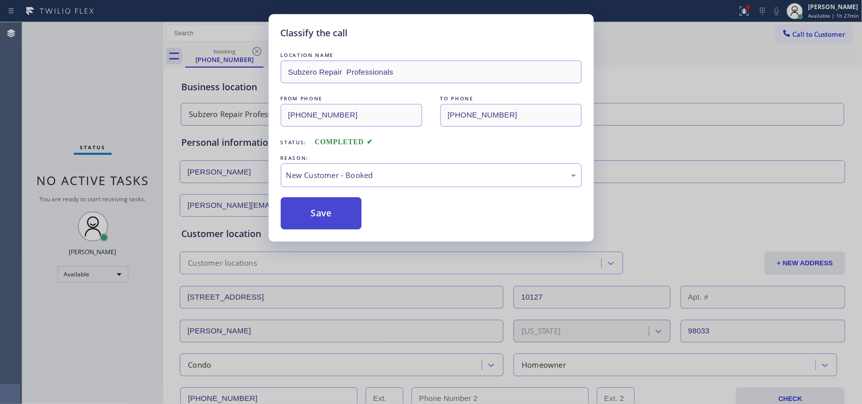
click at [321, 210] on button "Save" at bounding box center [321, 213] width 81 height 32
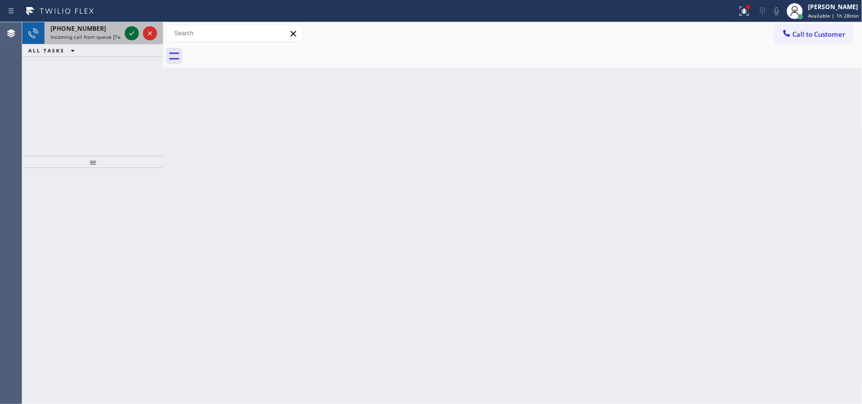
click at [132, 33] on icon at bounding box center [131, 33] width 5 height 4
click at [126, 28] on icon at bounding box center [132, 33] width 12 height 12
click at [130, 31] on icon at bounding box center [132, 33] width 12 height 12
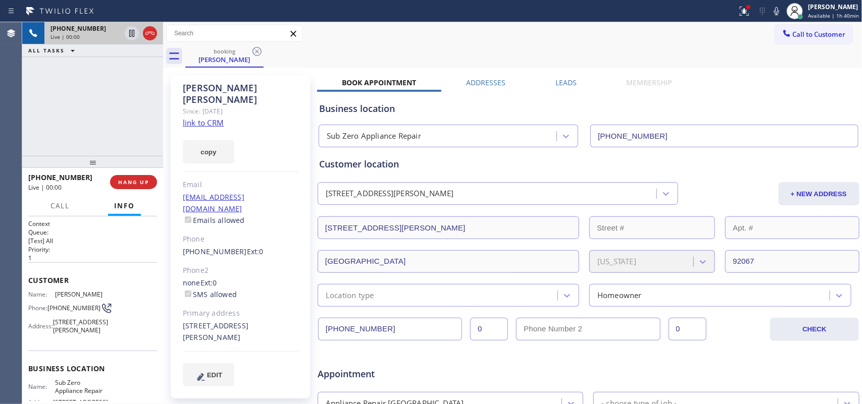
type input "[PHONE_NUMBER]"
click at [213, 118] on link "link to CRM" at bounding box center [203, 123] width 41 height 10
click at [62, 205] on span "Call" at bounding box center [59, 205] width 19 height 9
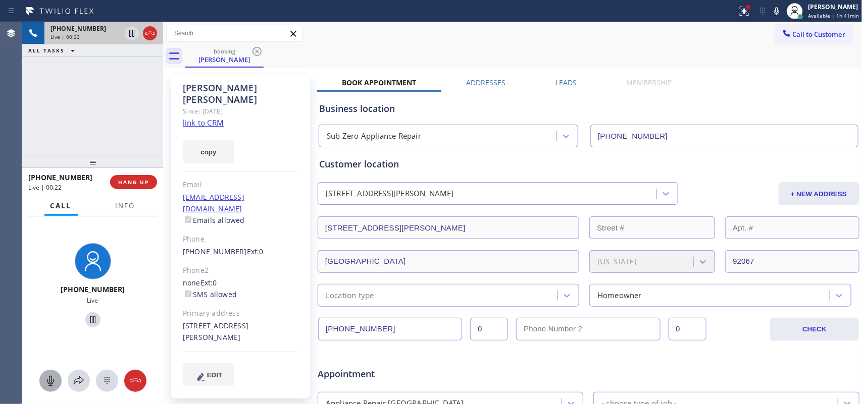
click at [54, 379] on icon at bounding box center [50, 381] width 12 height 12
click at [89, 319] on icon at bounding box center [93, 320] width 12 height 12
click at [46, 380] on icon at bounding box center [50, 381] width 12 height 12
click at [87, 319] on icon at bounding box center [93, 320] width 12 height 12
drag, startPoint x: 233, startPoint y: 227, endPoint x: 183, endPoint y: 228, distance: 49.5
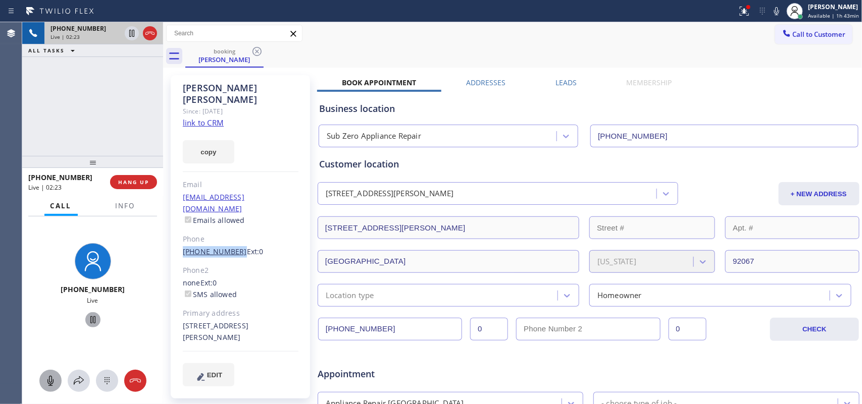
click at [183, 246] on div "[PHONE_NUMBER] Ext: 0" at bounding box center [241, 252] width 116 height 12
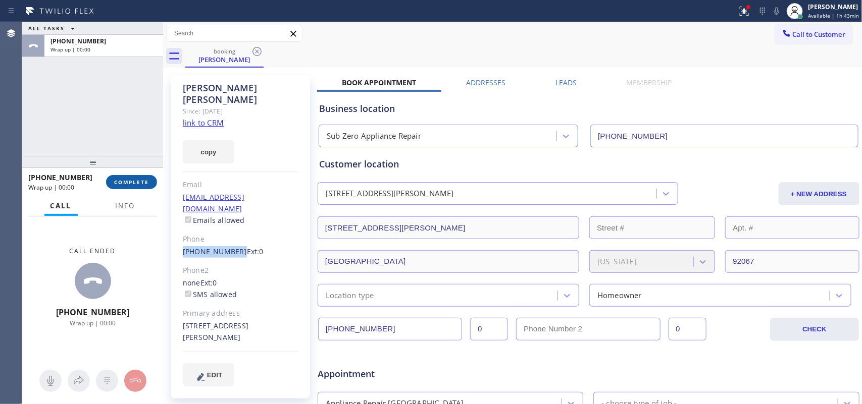
click at [143, 178] on button "COMPLETE" at bounding box center [131, 182] width 51 height 14
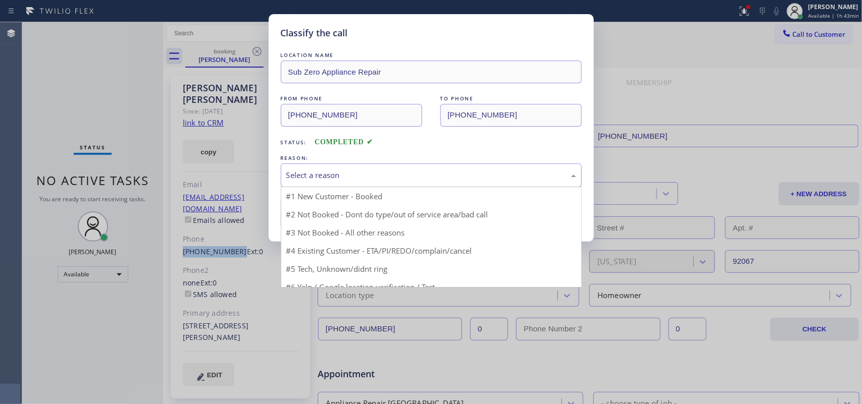
click at [337, 177] on div "Select a reason" at bounding box center [431, 176] width 290 height 12
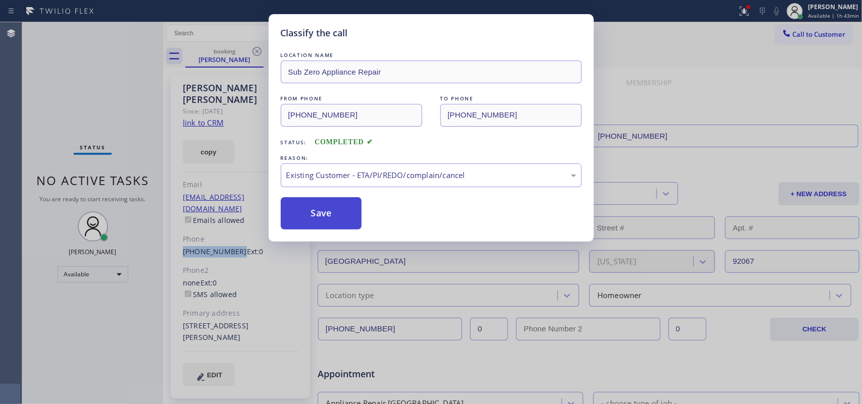
click at [338, 219] on button "Save" at bounding box center [321, 213] width 81 height 32
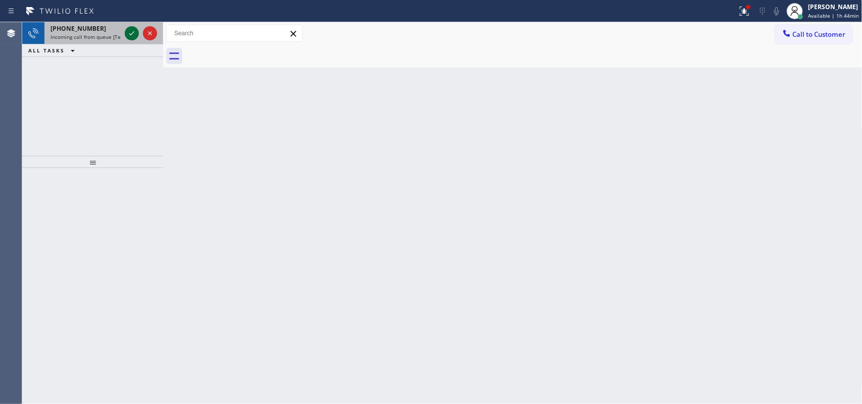
click at [132, 34] on icon at bounding box center [131, 33] width 5 height 4
click at [133, 34] on icon at bounding box center [132, 33] width 12 height 12
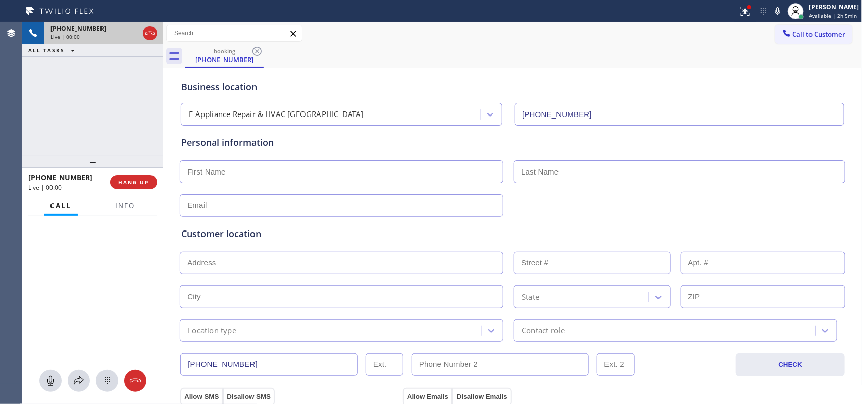
type input "[PHONE_NUMBER]"
click at [123, 201] on span "Info" at bounding box center [126, 205] width 20 height 9
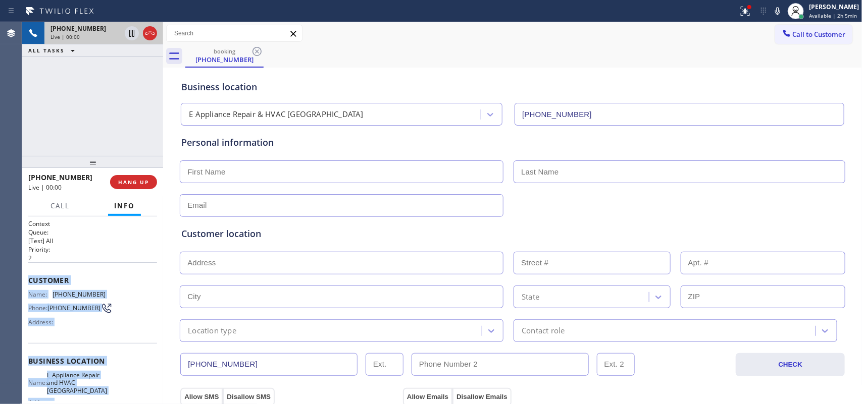
drag, startPoint x: 97, startPoint y: 309, endPoint x: 24, endPoint y: 278, distance: 79.2
click at [24, 278] on div "Context Queue: [Test] All Priority: 2 Customer Name: [PHONE_NUMBER] Phone: [PHO…" at bounding box center [92, 311] width 141 height 188
click at [145, 182] on span "HANG UP" at bounding box center [133, 182] width 31 height 7
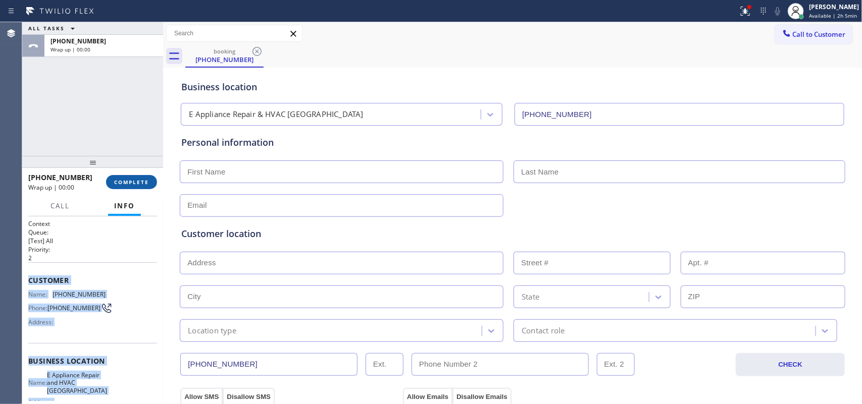
click at [145, 182] on span "COMPLETE" at bounding box center [131, 182] width 35 height 7
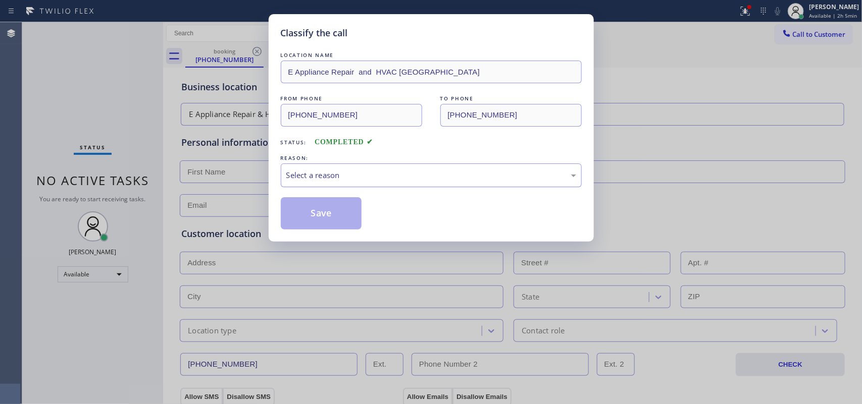
click at [376, 168] on div "Select a reason" at bounding box center [431, 176] width 301 height 24
click at [328, 217] on button "Save" at bounding box center [321, 213] width 81 height 32
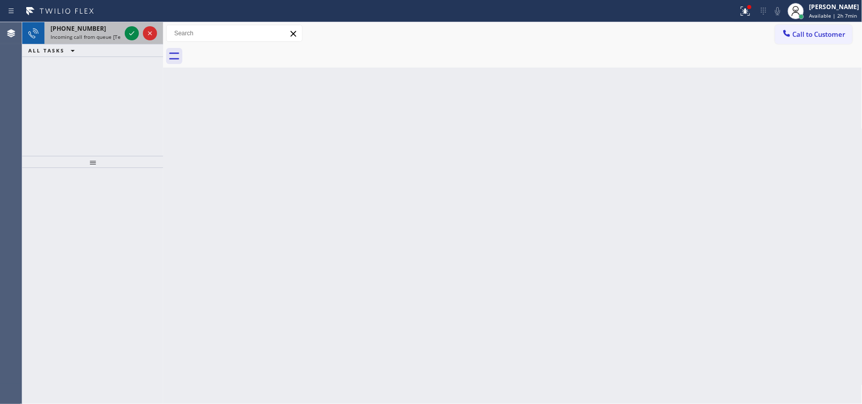
click at [111, 33] on span "Incoming call from queue [Test] All" at bounding box center [92, 36] width 84 height 7
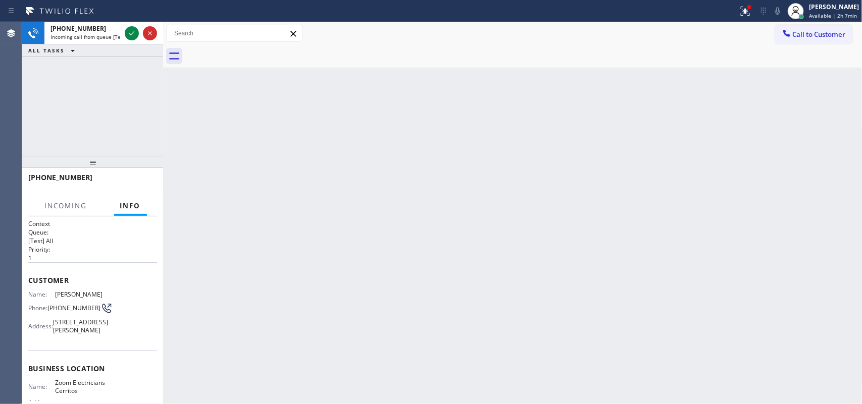
click at [121, 126] on div "[PHONE_NUMBER] Incoming call from queue [Test] All ALL TASKS ALL TASKS ACTIVE T…" at bounding box center [92, 89] width 141 height 134
click at [122, 123] on div "[PHONE_NUMBER] Incoming call from queue [Test] All ALL TASKS ALL TASKS ACTIVE T…" at bounding box center [92, 89] width 141 height 134
click at [129, 80] on div "[PHONE_NUMBER] Incoming call from queue [Test] All ALL TASKS ALL TASKS ACTIVE T…" at bounding box center [92, 89] width 141 height 134
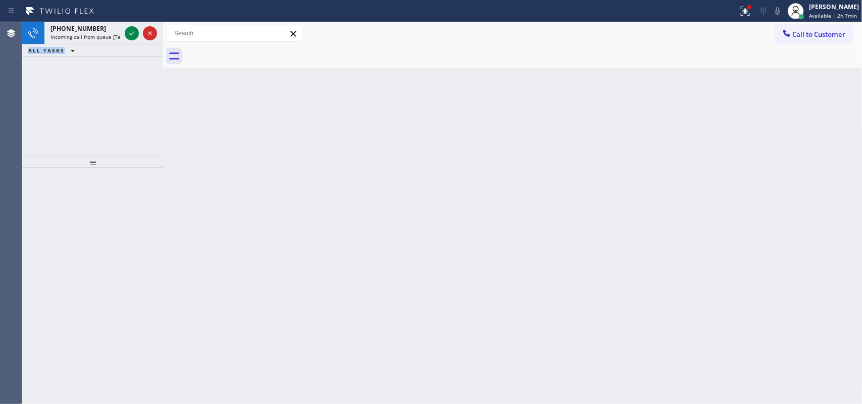
drag, startPoint x: 110, startPoint y: 33, endPoint x: 167, endPoint y: 129, distance: 111.2
click at [85, 33] on span "Incoming call from queue [Test] All" at bounding box center [92, 36] width 84 height 7
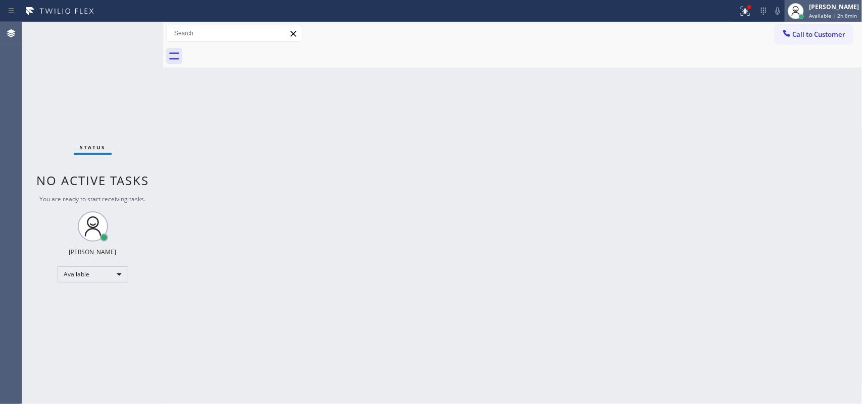
click at [813, 14] on span "Available | 2h 8min" at bounding box center [833, 15] width 48 height 7
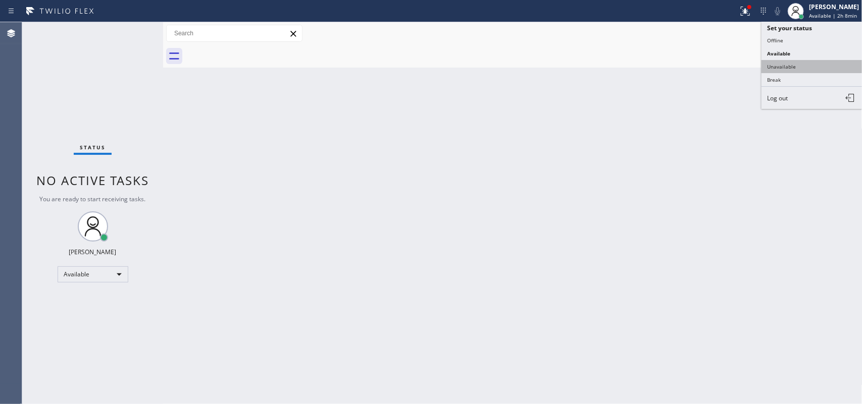
click at [813, 65] on button "Unavailable" at bounding box center [811, 66] width 101 height 13
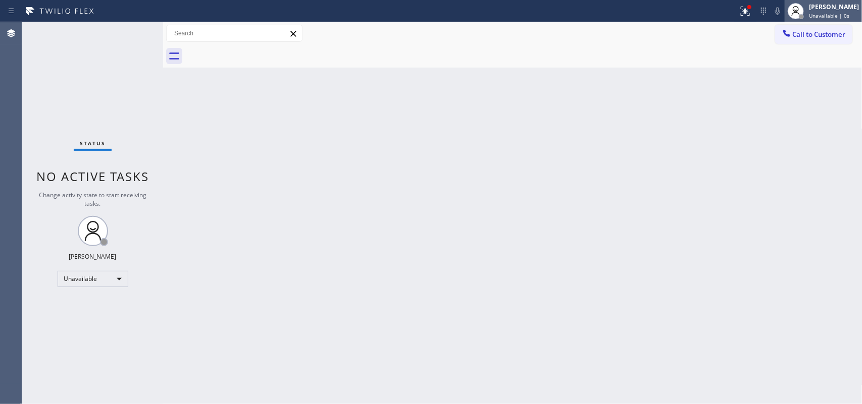
click at [830, 19] on div "[PERSON_NAME] Unavailable | 0s" at bounding box center [823, 11] width 77 height 22
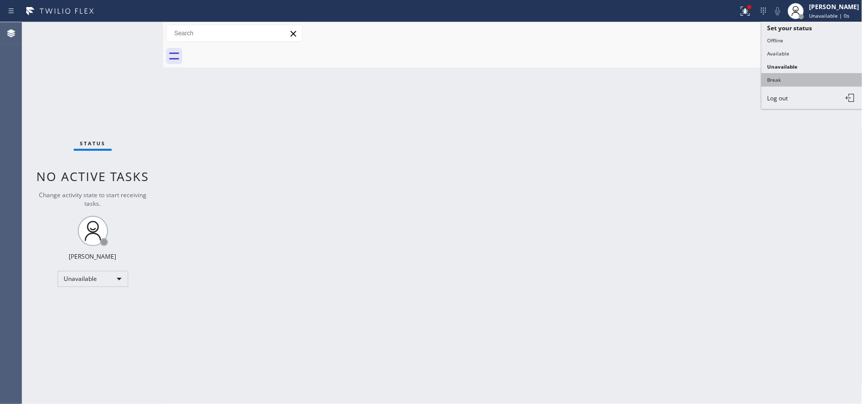
click at [818, 76] on button "Break" at bounding box center [811, 79] width 101 height 13
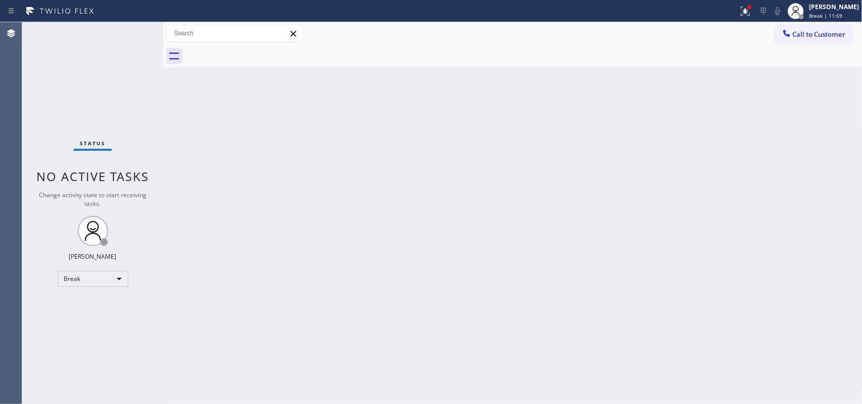
click at [262, 149] on div "Back to Dashboard Change Sender ID Customers Technicians Select a contact Outbo…" at bounding box center [512, 213] width 699 height 382
click at [830, 15] on span "Break | 15:20" at bounding box center [825, 15] width 33 height 7
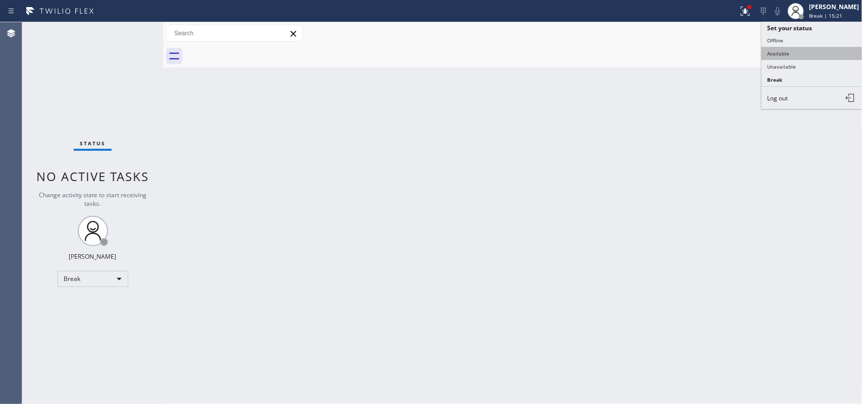
click at [808, 56] on button "Available" at bounding box center [811, 53] width 101 height 13
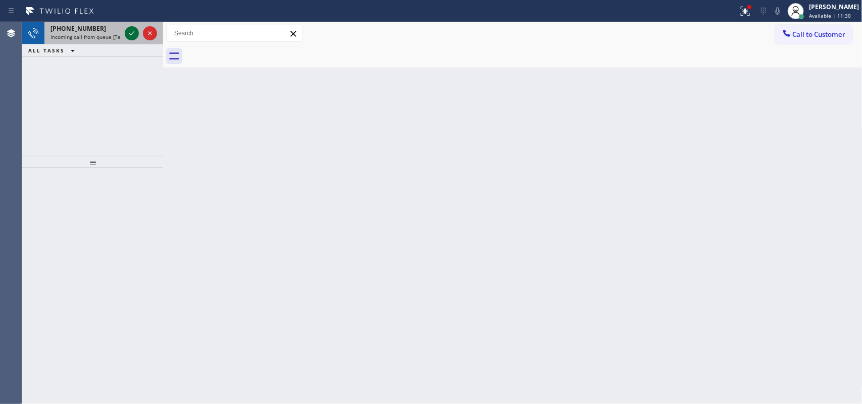
click at [129, 38] on icon at bounding box center [132, 33] width 12 height 12
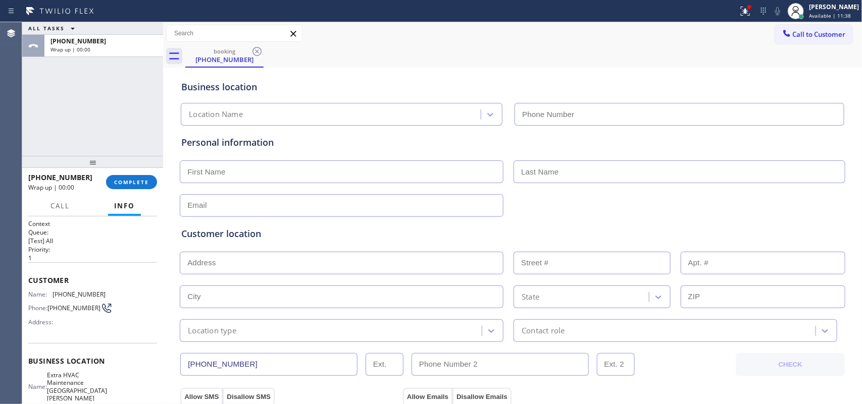
type input "[PHONE_NUMBER]"
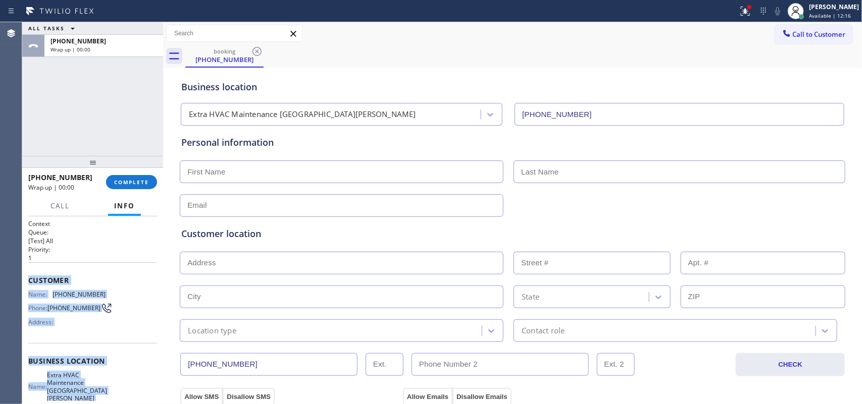
drag, startPoint x: 102, startPoint y: 289, endPoint x: 26, endPoint y: 284, distance: 76.4
click at [26, 284] on div "Context Queue: [Test] All Priority: 1 Customer Name: [PHONE_NUMBER] Phone: [PHO…" at bounding box center [92, 311] width 141 height 188
click at [132, 185] on span "COMPLETE" at bounding box center [131, 182] width 35 height 7
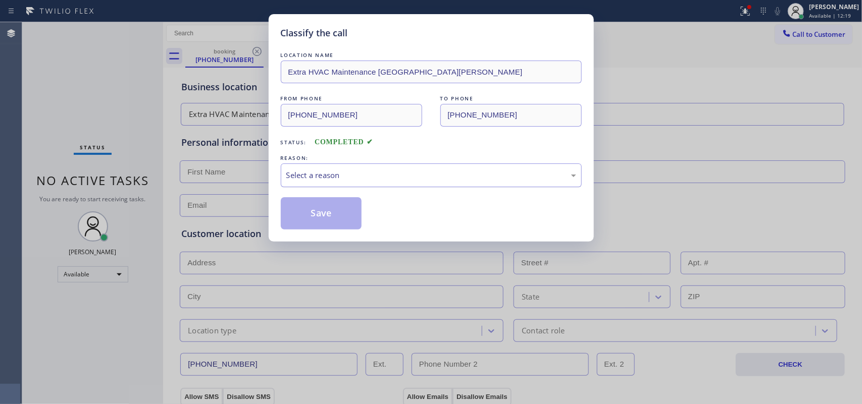
click at [403, 178] on div "Select a reason" at bounding box center [431, 176] width 290 height 12
click at [344, 178] on div "Select a reason" at bounding box center [431, 176] width 290 height 12
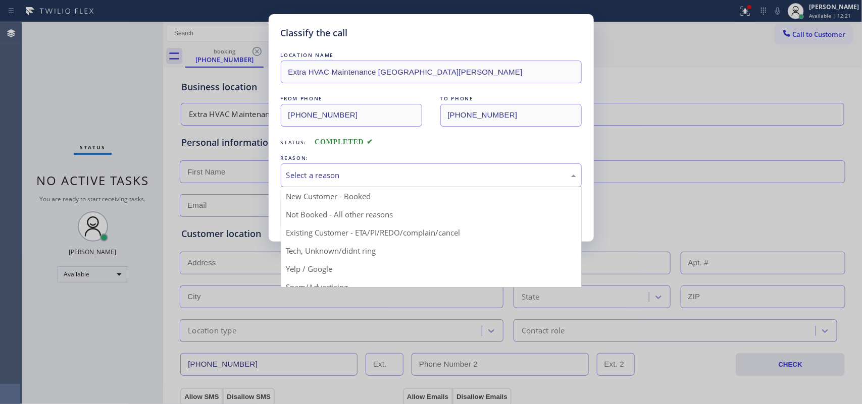
click at [336, 166] on div "Select a reason" at bounding box center [431, 176] width 301 height 24
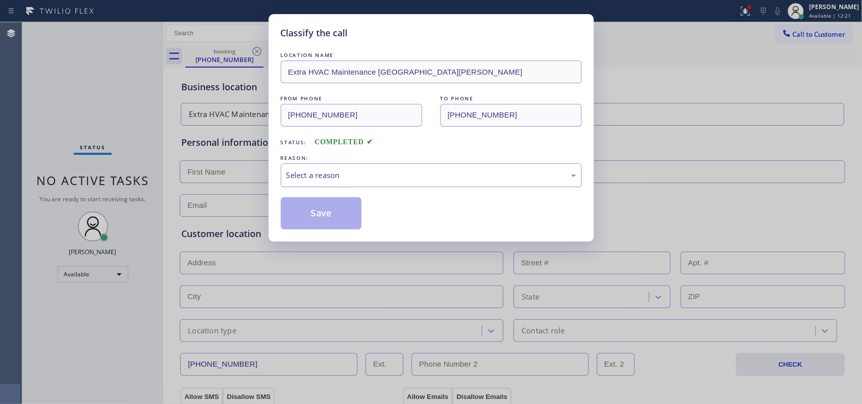
click at [354, 173] on div "Select a reason" at bounding box center [431, 176] width 290 height 12
click at [322, 222] on button "Save" at bounding box center [321, 213] width 81 height 32
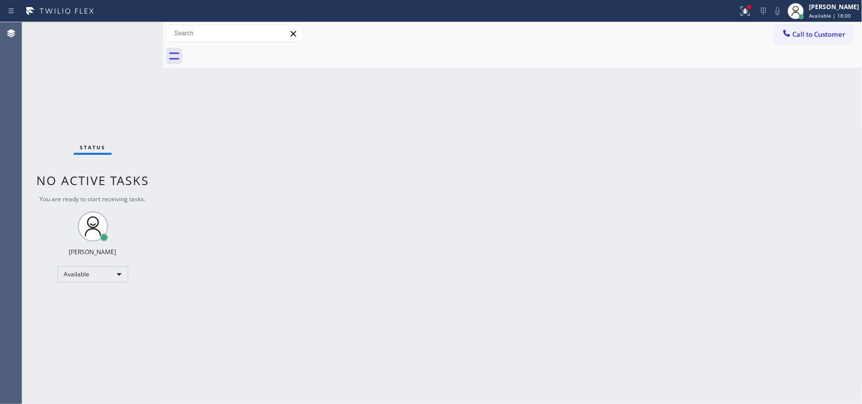
click at [604, 228] on div "Back to Dashboard Change Sender ID Customers Technicians Select a contact Outbo…" at bounding box center [512, 213] width 699 height 382
click at [133, 31] on div "Status No active tasks You are ready to start receiving tasks. [PERSON_NAME] Av…" at bounding box center [92, 213] width 141 height 382
click at [112, 76] on div "Status No active tasks You are ready to start receiving tasks. [PERSON_NAME] Av…" at bounding box center [92, 213] width 141 height 382
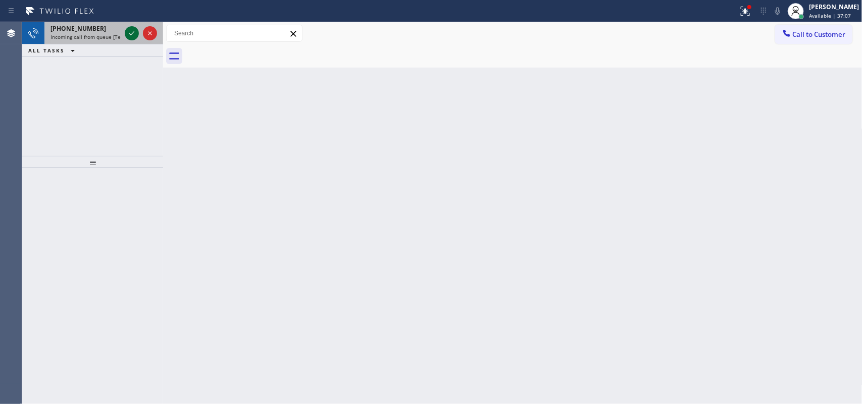
click at [127, 32] on icon at bounding box center [132, 33] width 12 height 12
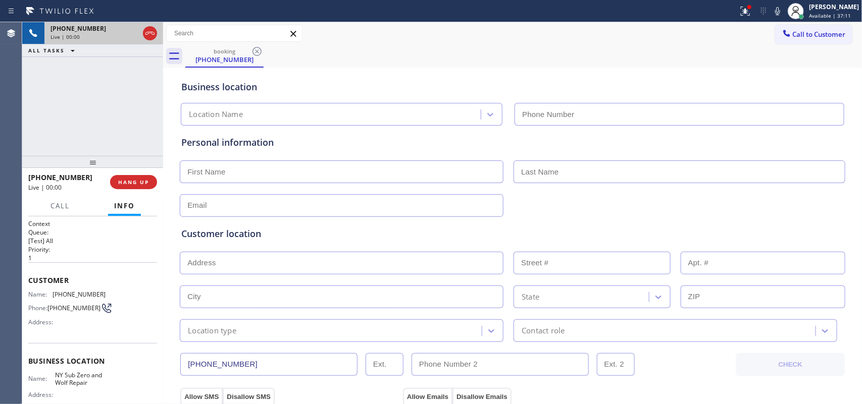
type input "[PHONE_NUMBER]"
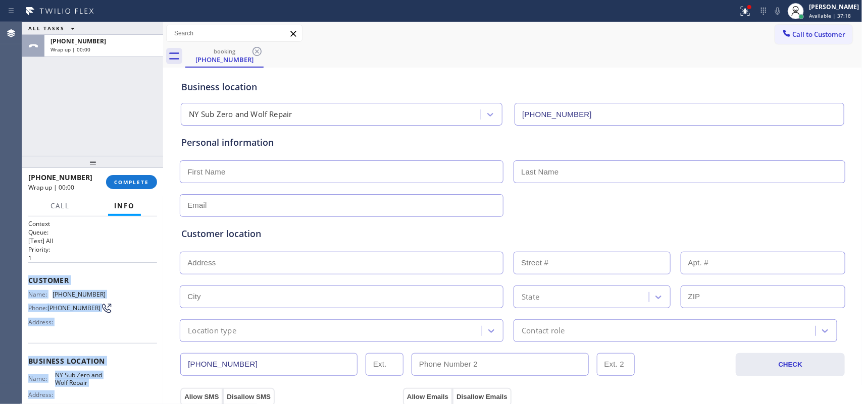
drag, startPoint x: 104, startPoint y: 312, endPoint x: 28, endPoint y: 276, distance: 84.2
click at [28, 276] on div "Context Queue: [Test] All Priority: 1 Customer Name: [PHONE_NUMBER] Phone: [PHO…" at bounding box center [92, 362] width 129 height 284
click at [129, 176] on button "COMPLETE" at bounding box center [131, 182] width 51 height 14
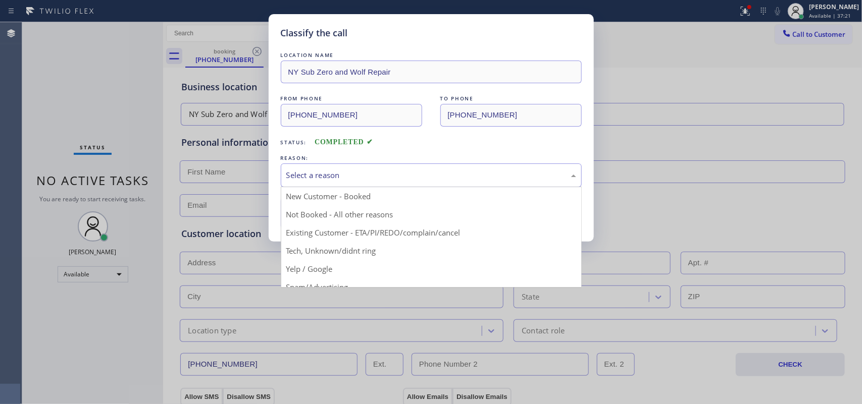
click at [348, 177] on div "Select a reason" at bounding box center [431, 176] width 290 height 12
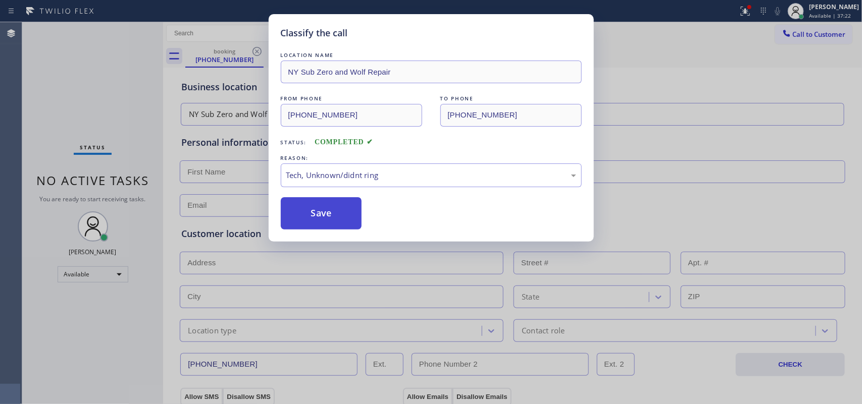
click at [321, 213] on button "Save" at bounding box center [321, 213] width 81 height 32
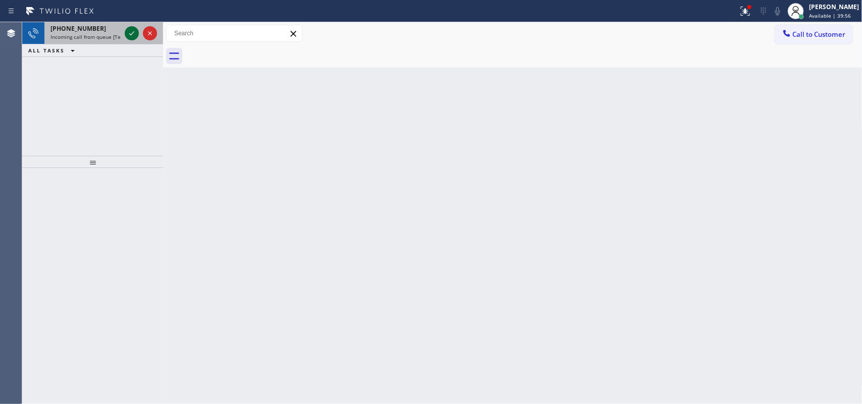
click at [128, 30] on icon at bounding box center [132, 33] width 12 height 12
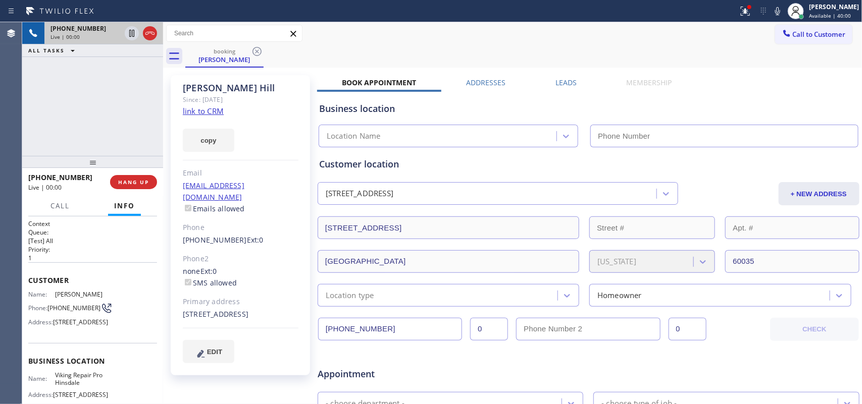
type input "[PHONE_NUMBER]"
click at [212, 112] on link "link to CRM" at bounding box center [203, 111] width 41 height 10
click at [61, 211] on button "Call" at bounding box center [59, 206] width 31 height 20
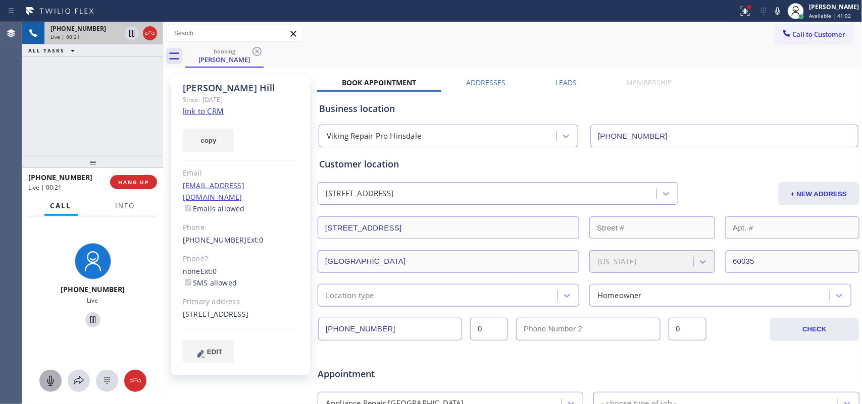
click at [49, 387] on icon at bounding box center [50, 381] width 12 height 12
click at [87, 322] on icon at bounding box center [93, 320] width 12 height 12
click at [48, 379] on icon at bounding box center [50, 381] width 12 height 12
click at [89, 315] on icon at bounding box center [93, 320] width 12 height 12
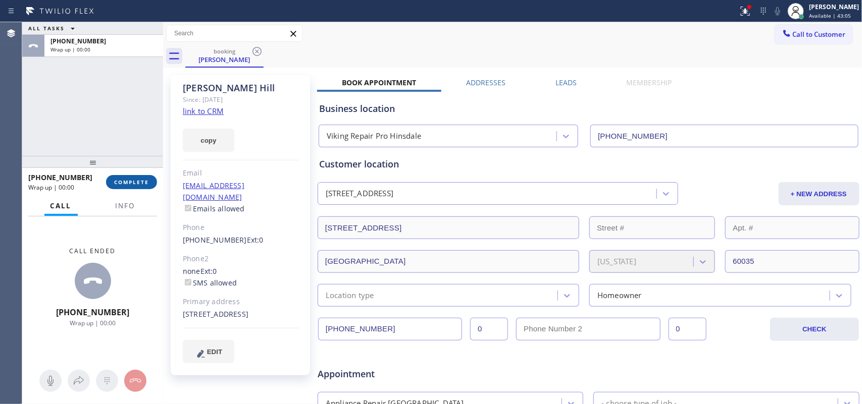
click at [143, 184] on span "COMPLETE" at bounding box center [131, 182] width 35 height 7
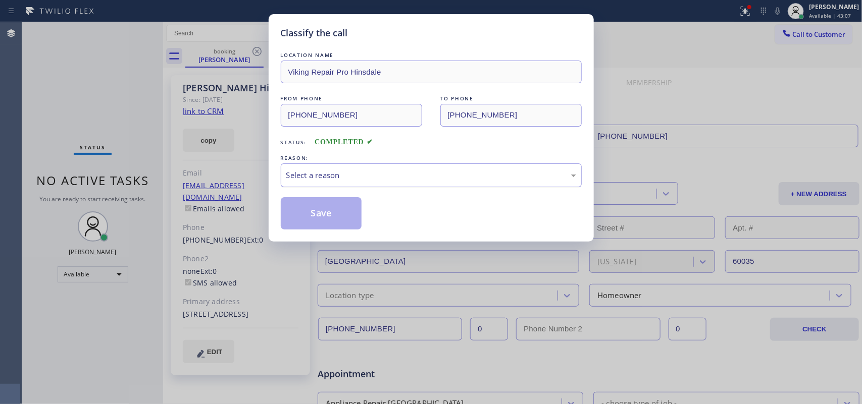
click at [437, 175] on div "Select a reason" at bounding box center [431, 176] width 290 height 12
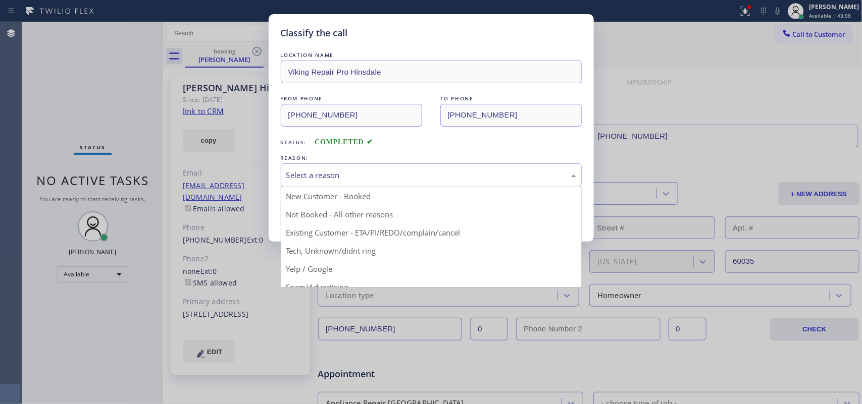
click at [382, 235] on div "Classify the call LOCATION NAME Viking Repair Pro Hinsdale FROM PHONE [PHONE_NU…" at bounding box center [431, 128] width 325 height 228
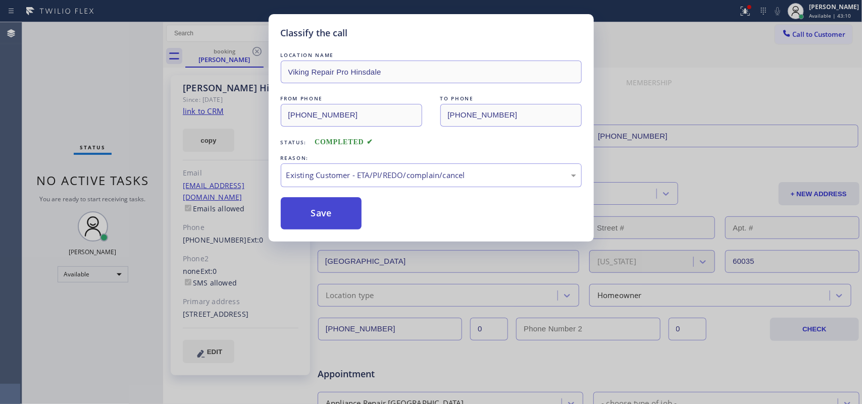
click at [354, 216] on button "Save" at bounding box center [321, 213] width 81 height 32
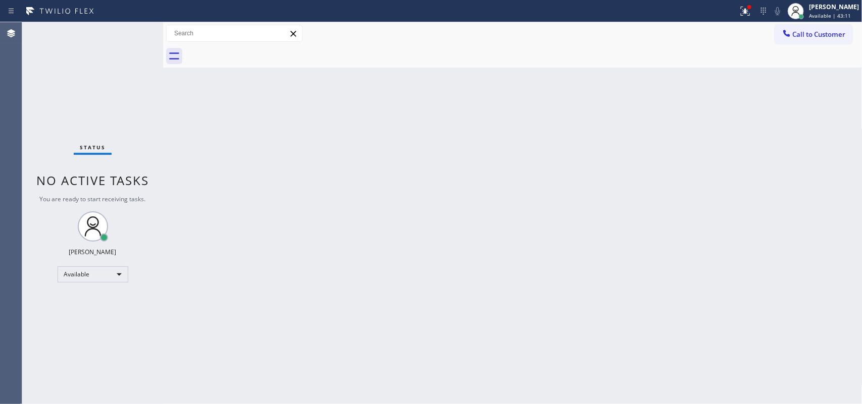
click at [834, 13] on span "Available | 43:11" at bounding box center [830, 15] width 42 height 7
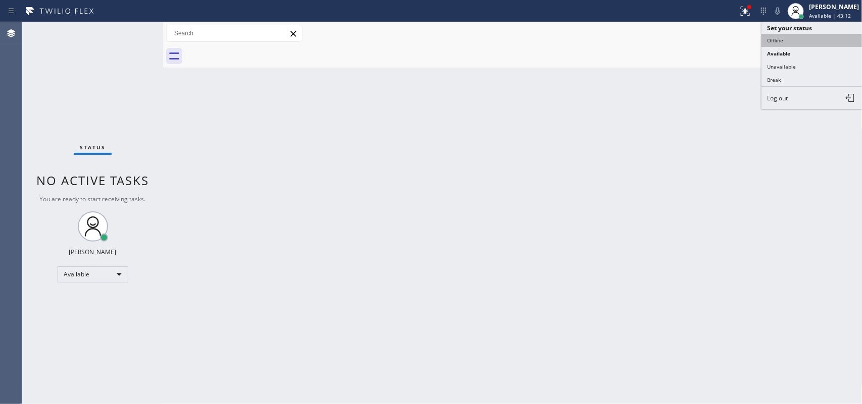
click at [823, 44] on button "Offline" at bounding box center [811, 40] width 101 height 13
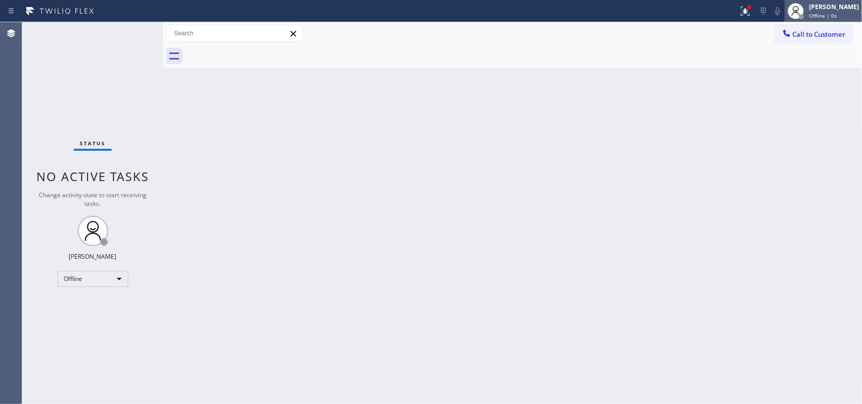
click at [837, 12] on span "Offline | 0s" at bounding box center [823, 15] width 28 height 7
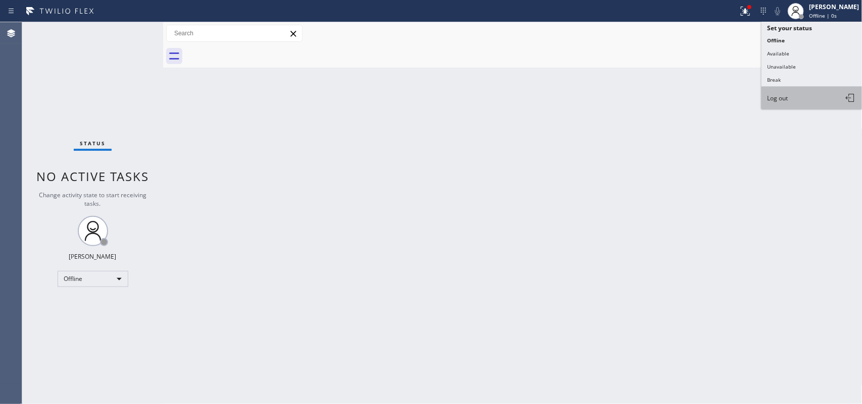
click at [813, 94] on button "Log out" at bounding box center [811, 98] width 101 height 22
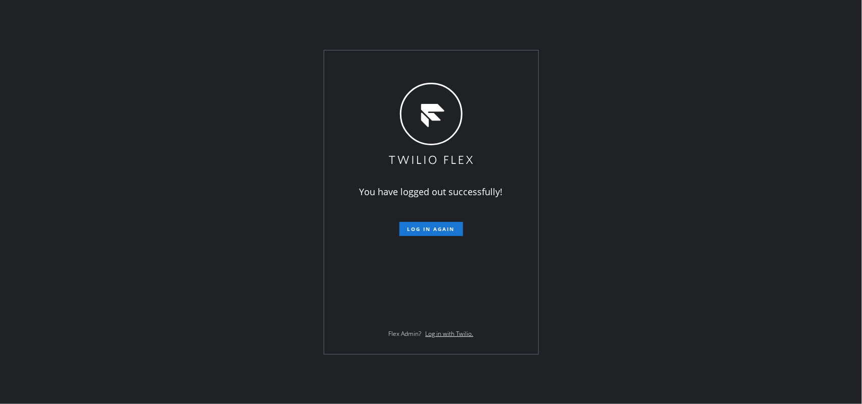
click at [200, 75] on div "You have logged out successfully! Log in again Flex Admin? Log in with Twilio." at bounding box center [431, 202] width 862 height 404
